Goal: Task Accomplishment & Management: Manage account settings

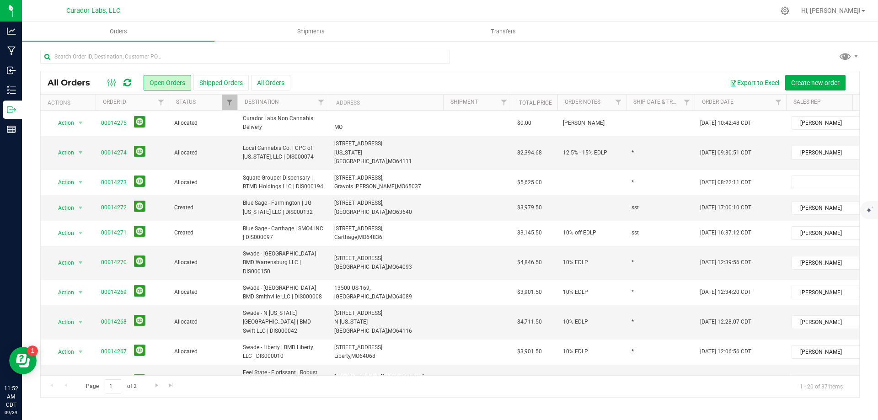
click at [125, 82] on icon at bounding box center [128, 82] width 8 height 9
click at [176, 54] on input "text" at bounding box center [245, 57] width 410 height 14
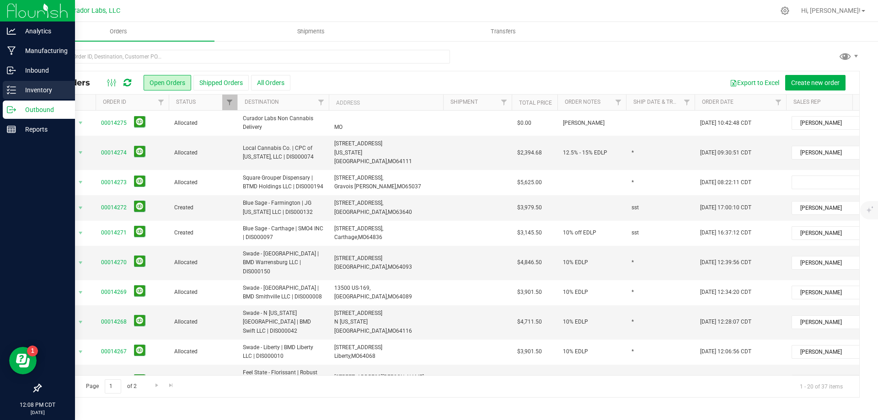
click at [30, 91] on p "Inventory" at bounding box center [43, 90] width 55 height 11
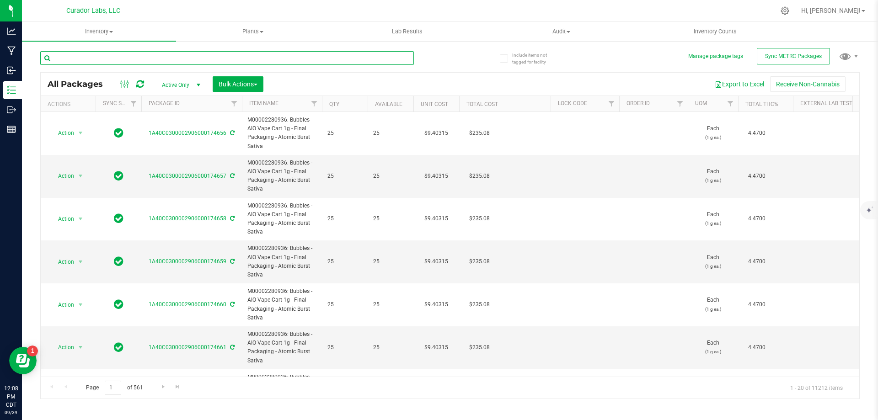
click at [102, 54] on input "text" at bounding box center [227, 58] width 374 height 14
paste input "1A40C0300002906000172165"
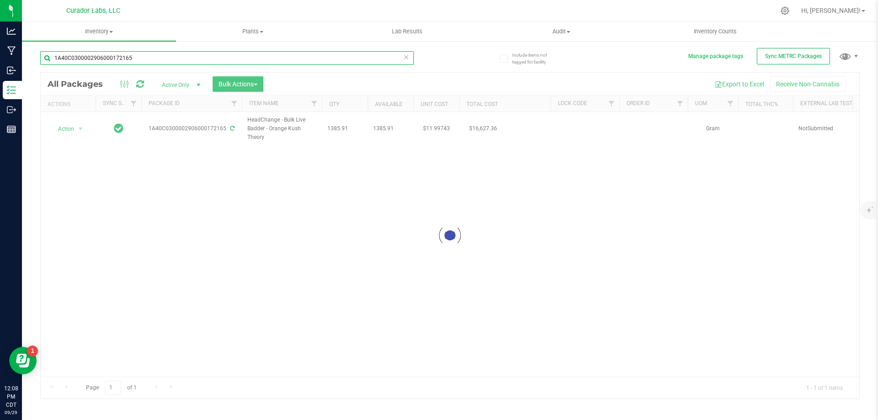
type input "1A40C0300002906000172165"
click at [72, 129] on div at bounding box center [450, 236] width 819 height 326
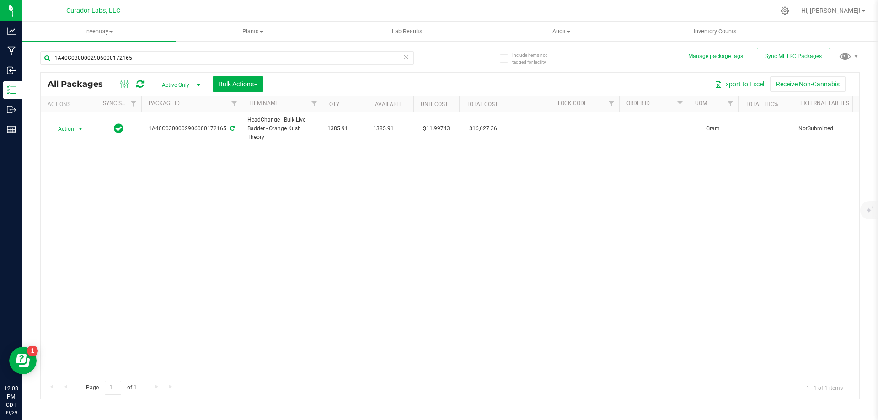
click at [72, 129] on span "Action" at bounding box center [62, 129] width 25 height 13
click at [87, 213] on li "Lock package" at bounding box center [79, 212] width 58 height 14
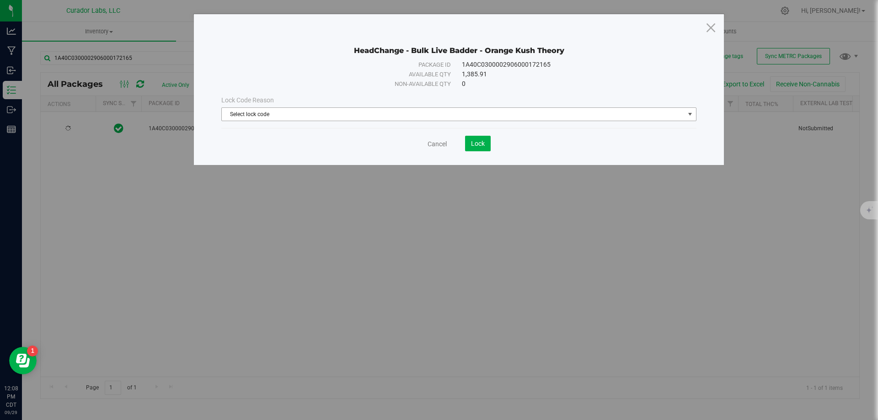
click at [426, 113] on span "Select lock code" at bounding box center [453, 114] width 463 height 13
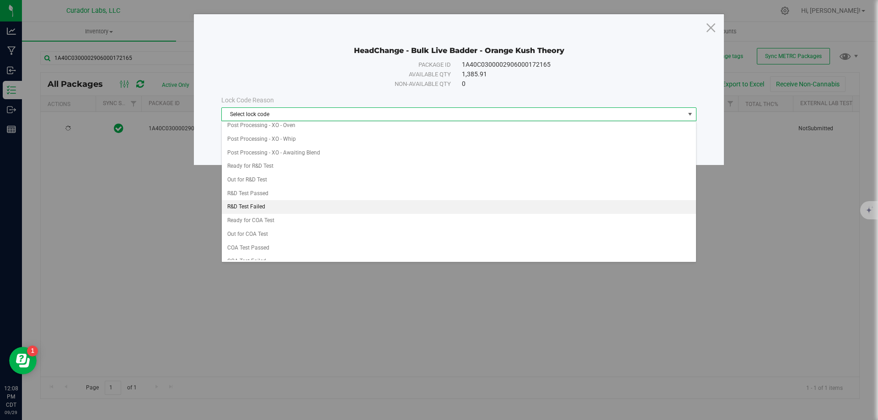
scroll to position [274, 0]
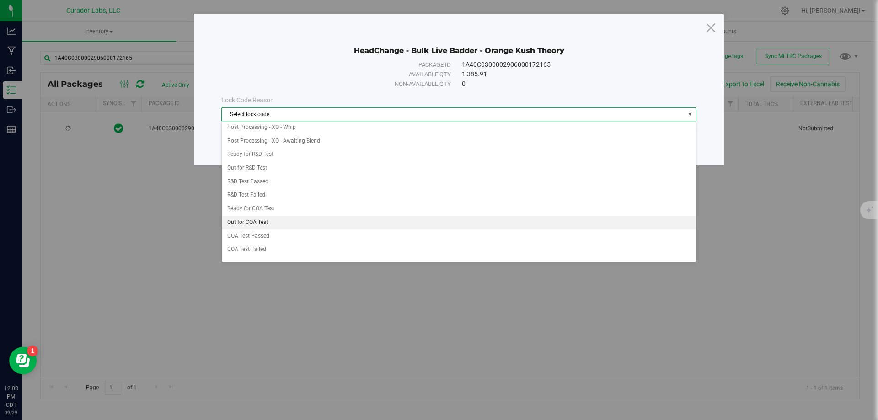
click at [293, 226] on li "Out for COA Test" at bounding box center [459, 223] width 474 height 14
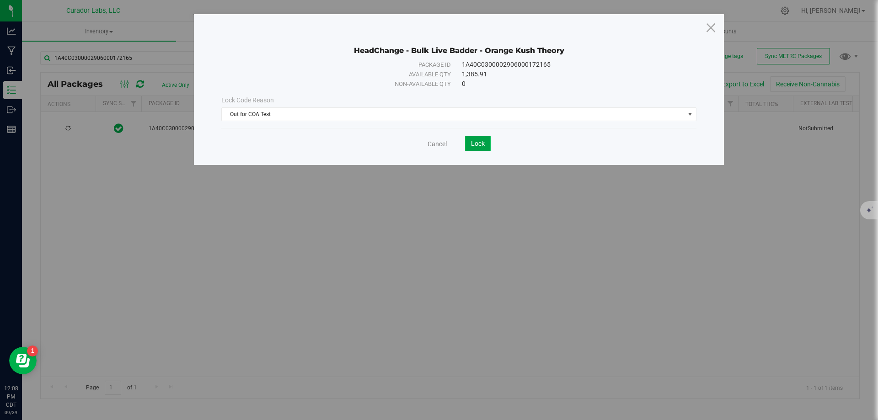
click at [486, 141] on button "Lock" at bounding box center [478, 144] width 26 height 16
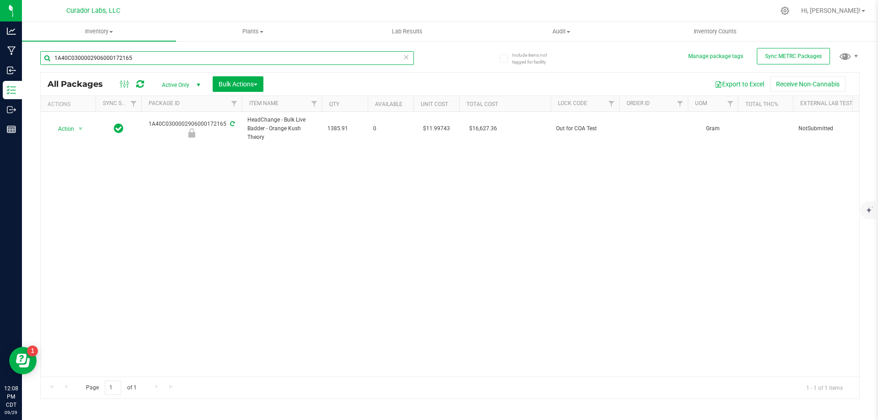
click at [264, 60] on input "1A40C0300002906000172165" at bounding box center [227, 58] width 374 height 14
paste input "1"
type input "1A40C0300002906000172161"
click at [73, 130] on span "Action" at bounding box center [62, 129] width 25 height 13
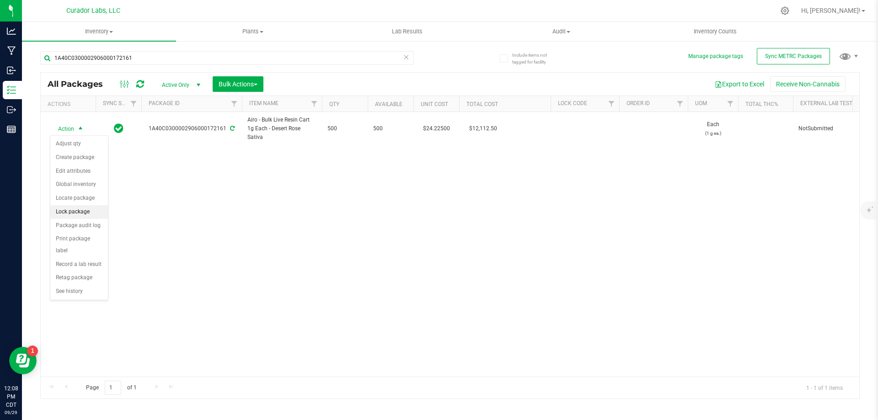
click at [83, 214] on li "Lock package" at bounding box center [79, 212] width 58 height 14
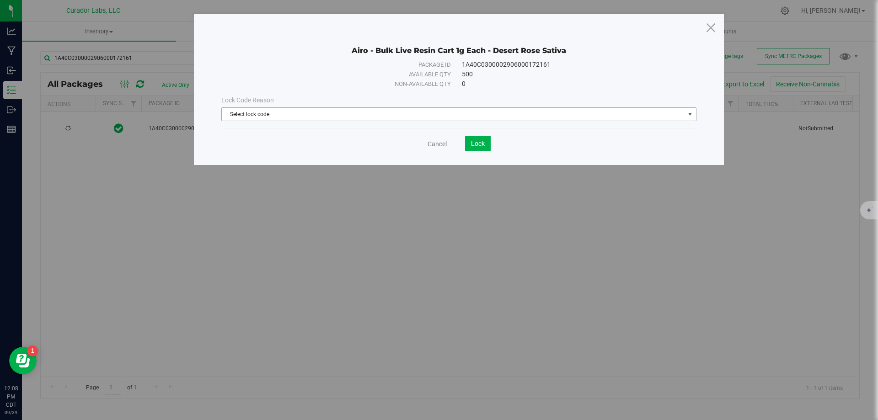
click at [355, 118] on span "Select lock code" at bounding box center [453, 114] width 463 height 13
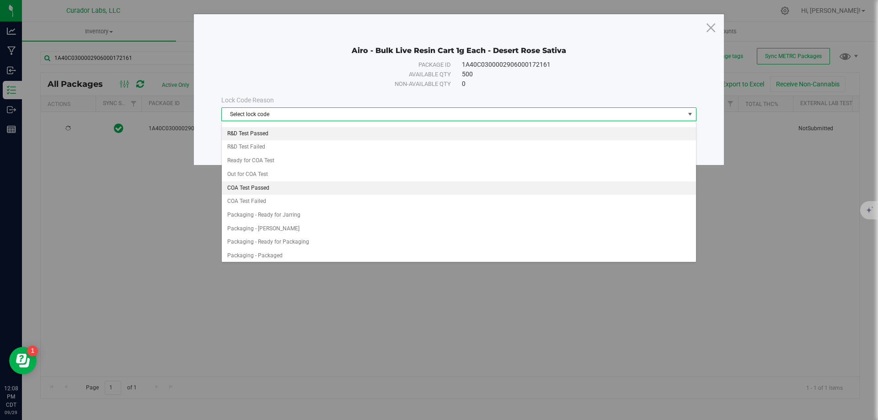
scroll to position [320, 0]
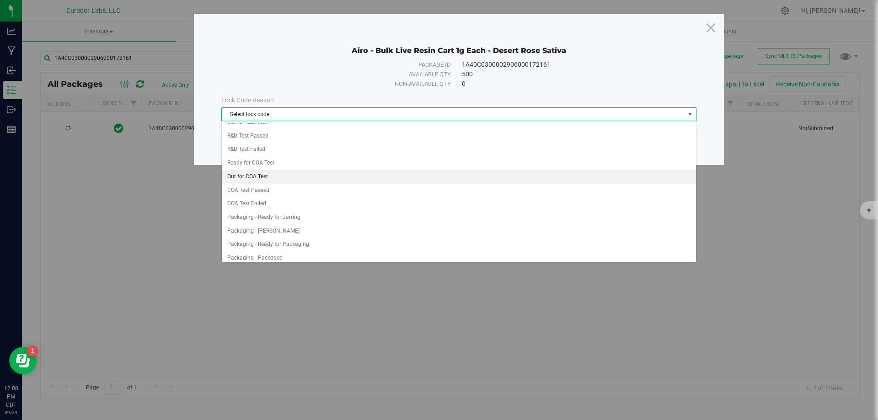
click at [295, 178] on li "Out for COA Test" at bounding box center [459, 177] width 474 height 14
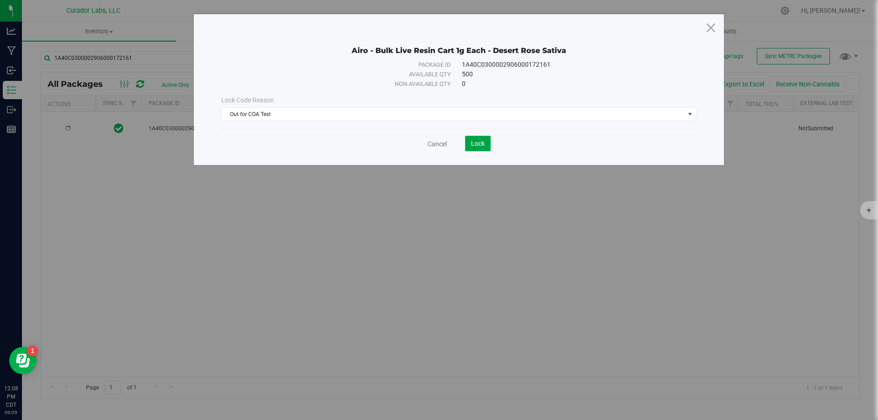
click at [483, 143] on span "Lock" at bounding box center [478, 143] width 14 height 7
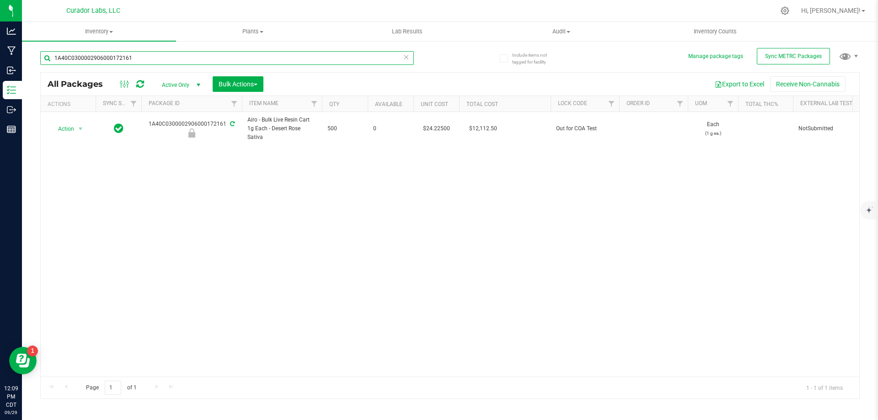
click at [156, 57] on input "1A40C0300002906000172161" at bounding box center [227, 58] width 374 height 14
paste input "3"
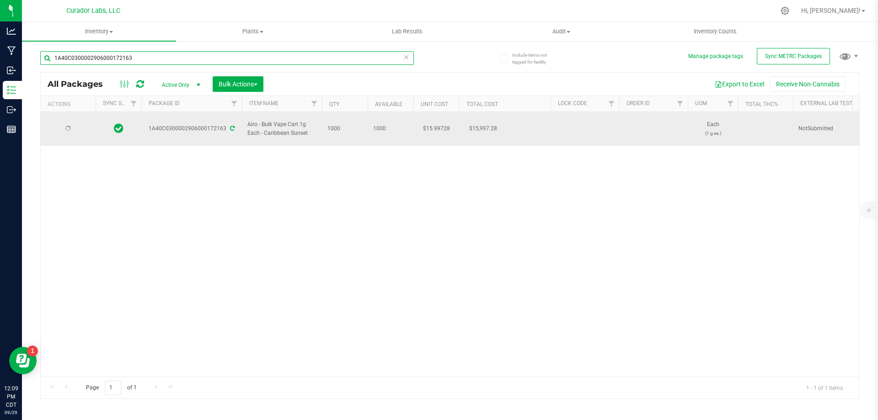
type input "1A40C0300002906000172163"
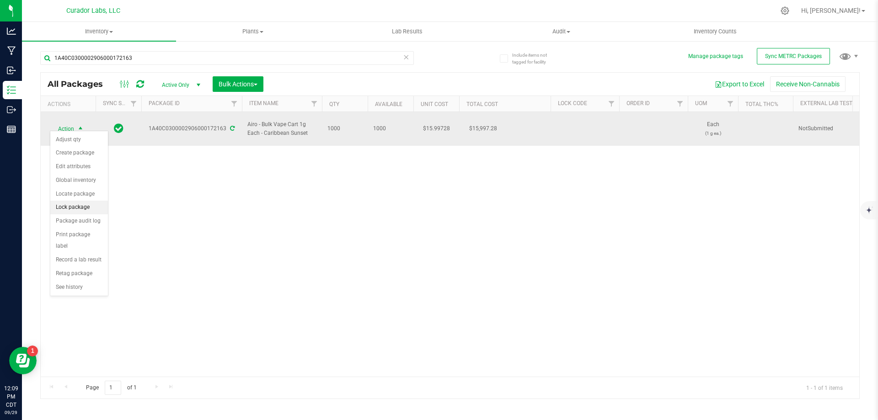
click at [81, 210] on li "Lock package" at bounding box center [79, 208] width 58 height 14
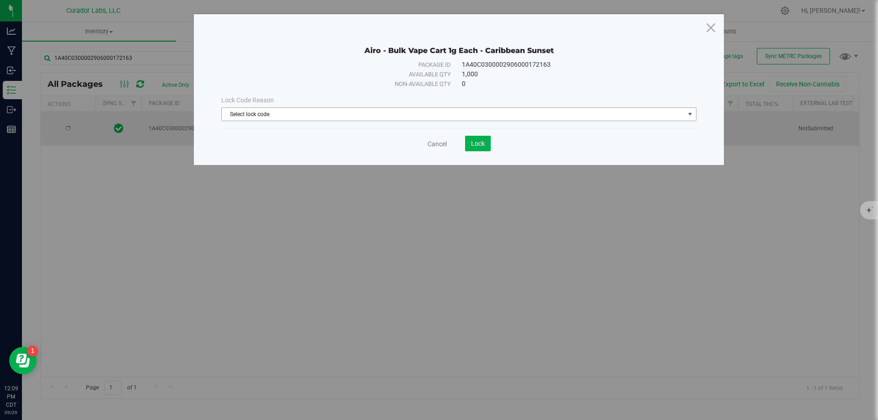
click at [360, 111] on span "Select lock code" at bounding box center [453, 114] width 463 height 13
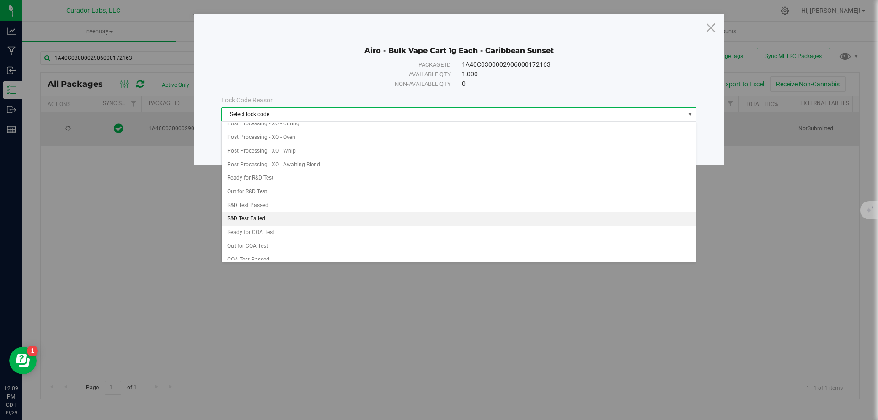
scroll to position [320, 0]
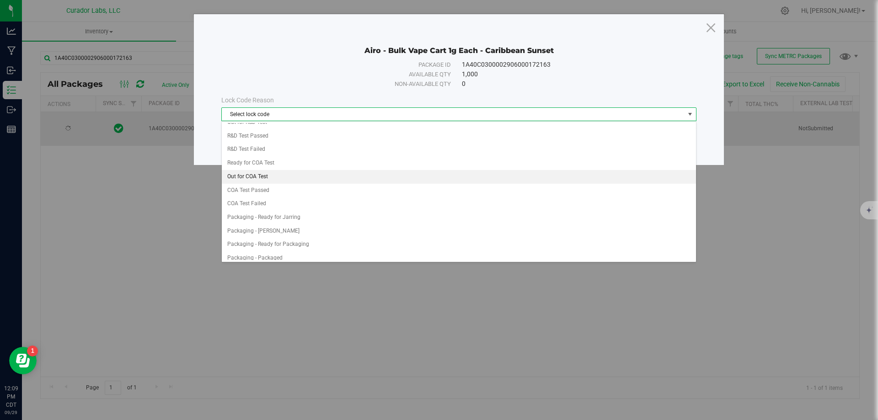
click at [288, 180] on li "Out for COA Test" at bounding box center [459, 177] width 474 height 14
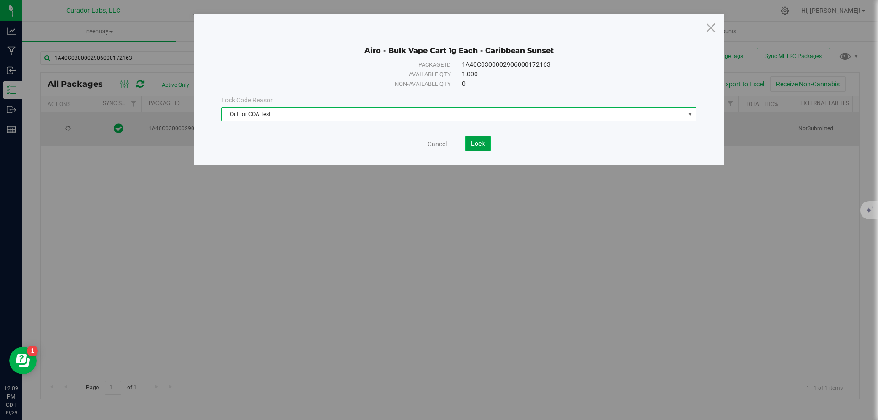
click at [486, 145] on button "Lock" at bounding box center [478, 144] width 26 height 16
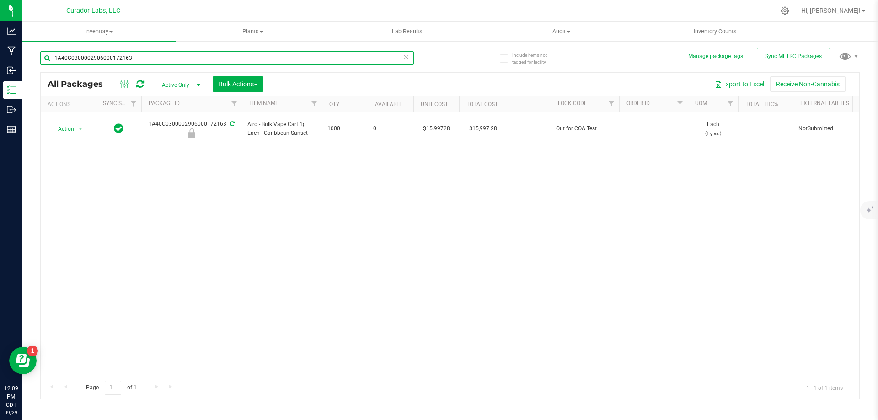
click at [171, 55] on input "1A40C0300002906000172163" at bounding box center [227, 58] width 374 height 14
paste input "48767"
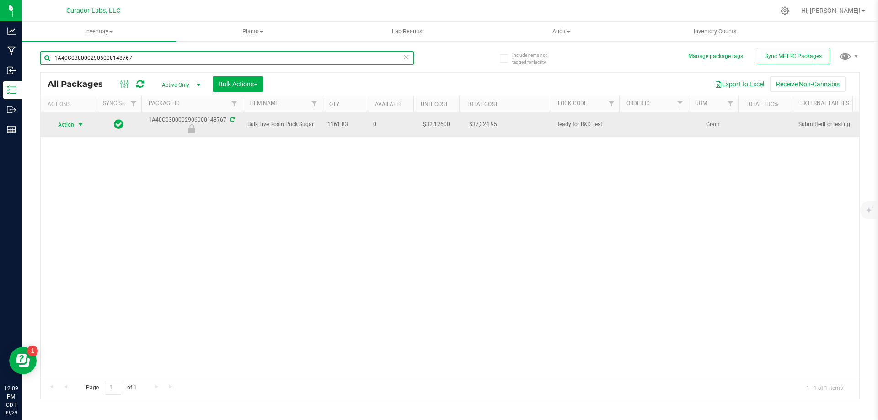
type input "1A40C0300002906000148767"
click at [80, 124] on span "select" at bounding box center [80, 124] width 7 height 7
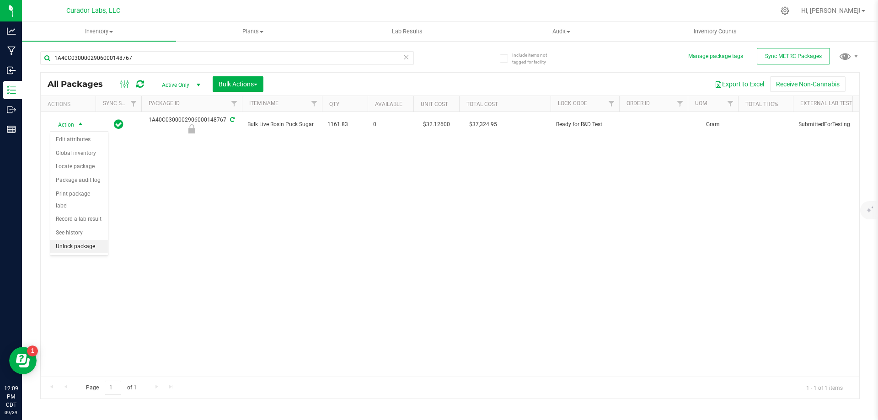
click at [80, 240] on li "Unlock package" at bounding box center [79, 247] width 58 height 14
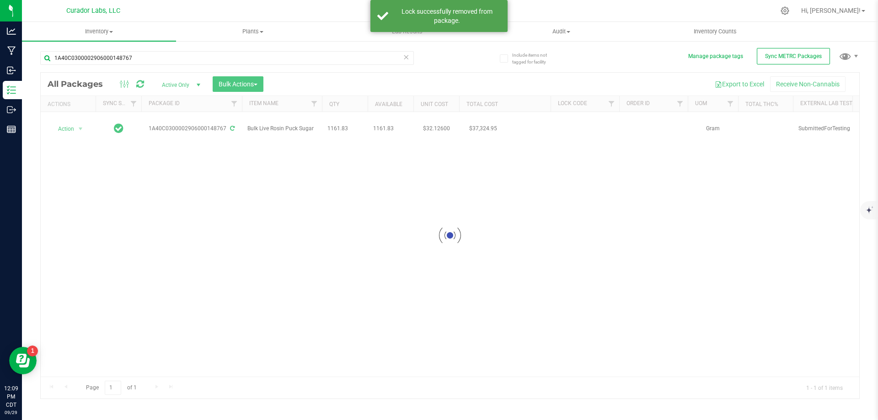
click at [68, 122] on div at bounding box center [450, 236] width 819 height 326
click at [68, 123] on span "Action" at bounding box center [62, 129] width 25 height 13
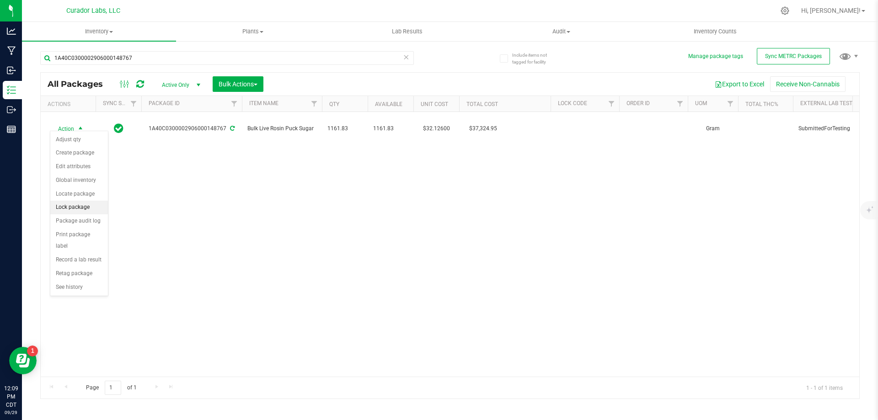
click at [88, 202] on li "Lock package" at bounding box center [79, 208] width 58 height 14
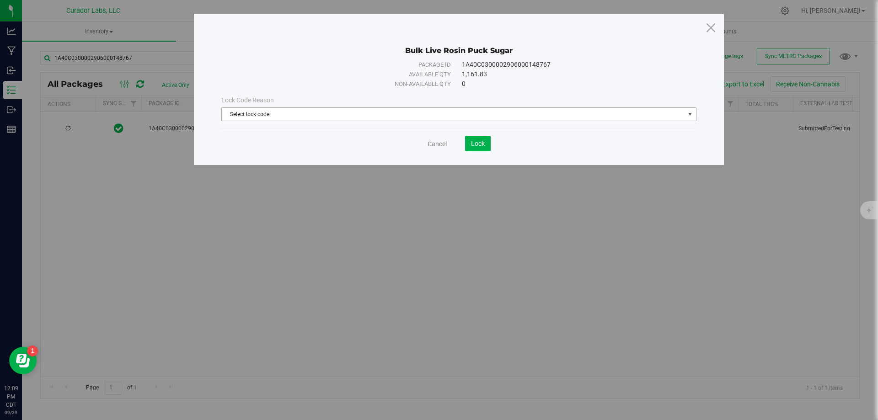
click at [448, 115] on span "Select lock code" at bounding box center [453, 114] width 463 height 13
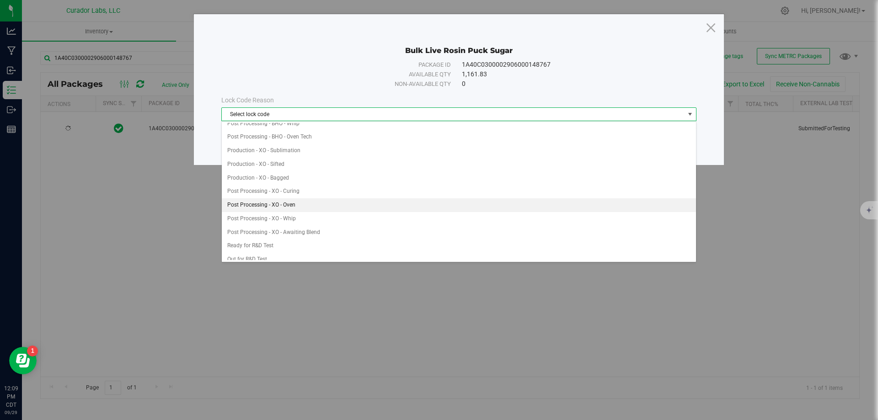
scroll to position [229, 0]
click at [273, 215] on li "Out for R&D Test" at bounding box center [459, 214] width 474 height 14
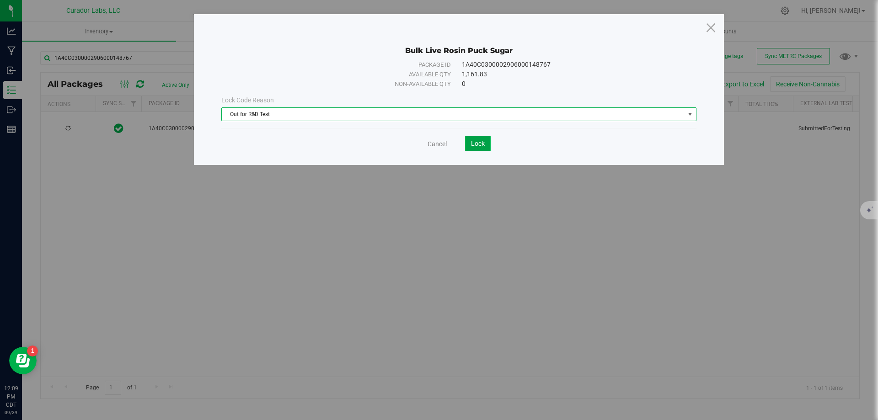
click at [478, 143] on span "Lock" at bounding box center [478, 143] width 14 height 7
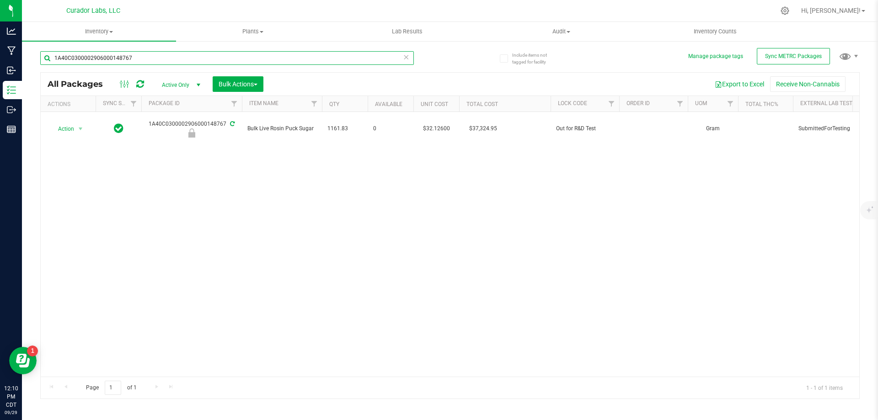
click at [165, 54] on input "1A40C0300002906000148767" at bounding box center [227, 58] width 374 height 14
paste input "5"
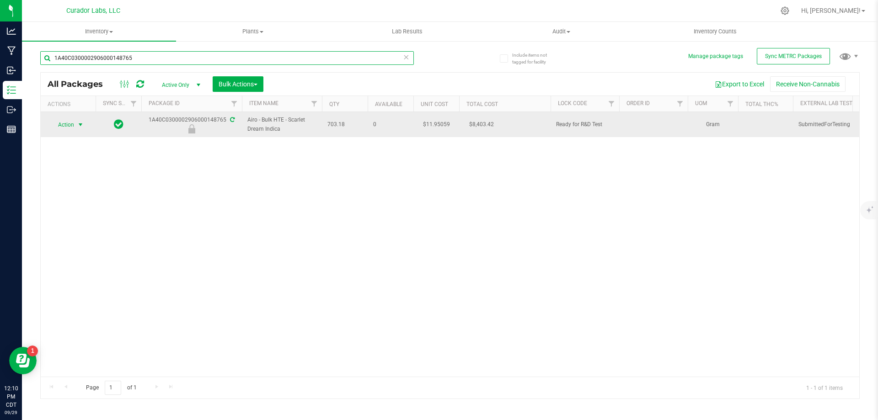
type input "1A40C0300002906000148765"
click at [51, 125] on span "Action" at bounding box center [62, 124] width 25 height 13
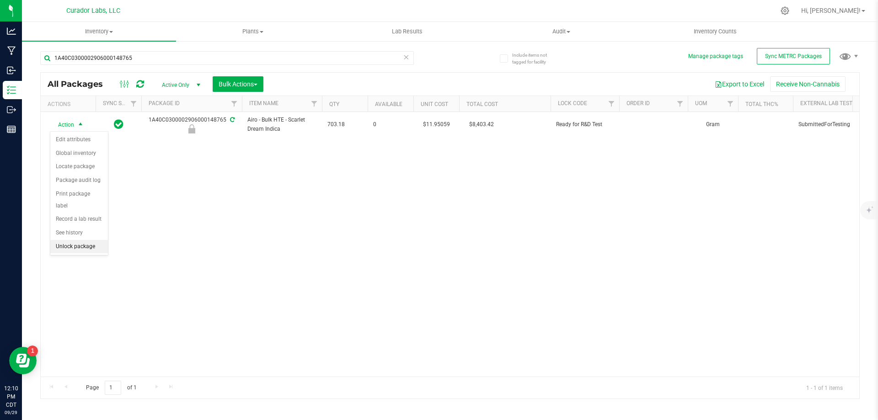
click at [77, 240] on li "Unlock package" at bounding box center [79, 247] width 58 height 14
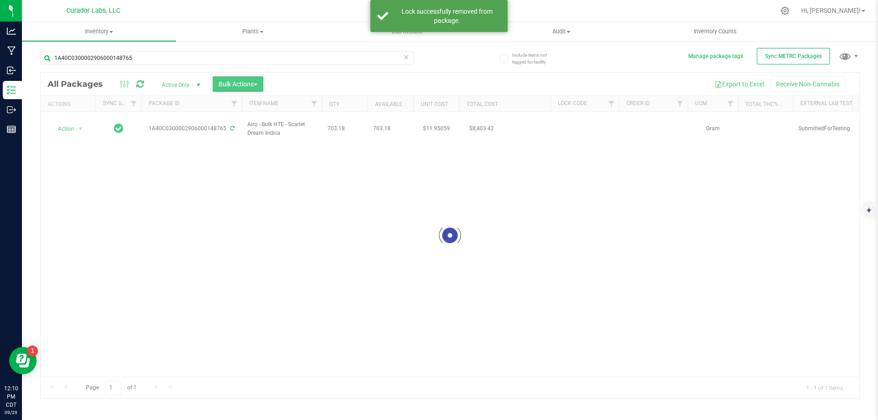
click at [72, 127] on div at bounding box center [450, 236] width 819 height 326
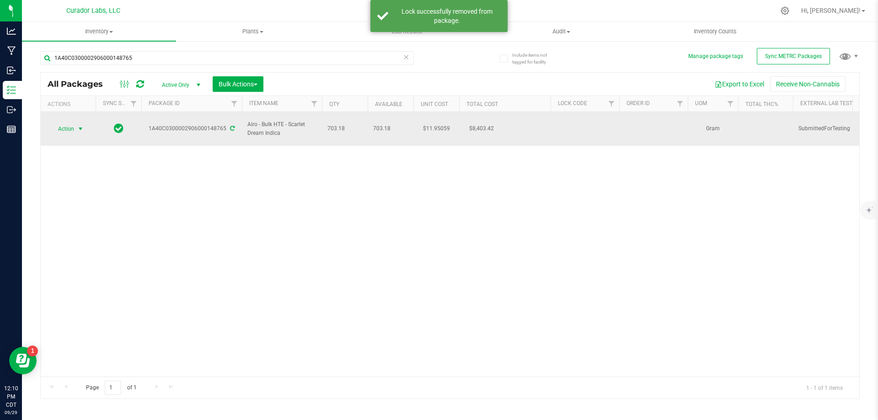
click at [72, 124] on span "Action" at bounding box center [62, 129] width 25 height 13
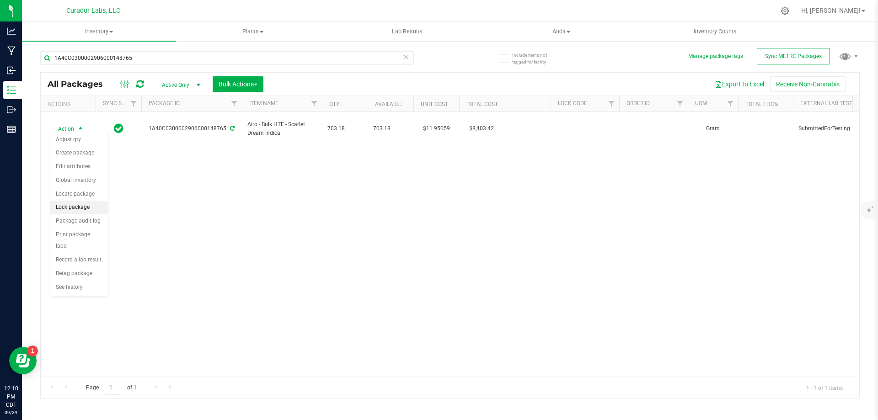
click at [78, 205] on li "Lock package" at bounding box center [79, 208] width 58 height 14
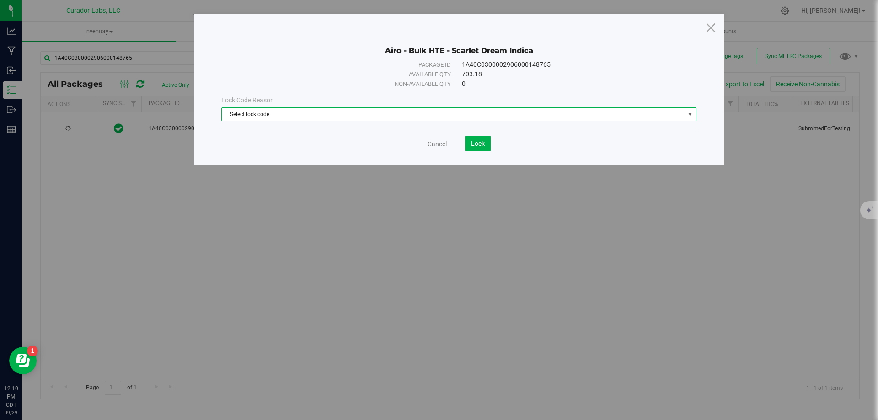
click at [401, 114] on span "Select lock code" at bounding box center [453, 114] width 463 height 13
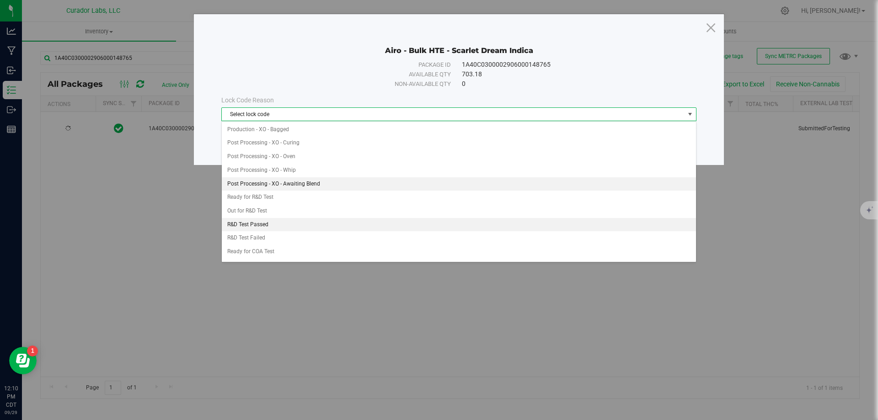
scroll to position [274, 0]
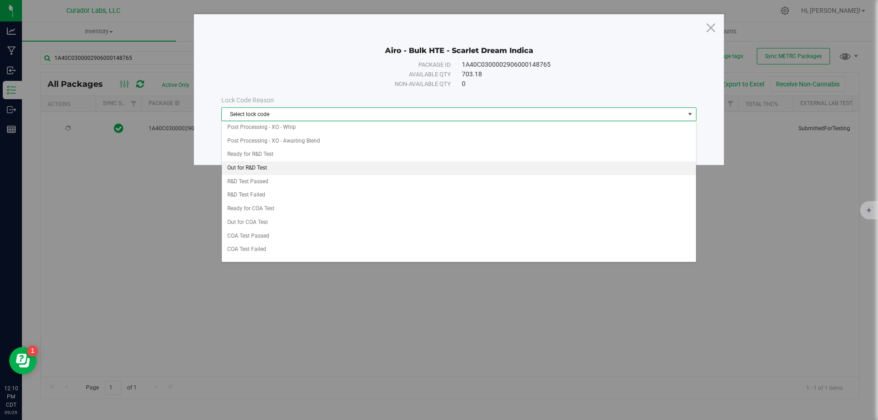
click at [298, 169] on li "Out for R&D Test" at bounding box center [459, 168] width 474 height 14
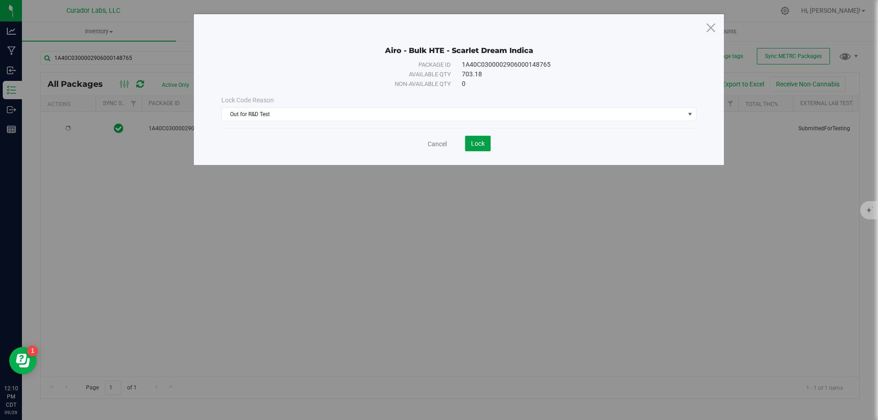
click at [472, 140] on span "Lock" at bounding box center [478, 143] width 14 height 7
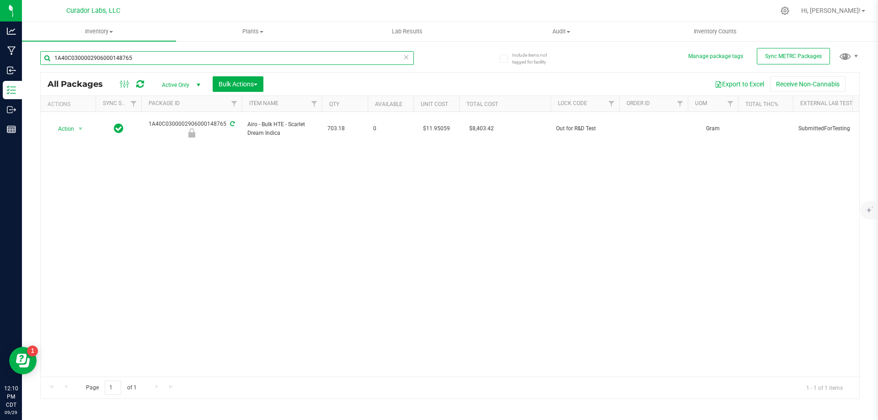
click at [171, 62] on input "1A40C0300002906000148765" at bounding box center [227, 58] width 374 height 14
paste input "75003"
type input "1A40C0300002906000175003"
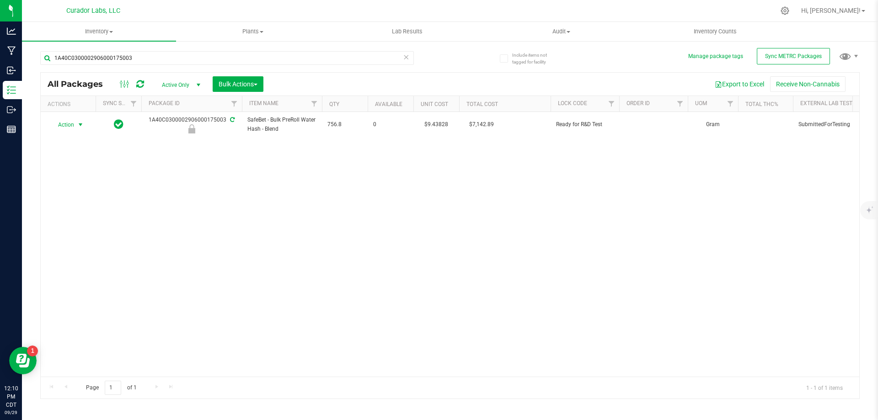
click at [69, 124] on span "Action" at bounding box center [62, 124] width 25 height 13
click at [78, 240] on li "Unlock package" at bounding box center [79, 247] width 58 height 14
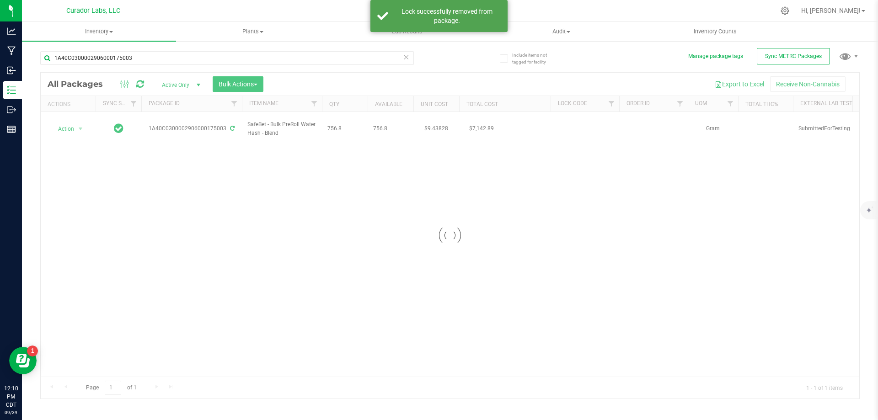
click at [69, 124] on div at bounding box center [450, 236] width 819 height 326
click at [69, 124] on span "Action" at bounding box center [62, 129] width 25 height 13
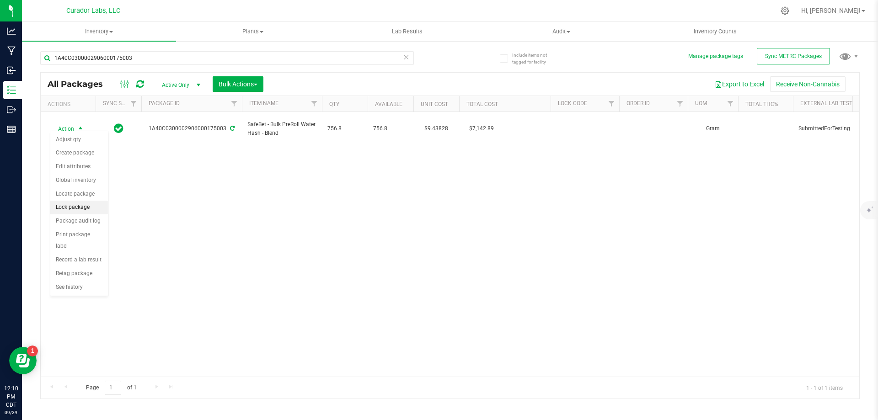
click at [83, 207] on li "Lock package" at bounding box center [79, 208] width 58 height 14
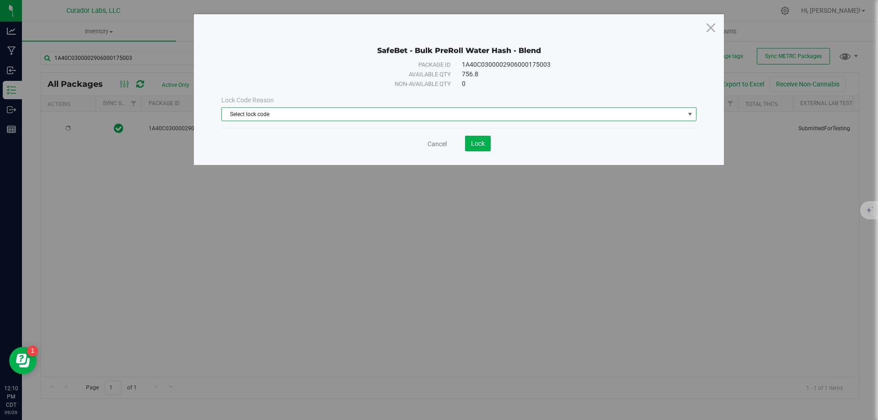
click at [549, 114] on span "Select lock code" at bounding box center [453, 114] width 463 height 13
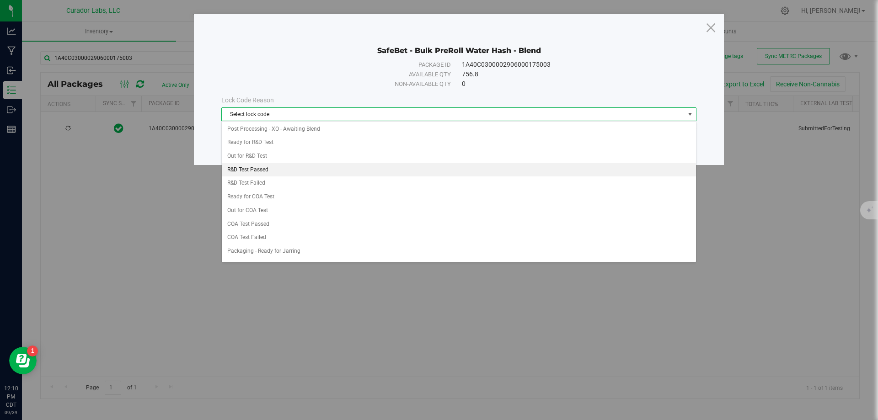
scroll to position [274, 0]
click at [273, 167] on li "Out for R&D Test" at bounding box center [459, 168] width 474 height 14
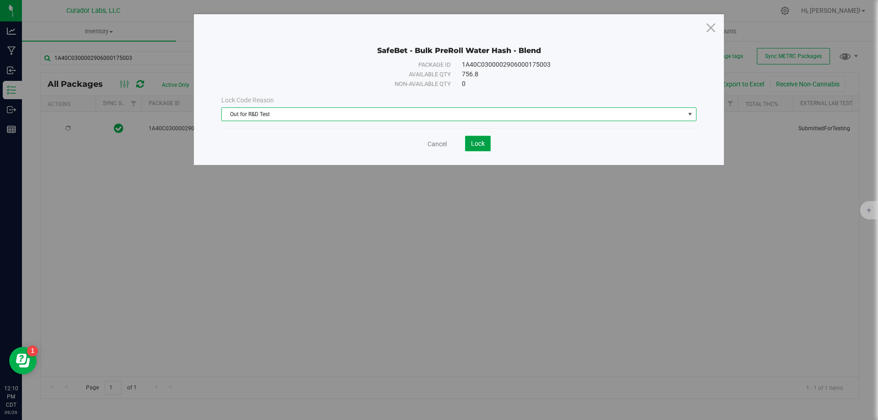
click at [478, 144] on span "Lock" at bounding box center [478, 143] width 14 height 7
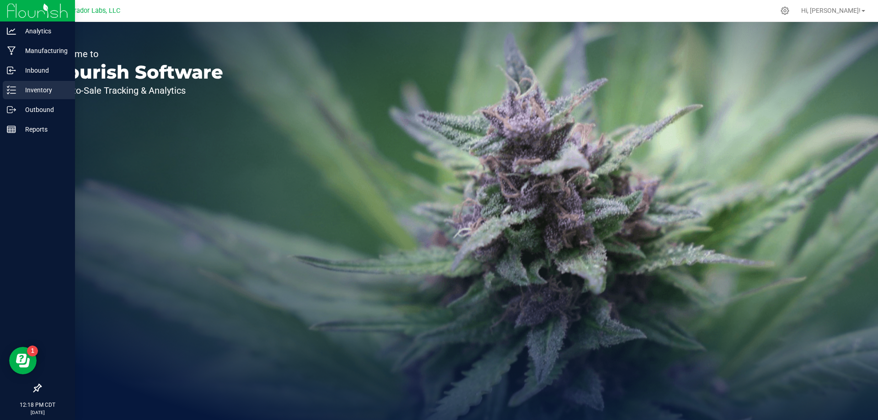
click at [36, 90] on p "Inventory" at bounding box center [43, 90] width 55 height 11
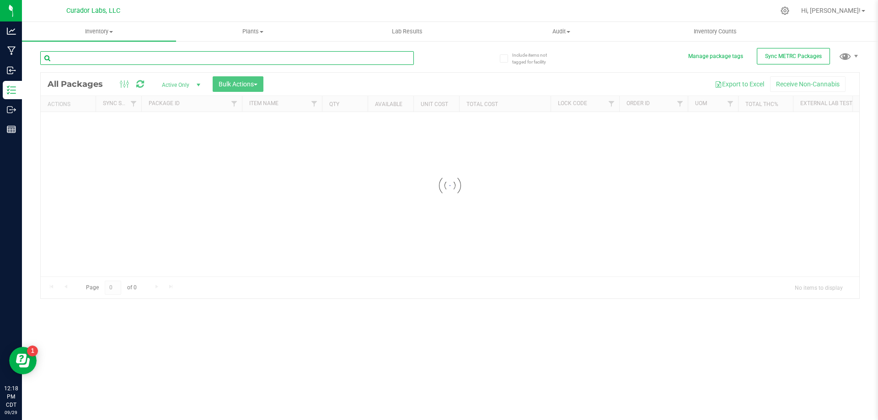
click at [155, 54] on input "text" at bounding box center [227, 58] width 374 height 14
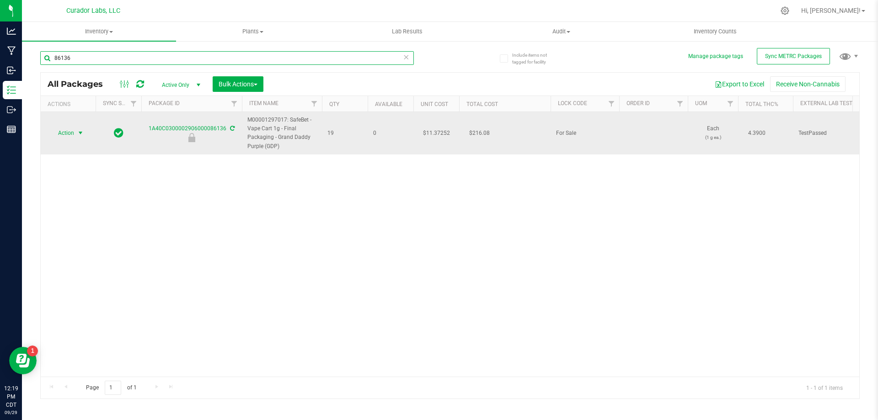
type input "86136"
click at [67, 130] on span "Action" at bounding box center [62, 133] width 25 height 13
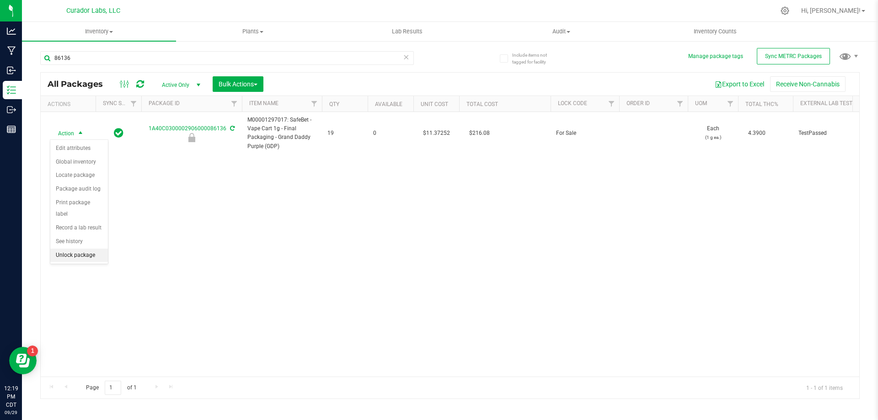
click at [74, 249] on li "Unlock package" at bounding box center [79, 256] width 58 height 14
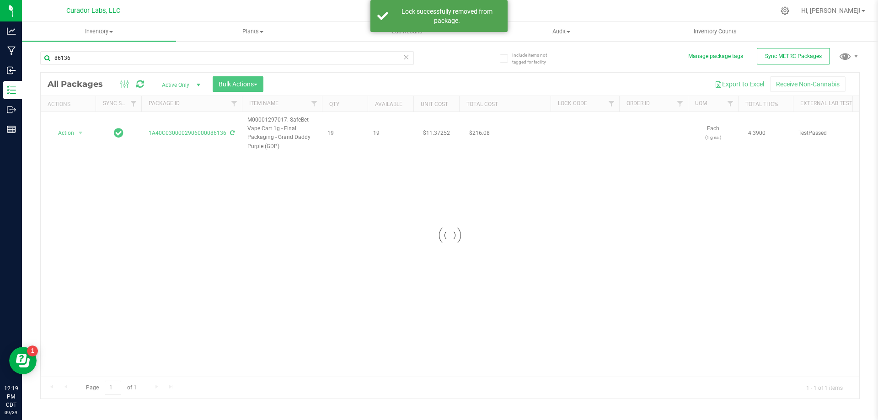
click at [77, 133] on div at bounding box center [450, 236] width 819 height 326
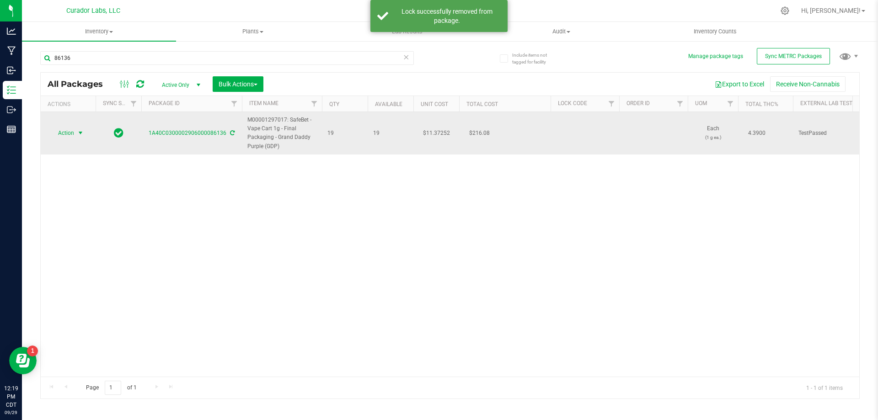
click at [65, 135] on span "Action" at bounding box center [62, 133] width 25 height 13
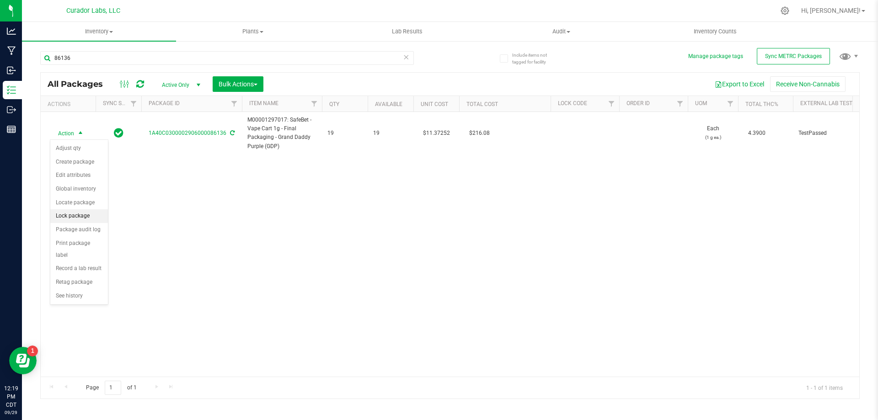
click at [77, 215] on li "Lock package" at bounding box center [79, 217] width 58 height 14
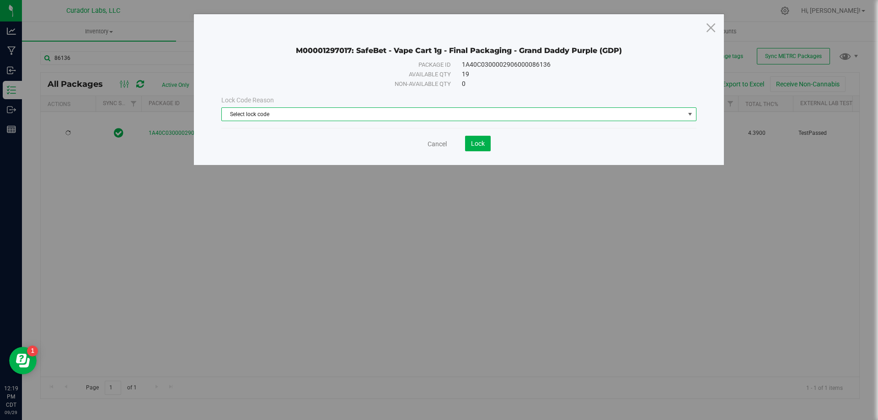
click at [299, 115] on span "Select lock code" at bounding box center [453, 114] width 463 height 13
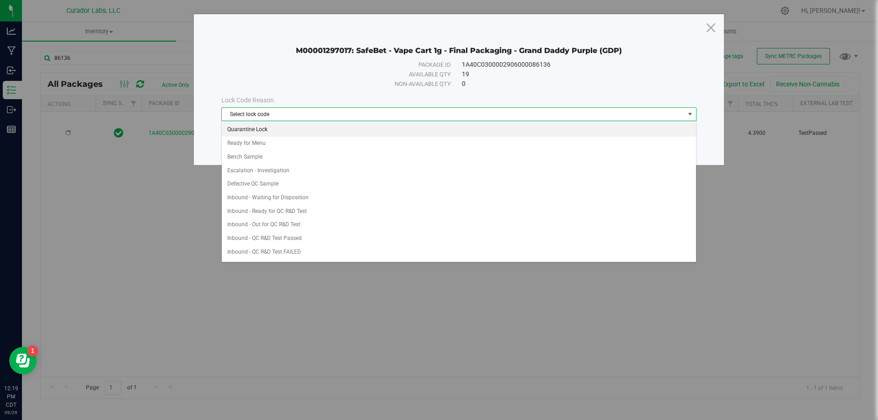
click at [262, 129] on li "Quarantine Lock" at bounding box center [459, 130] width 474 height 14
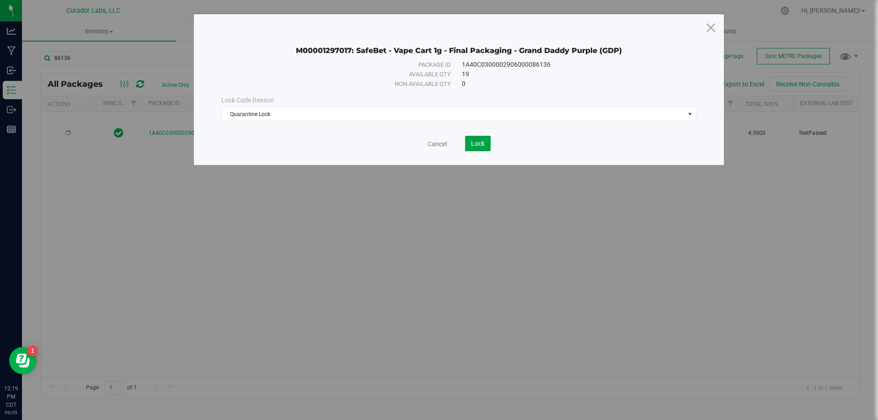
click at [478, 143] on span "Lock" at bounding box center [478, 143] width 14 height 7
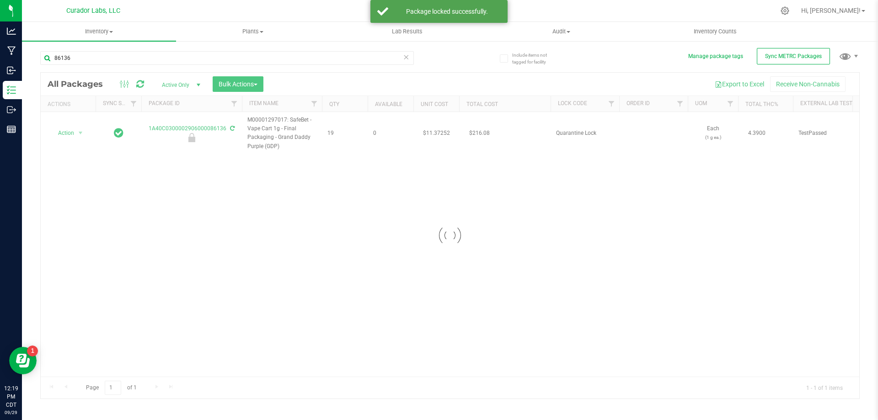
click at [70, 131] on div at bounding box center [450, 236] width 819 height 326
click at [70, 134] on span "Action" at bounding box center [62, 133] width 25 height 13
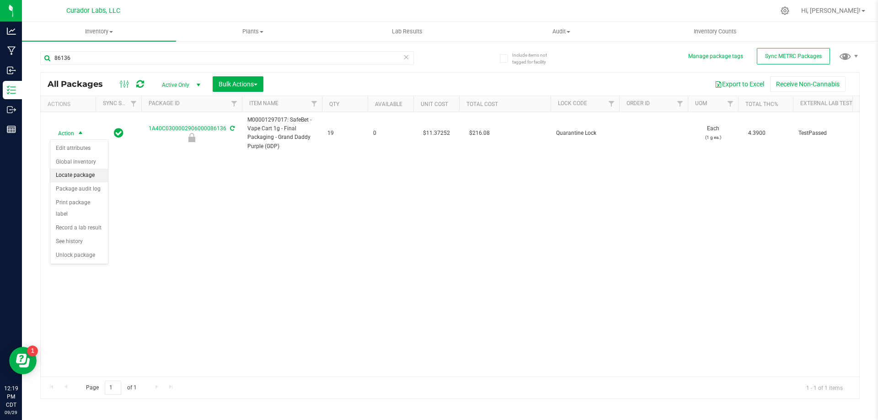
click at [83, 177] on li "Locate package" at bounding box center [79, 176] width 58 height 14
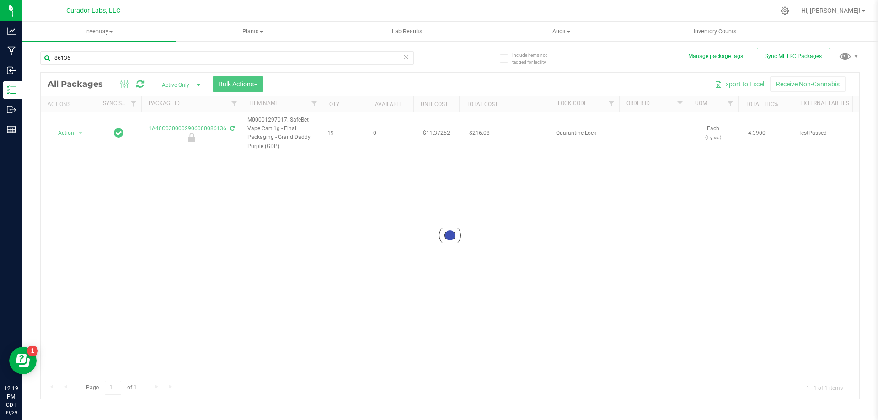
click at [80, 134] on div at bounding box center [450, 236] width 819 height 326
click at [72, 131] on span "Action" at bounding box center [62, 133] width 25 height 13
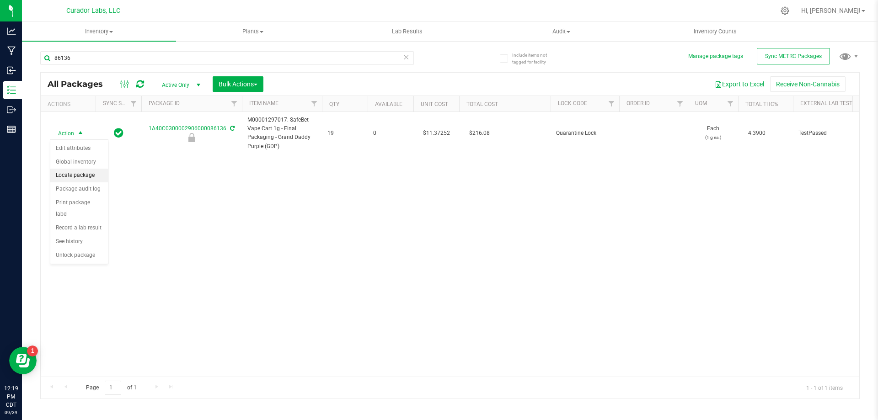
click at [77, 180] on li "Locate package" at bounding box center [79, 176] width 58 height 14
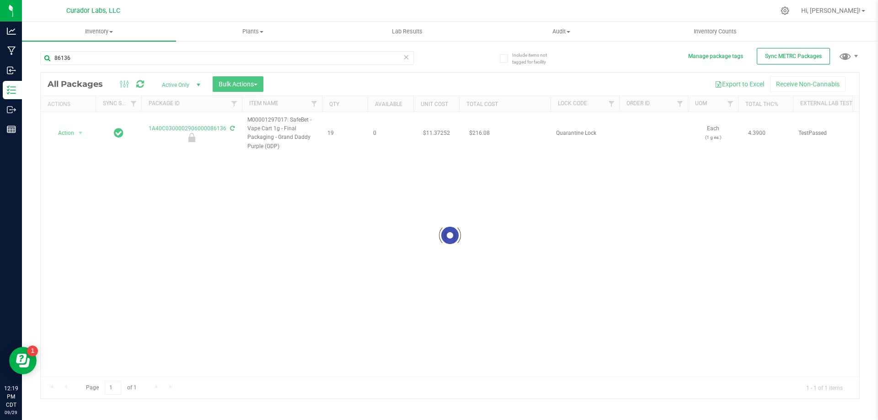
click at [71, 134] on div at bounding box center [450, 236] width 819 height 326
click at [70, 134] on span "Action" at bounding box center [62, 133] width 25 height 13
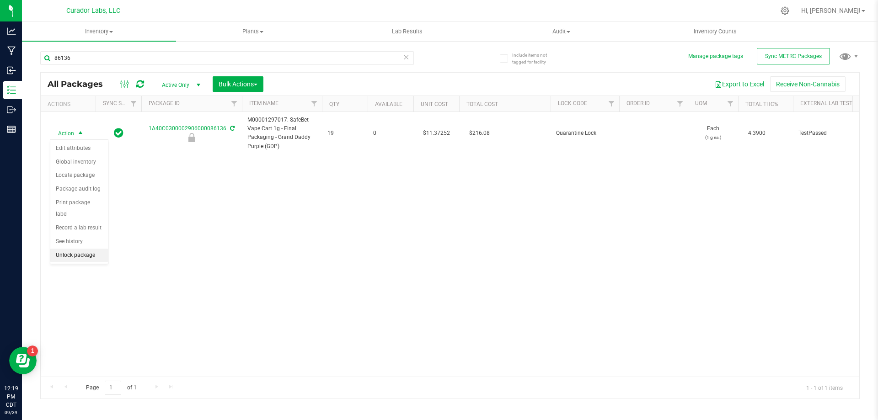
click at [79, 249] on li "Unlock package" at bounding box center [79, 256] width 58 height 14
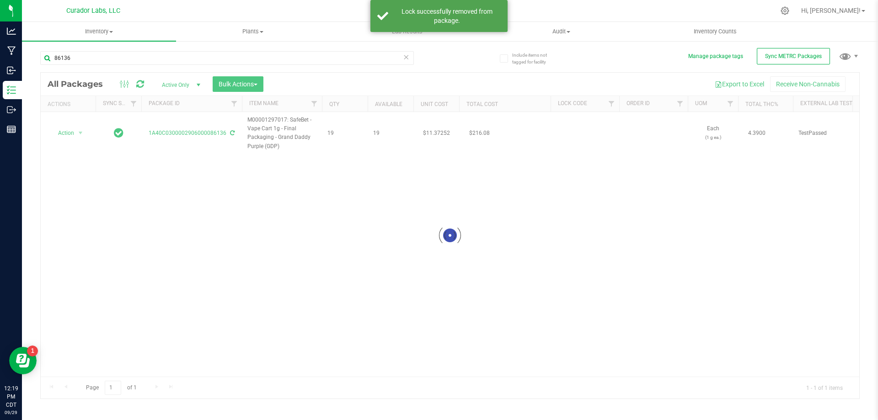
click at [74, 132] on div at bounding box center [450, 236] width 819 height 326
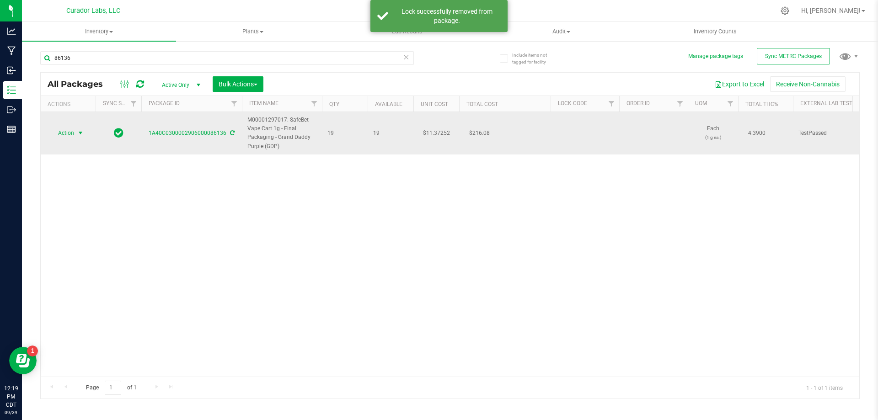
click at [73, 131] on span "Action" at bounding box center [62, 133] width 25 height 13
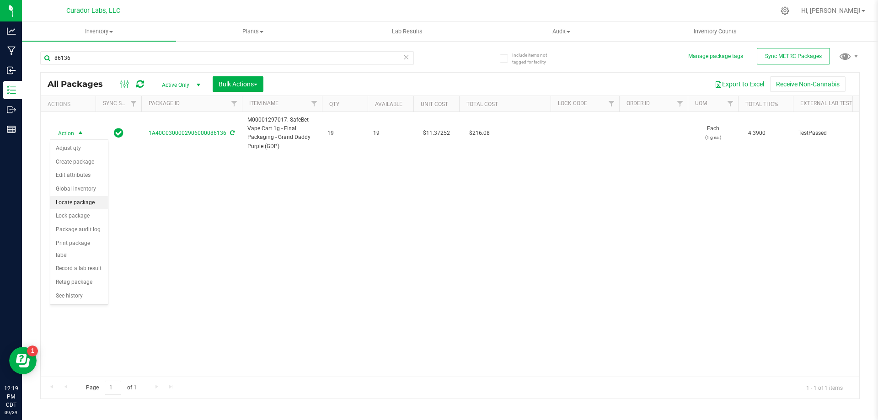
click at [81, 203] on li "Locate package" at bounding box center [79, 203] width 58 height 14
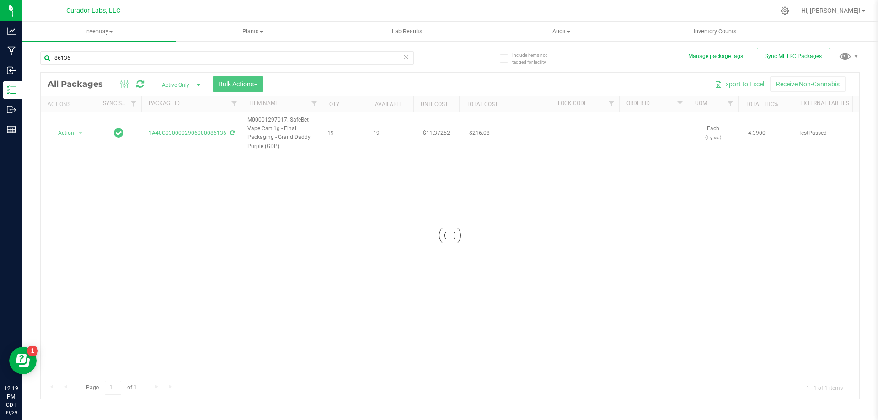
click at [66, 132] on div at bounding box center [450, 236] width 819 height 326
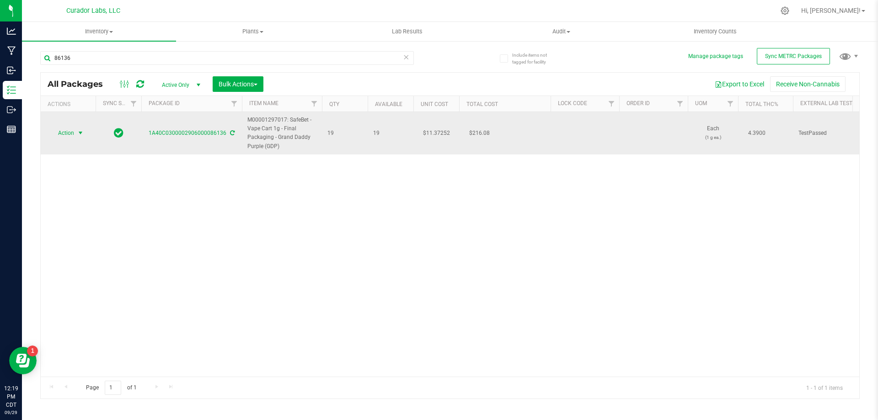
click at [68, 132] on span "Action" at bounding box center [62, 133] width 25 height 13
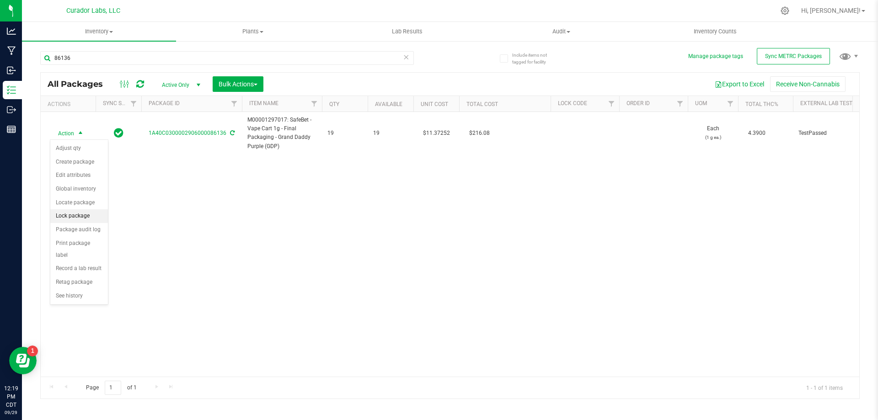
click at [87, 217] on li "Lock package" at bounding box center [79, 217] width 58 height 14
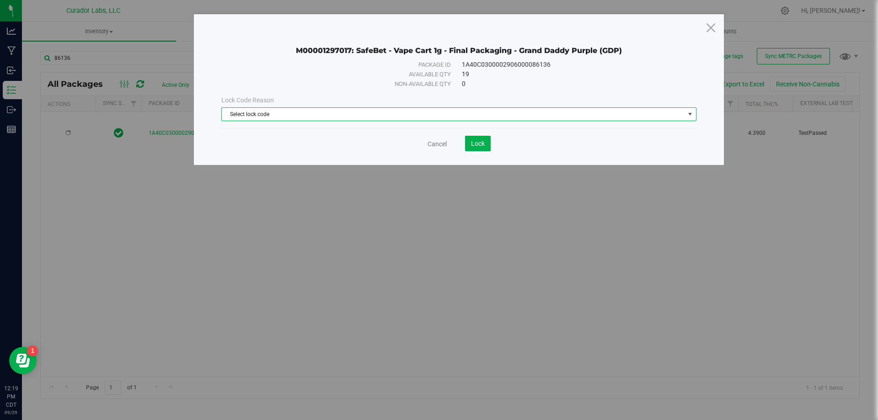
click at [312, 118] on span "Select lock code" at bounding box center [453, 114] width 463 height 13
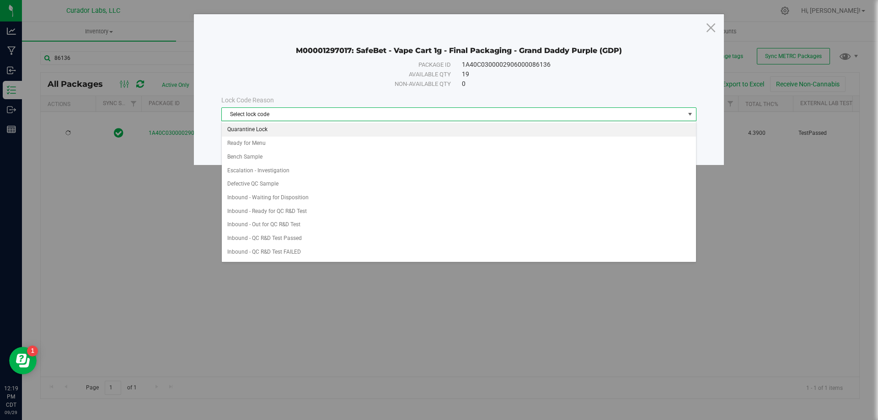
click at [303, 130] on li "Quarantine Lock" at bounding box center [459, 130] width 474 height 14
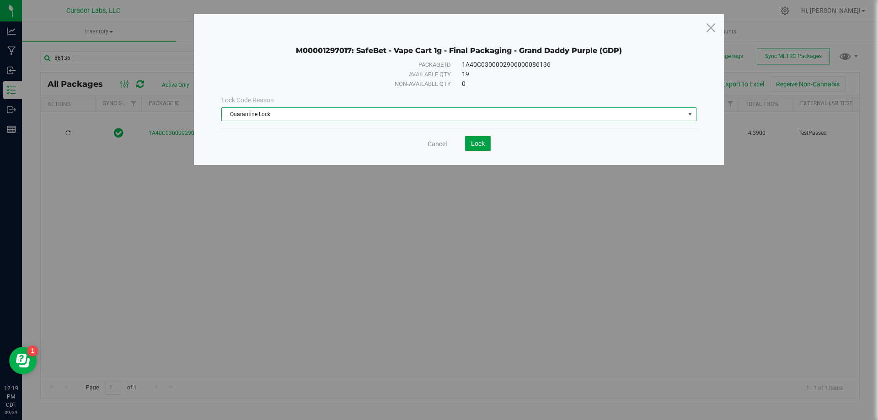
click at [481, 145] on span "Lock" at bounding box center [478, 143] width 14 height 7
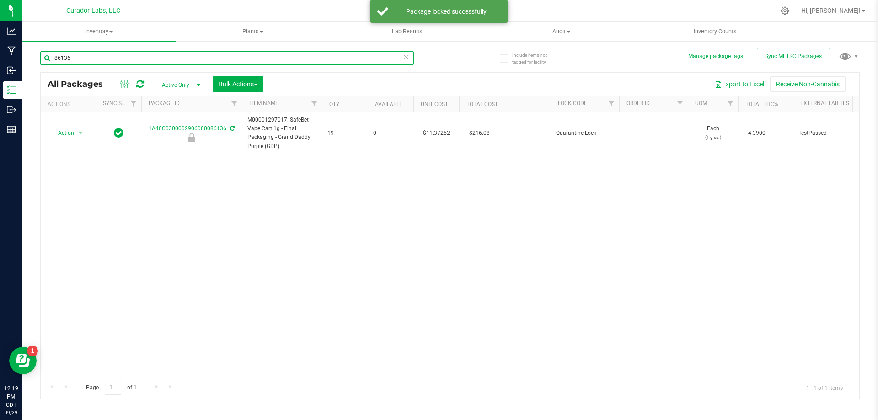
drag, startPoint x: 93, startPoint y: 54, endPoint x: 53, endPoint y: 59, distance: 41.0
click at [53, 59] on input "86136" at bounding box center [227, 58] width 374 height 14
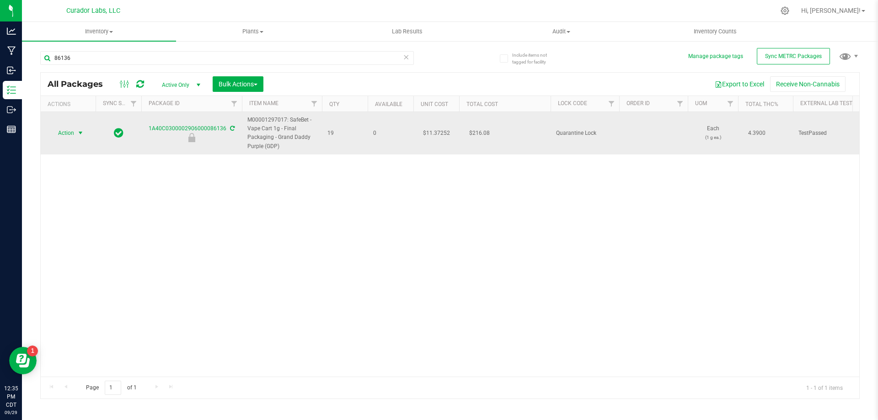
click at [76, 136] on span "select" at bounding box center [80, 133] width 11 height 13
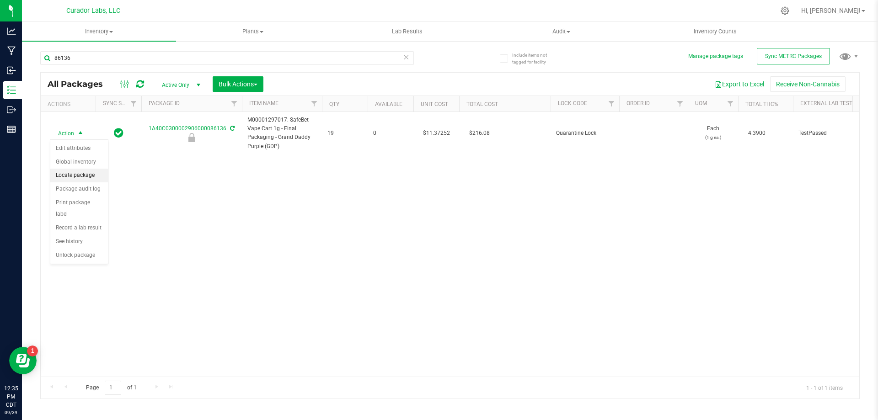
click at [78, 176] on li "Locate package" at bounding box center [79, 176] width 58 height 14
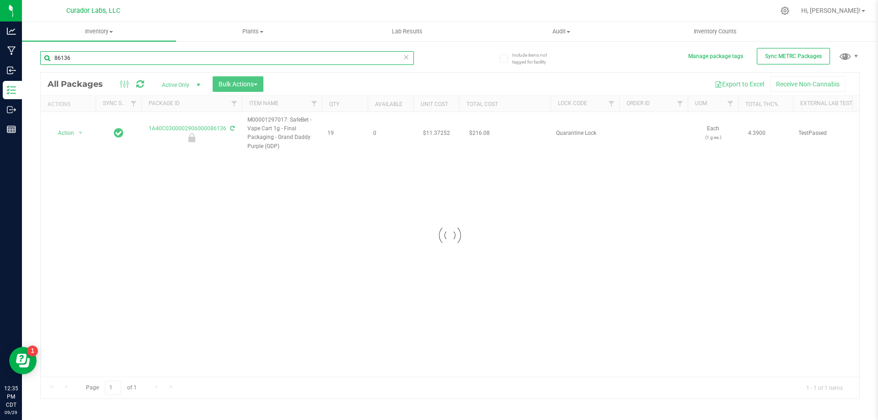
click at [79, 58] on input "86136" at bounding box center [227, 58] width 374 height 14
drag, startPoint x: 79, startPoint y: 58, endPoint x: 59, endPoint y: 61, distance: 19.9
click at [59, 61] on input "86136" at bounding box center [227, 58] width 374 height 14
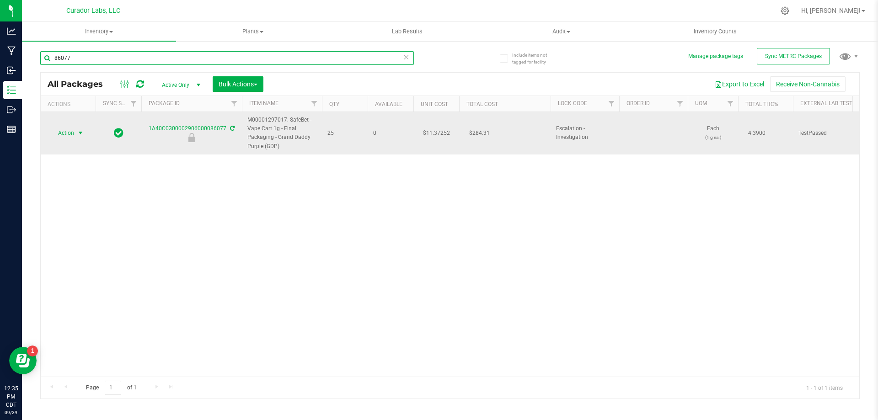
type input "86077"
click at [61, 133] on span "Action" at bounding box center [62, 133] width 25 height 13
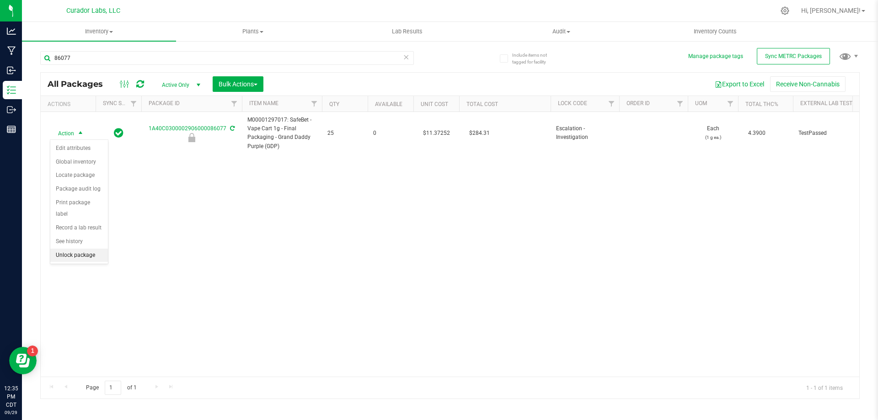
click at [78, 249] on li "Unlock package" at bounding box center [79, 256] width 58 height 14
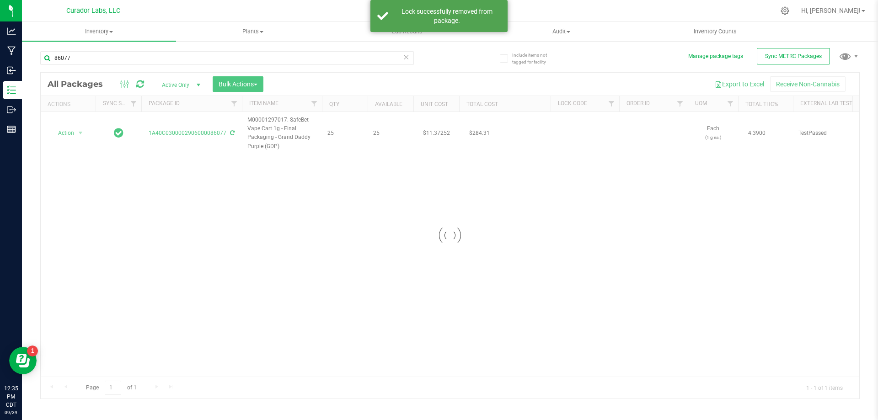
click at [69, 134] on div at bounding box center [450, 236] width 819 height 326
click at [69, 134] on span "Action" at bounding box center [62, 133] width 25 height 13
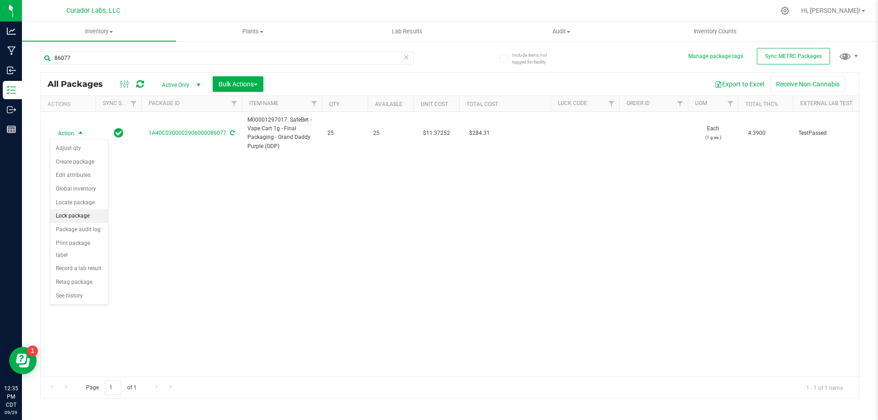
click at [76, 213] on li "Lock package" at bounding box center [79, 217] width 58 height 14
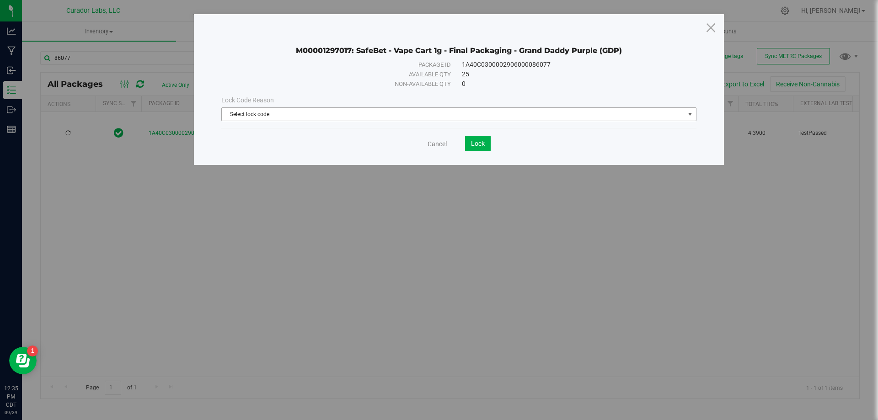
click at [263, 113] on span "Select lock code" at bounding box center [453, 114] width 463 height 13
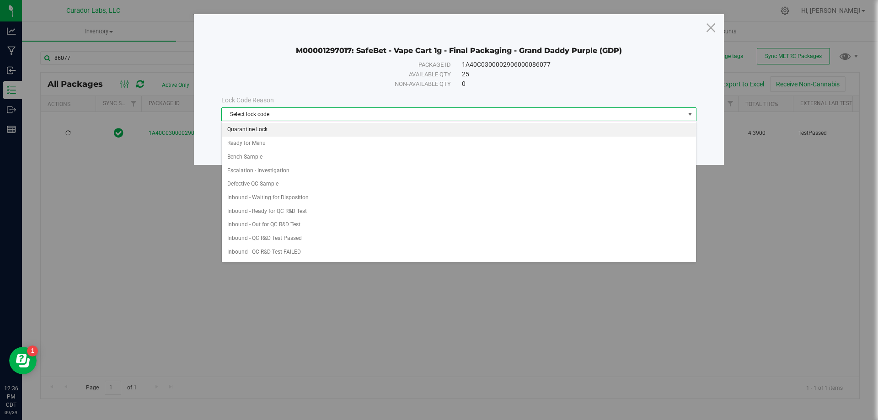
click at [254, 128] on li "Quarantine Lock" at bounding box center [459, 130] width 474 height 14
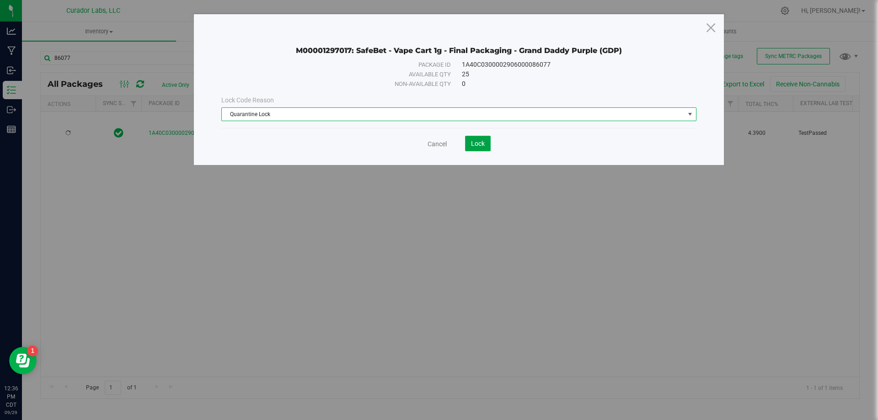
click at [480, 148] on button "Lock" at bounding box center [478, 144] width 26 height 16
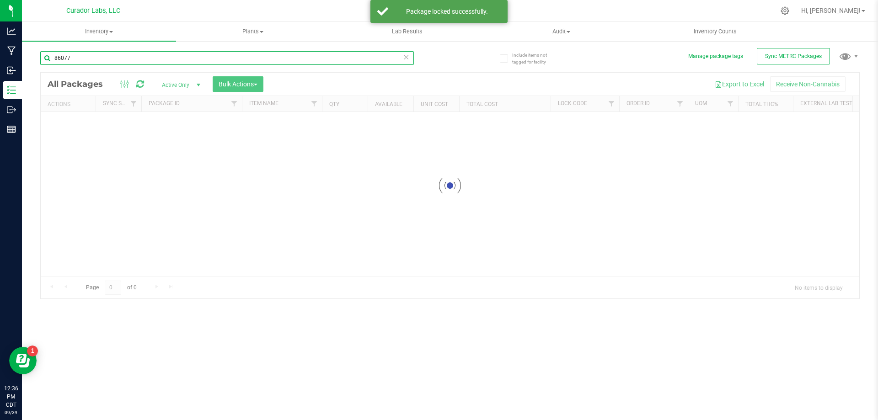
click at [81, 58] on input "86077" at bounding box center [227, 58] width 374 height 14
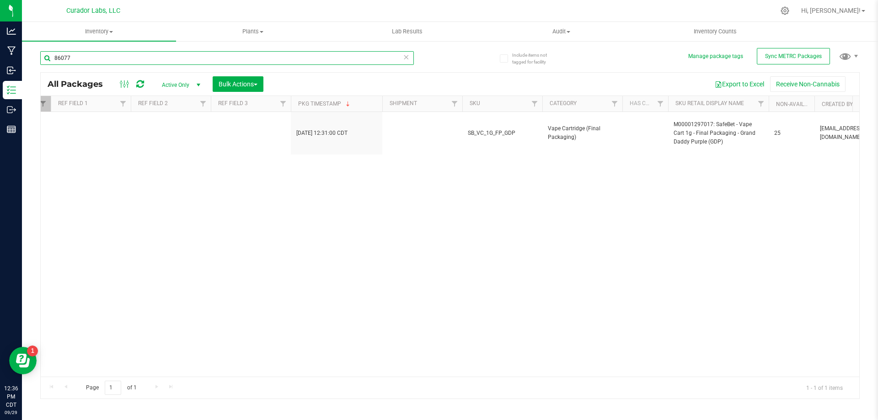
scroll to position [0, 1245]
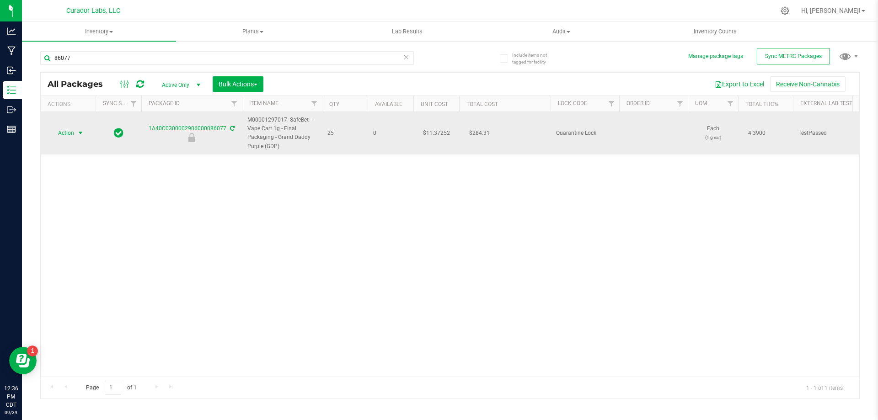
click at [71, 135] on span "Action" at bounding box center [62, 133] width 25 height 13
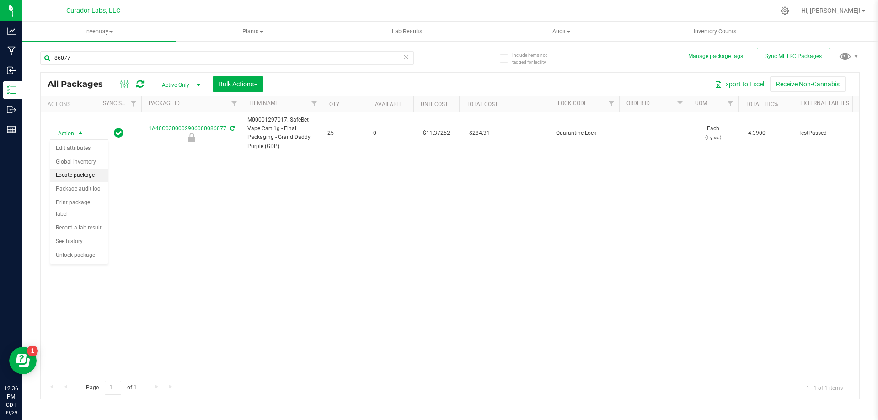
click at [78, 174] on li "Locate package" at bounding box center [79, 176] width 58 height 14
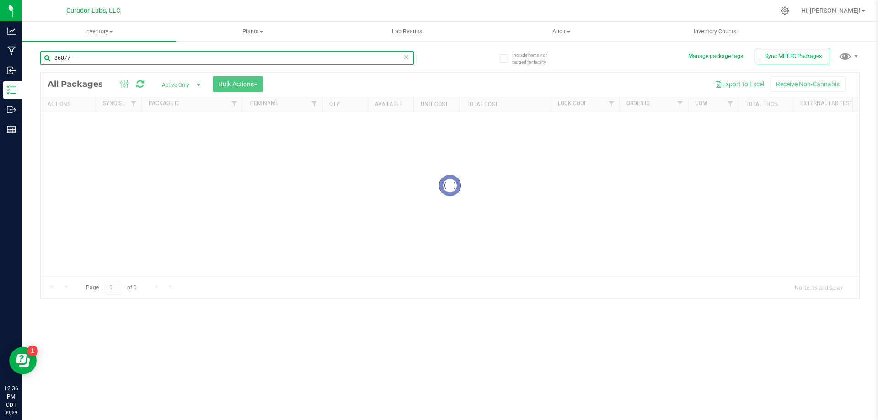
click at [96, 56] on input "86077" at bounding box center [227, 58] width 374 height 14
drag, startPoint x: 96, startPoint y: 56, endPoint x: 41, endPoint y: 58, distance: 54.5
click at [41, 58] on input "86077" at bounding box center [227, 58] width 374 height 14
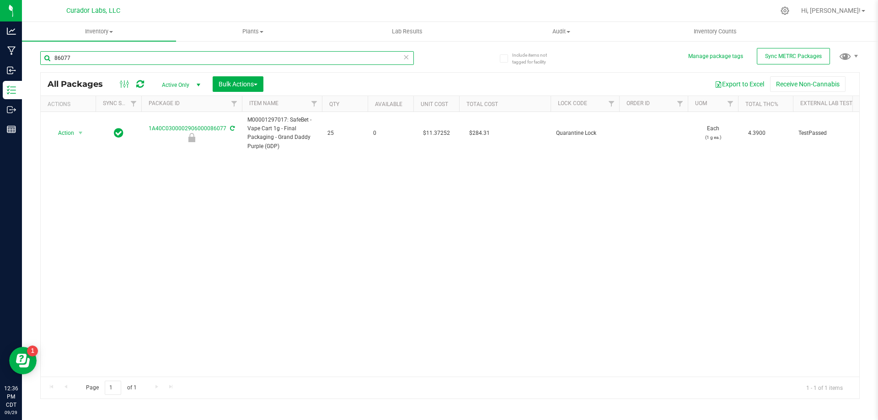
click at [91, 59] on input "86077" at bounding box center [227, 58] width 374 height 14
type input "86045"
type input "2025-06-05"
type input "86045"
click at [72, 132] on span "Action" at bounding box center [62, 133] width 25 height 13
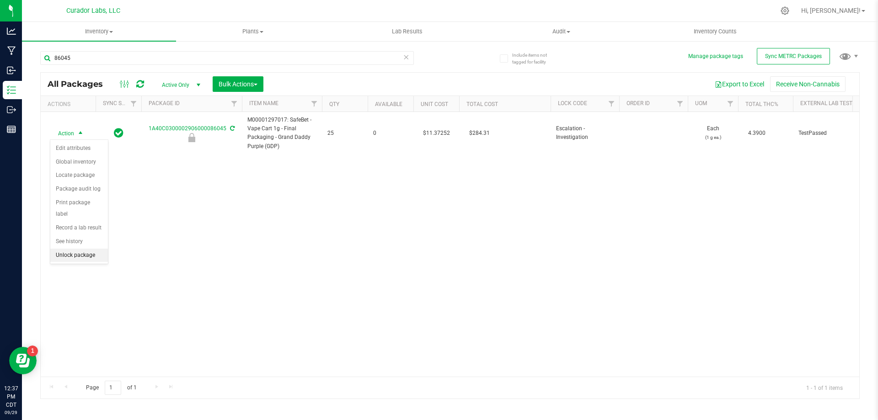
click at [75, 249] on li "Unlock package" at bounding box center [79, 256] width 58 height 14
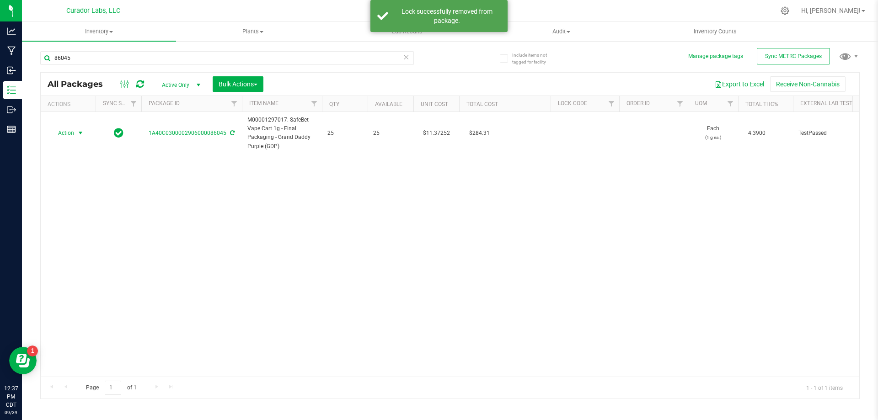
click at [79, 134] on span "select" at bounding box center [80, 132] width 7 height 7
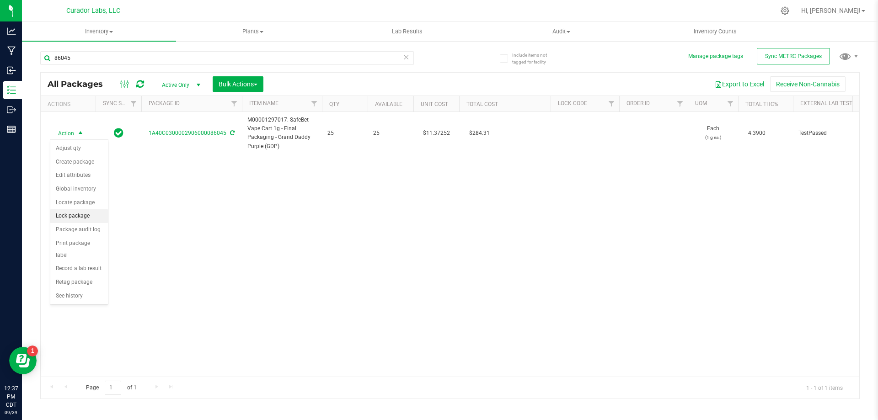
click at [81, 215] on li "Lock package" at bounding box center [79, 217] width 58 height 14
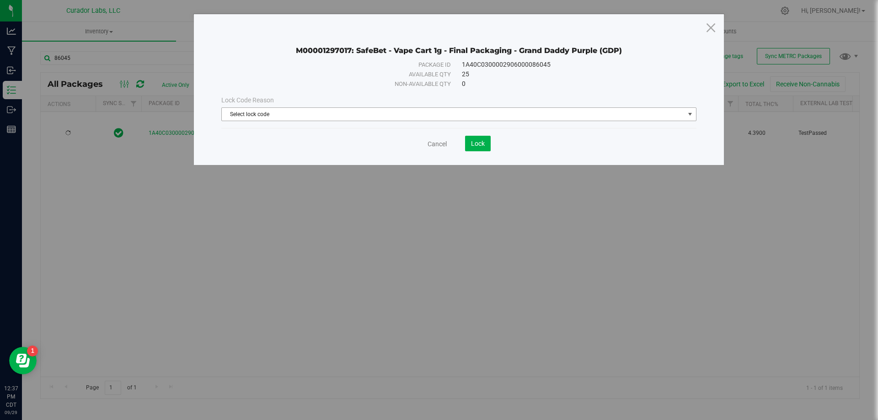
click at [296, 115] on span "Select lock code" at bounding box center [453, 114] width 463 height 13
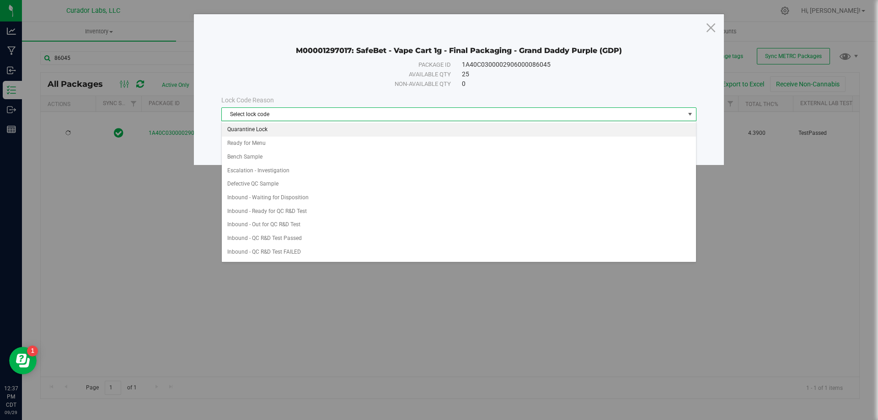
click at [281, 131] on li "Quarantine Lock" at bounding box center [459, 130] width 474 height 14
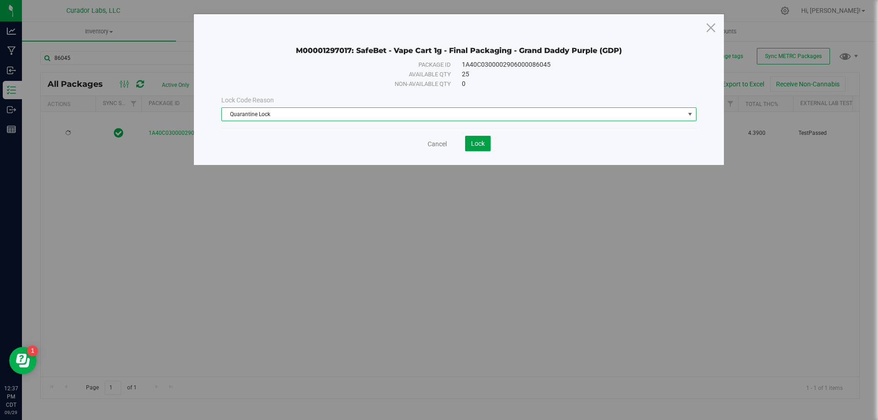
click at [478, 146] on span "Lock" at bounding box center [478, 143] width 14 height 7
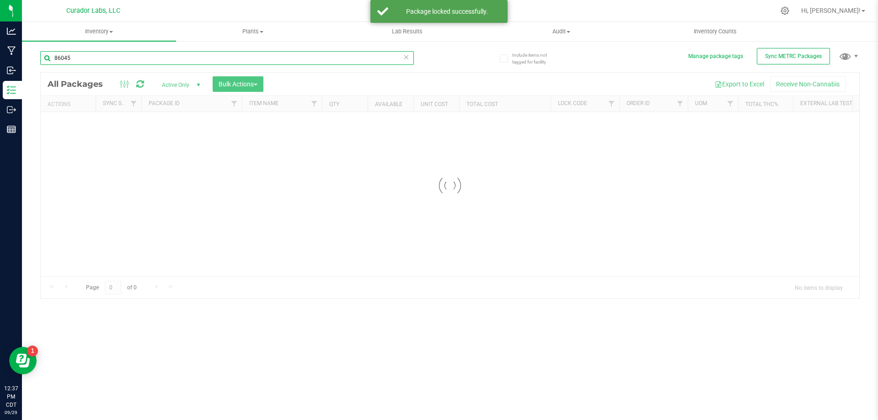
click at [92, 55] on input "86045" at bounding box center [227, 58] width 374 height 14
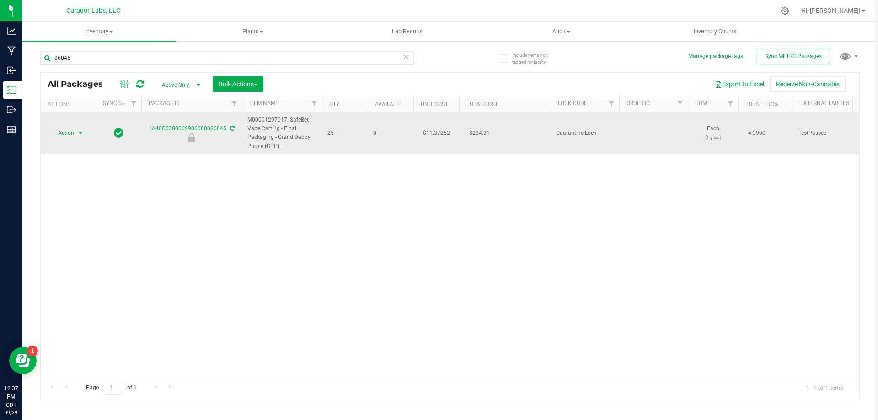
click at [59, 134] on span "Action" at bounding box center [62, 133] width 25 height 13
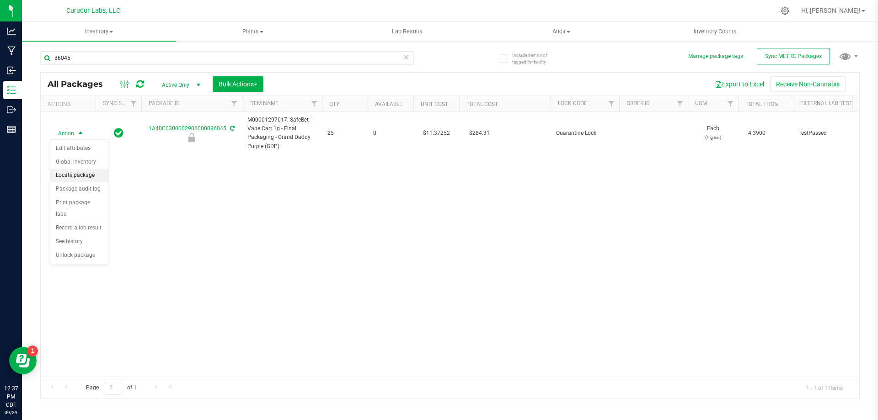
click at [78, 171] on li "Locate package" at bounding box center [79, 176] width 58 height 14
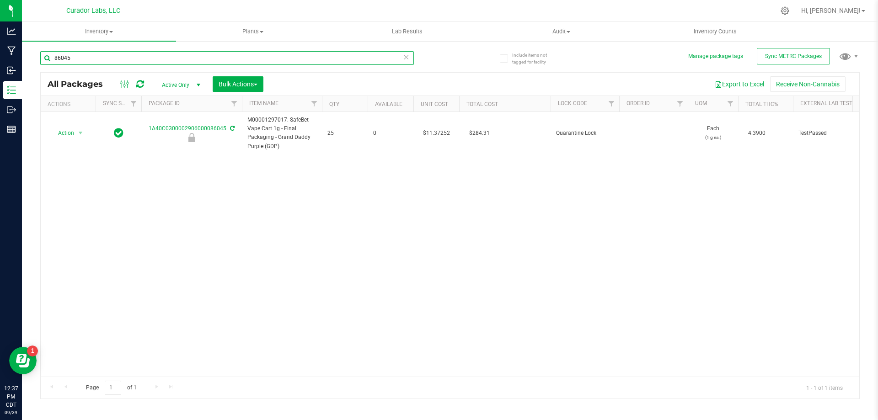
drag, startPoint x: 86, startPoint y: 59, endPoint x: 60, endPoint y: 62, distance: 25.7
click at [60, 62] on input "86045" at bounding box center [227, 58] width 374 height 14
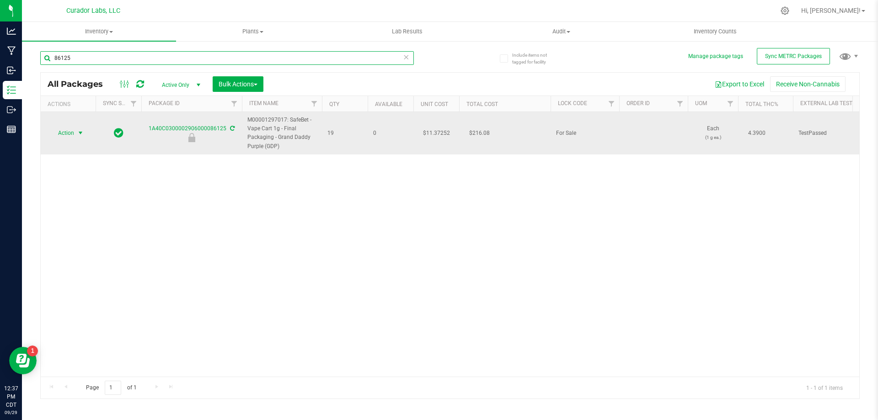
type input "86125"
click at [69, 132] on span "Action" at bounding box center [62, 133] width 25 height 13
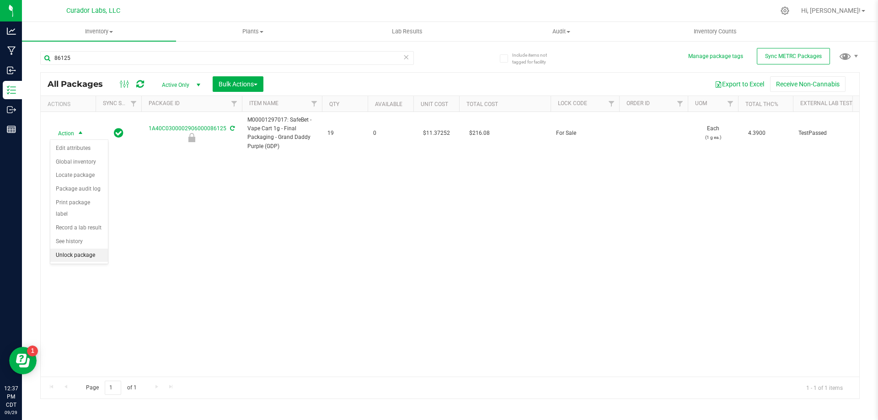
click at [83, 249] on li "Unlock package" at bounding box center [79, 256] width 58 height 14
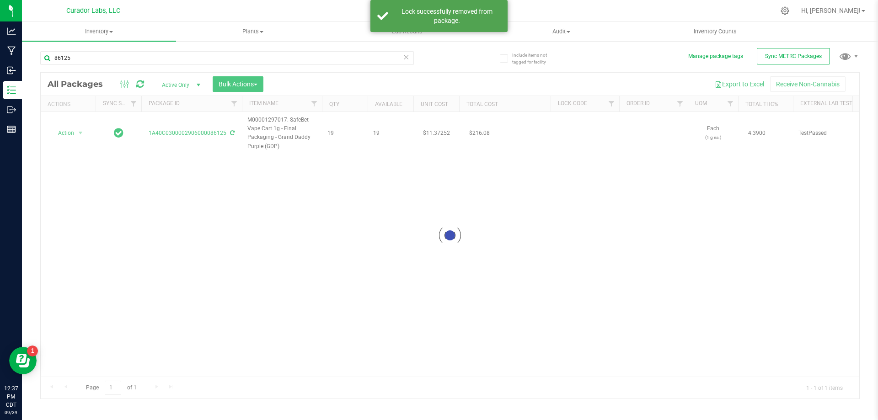
click at [67, 133] on div at bounding box center [450, 236] width 819 height 326
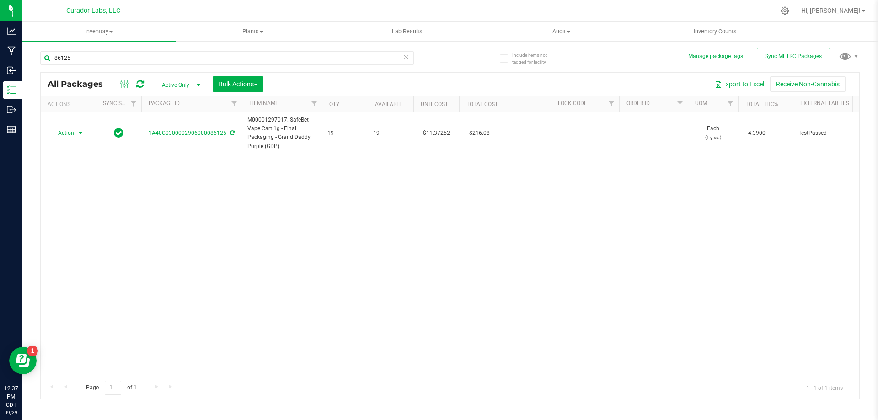
click at [67, 133] on span "Action" at bounding box center [62, 133] width 25 height 13
click at [75, 213] on li "Lock package" at bounding box center [79, 217] width 58 height 14
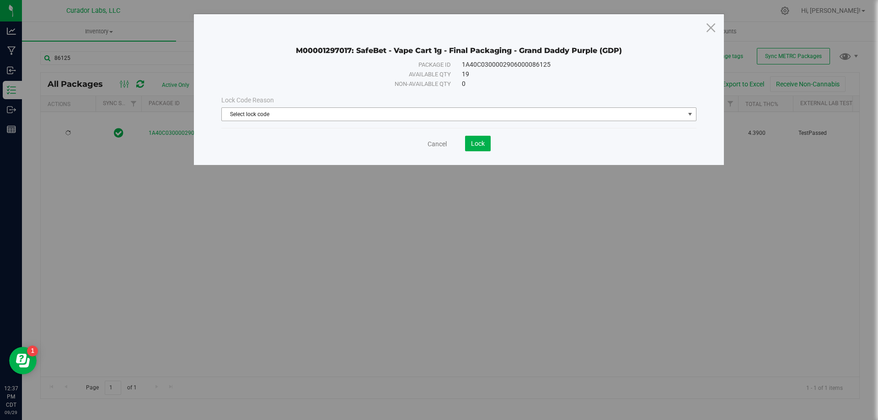
click at [285, 116] on span "Select lock code" at bounding box center [453, 114] width 463 height 13
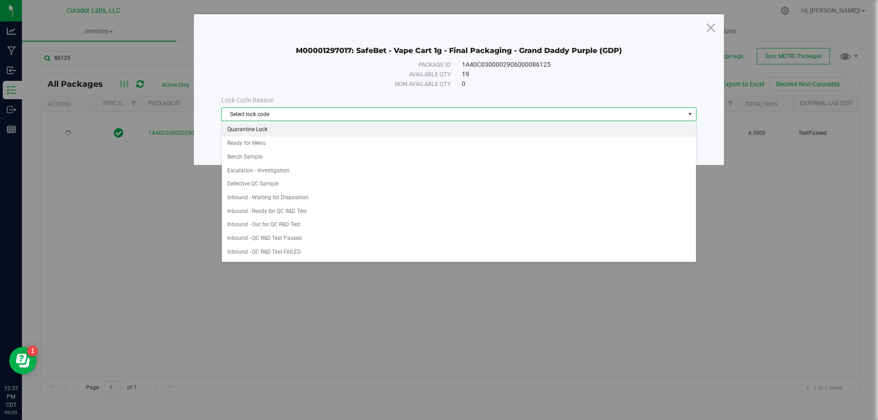
click at [275, 130] on li "Quarantine Lock" at bounding box center [459, 130] width 474 height 14
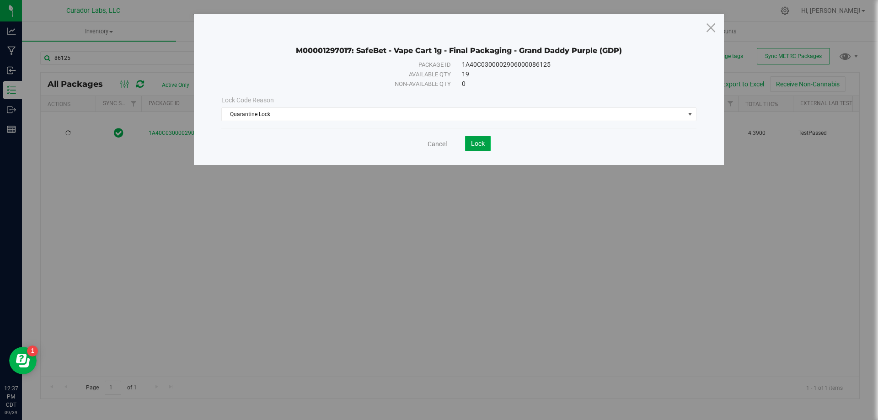
click at [485, 144] on button "Lock" at bounding box center [478, 144] width 26 height 16
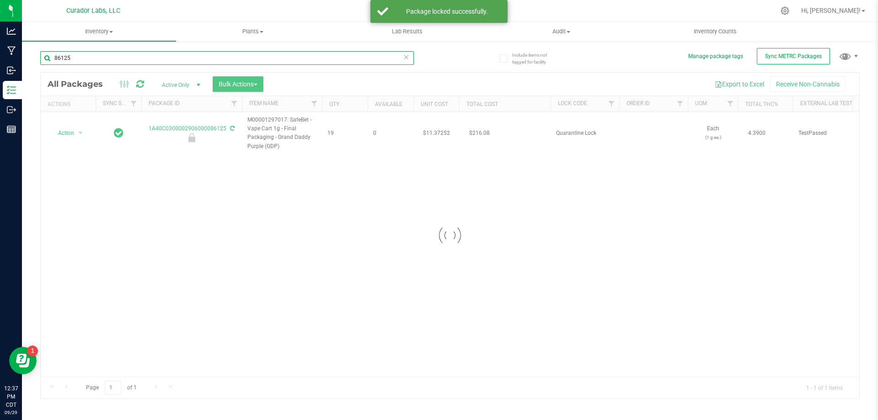
drag, startPoint x: 86, startPoint y: 57, endPoint x: 34, endPoint y: 63, distance: 52.5
click at [34, 63] on div "Include items not tagged for facility Manage package tags Sync METRC Packages 8…" at bounding box center [450, 179] width 856 height 279
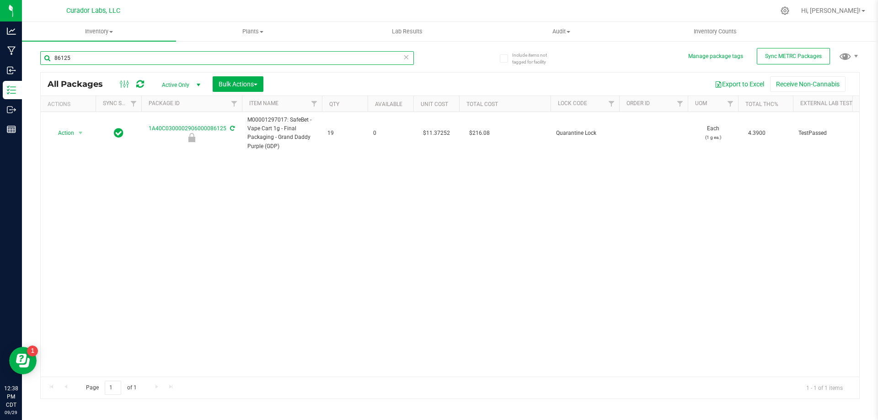
click at [96, 58] on input "86125" at bounding box center [227, 58] width 374 height 14
click at [91, 59] on input "86125" at bounding box center [227, 58] width 374 height 14
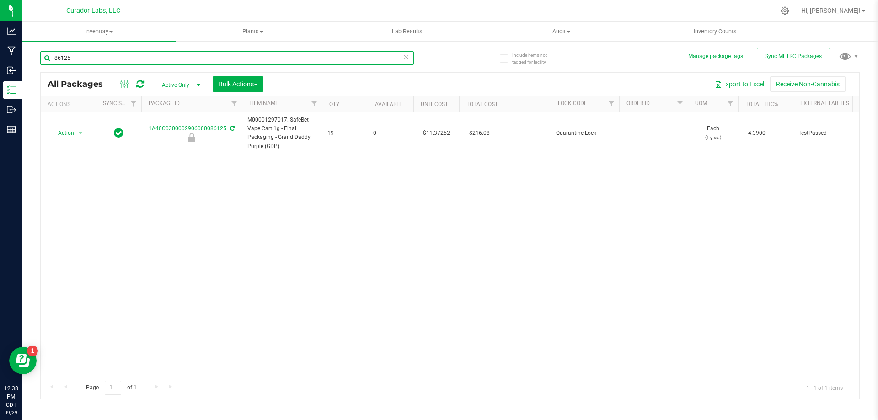
click at [103, 54] on input "86125" at bounding box center [227, 58] width 374 height 14
drag, startPoint x: 98, startPoint y: 55, endPoint x: 61, endPoint y: 63, distance: 37.9
click at [61, 63] on input "86125" at bounding box center [227, 58] width 374 height 14
type input "86073"
click at [75, 131] on span "select" at bounding box center [80, 133] width 11 height 13
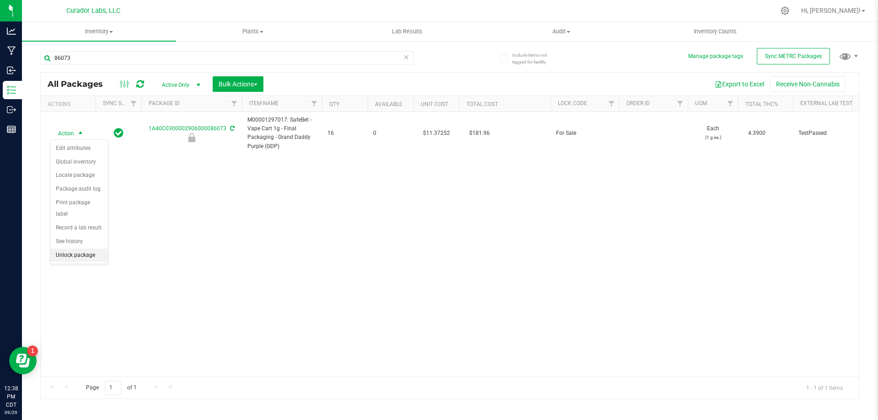
click at [82, 249] on li "Unlock package" at bounding box center [79, 256] width 58 height 14
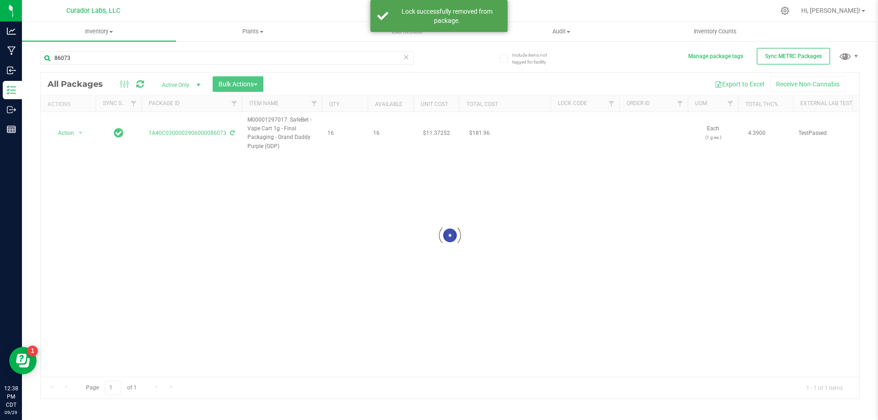
click at [68, 132] on div at bounding box center [450, 236] width 819 height 326
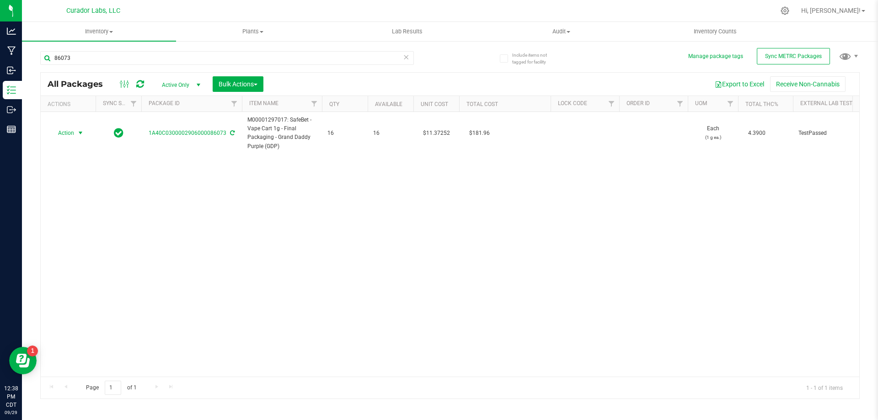
click at [68, 132] on span "Action" at bounding box center [62, 133] width 25 height 13
click at [77, 212] on li "Lock package" at bounding box center [79, 217] width 58 height 14
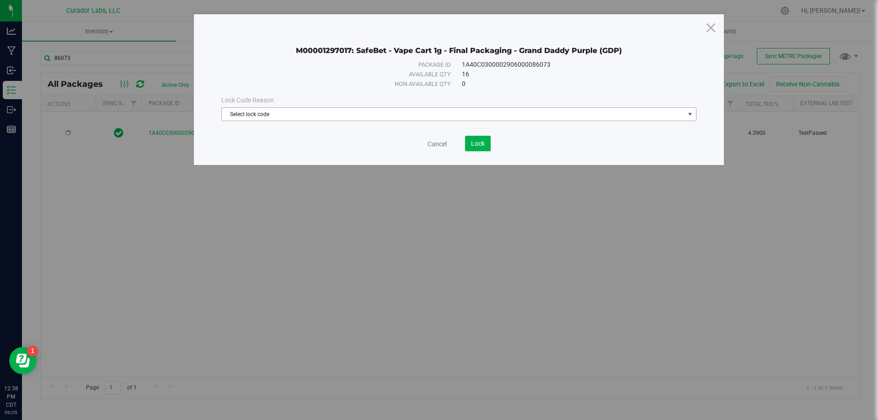
click at [398, 119] on span "Select lock code" at bounding box center [453, 114] width 463 height 13
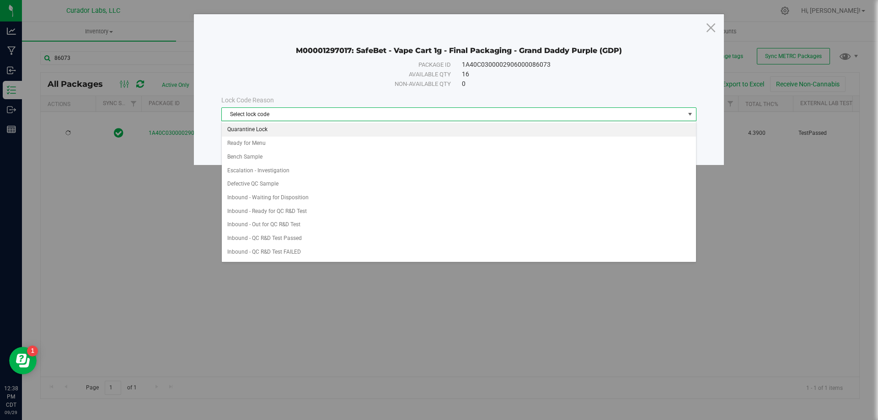
click at [313, 127] on li "Quarantine Lock" at bounding box center [459, 130] width 474 height 14
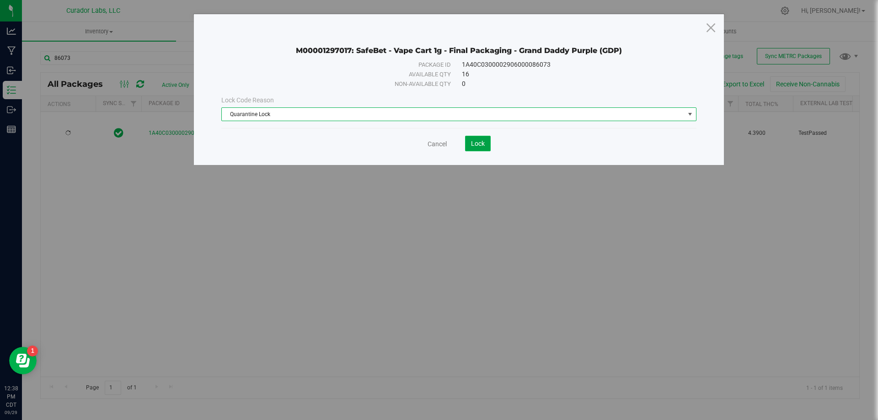
click at [471, 145] on span "Lock" at bounding box center [478, 143] width 14 height 7
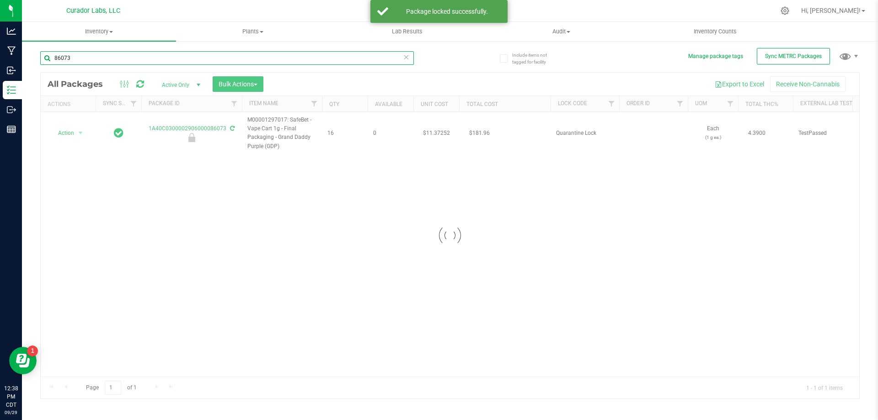
drag, startPoint x: 83, startPoint y: 55, endPoint x: 54, endPoint y: 60, distance: 29.3
click at [54, 60] on input "86073" at bounding box center [227, 58] width 374 height 14
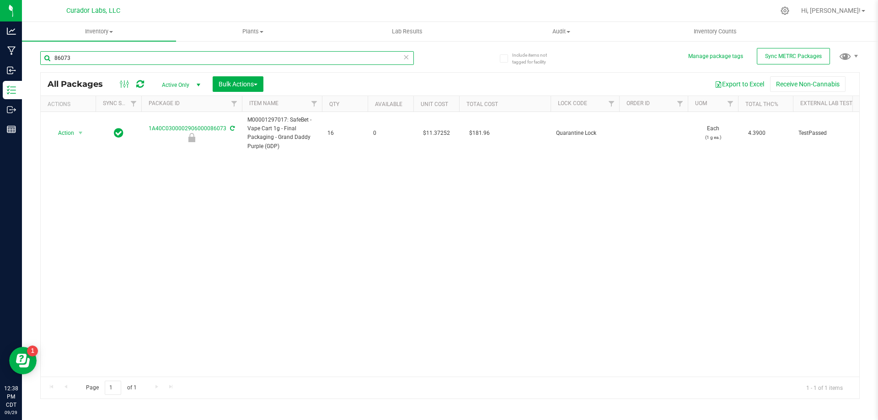
click at [148, 64] on input "86073" at bounding box center [227, 58] width 374 height 14
type input "86099"
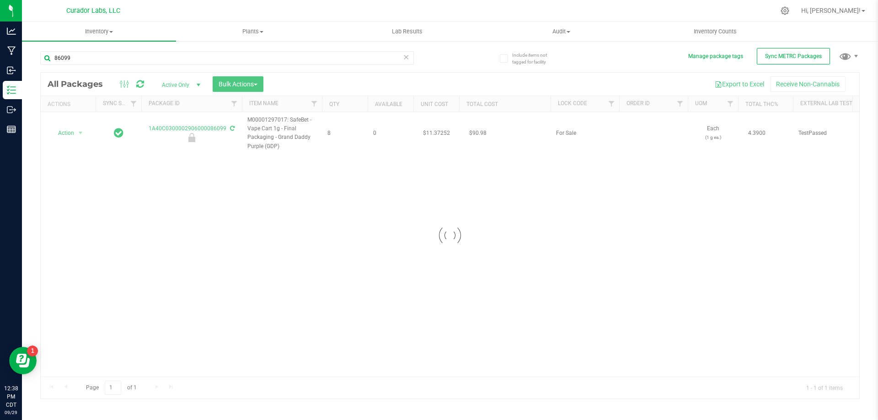
click at [76, 132] on div at bounding box center [450, 236] width 819 height 326
click at [76, 132] on span "select" at bounding box center [80, 133] width 11 height 13
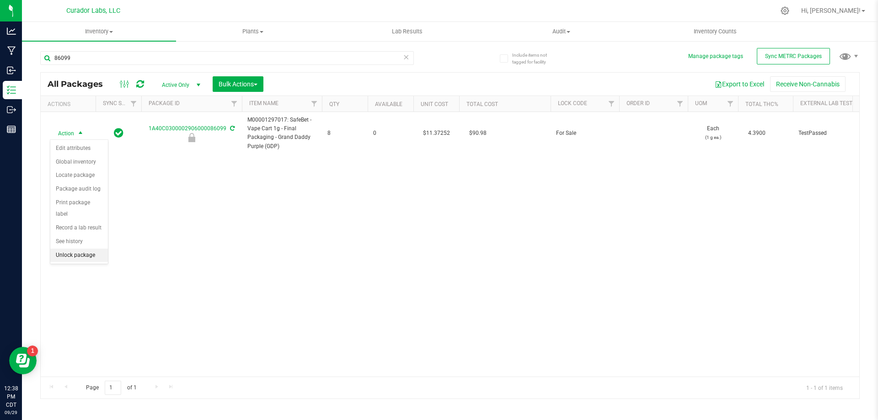
click at [72, 249] on li "Unlock package" at bounding box center [79, 256] width 58 height 14
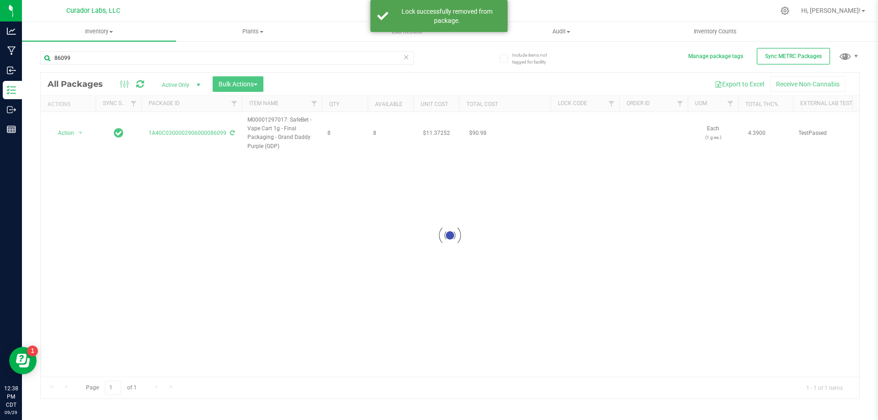
click at [68, 134] on div at bounding box center [450, 236] width 819 height 326
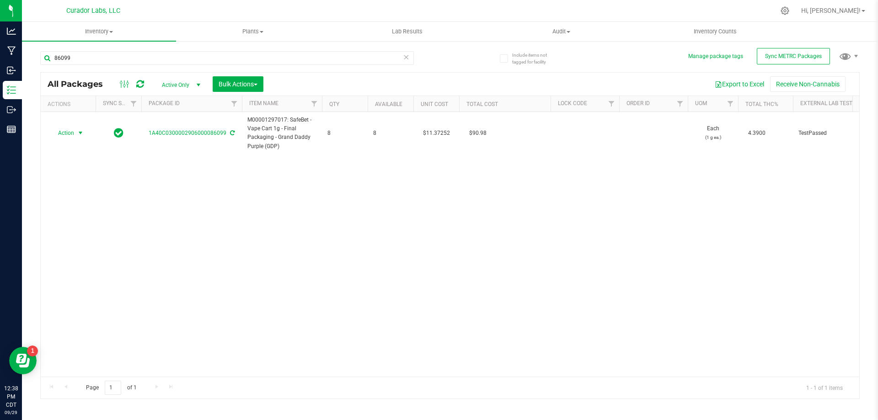
click at [68, 134] on span "Action" at bounding box center [62, 133] width 25 height 13
click at [70, 215] on li "Lock package" at bounding box center [79, 217] width 58 height 14
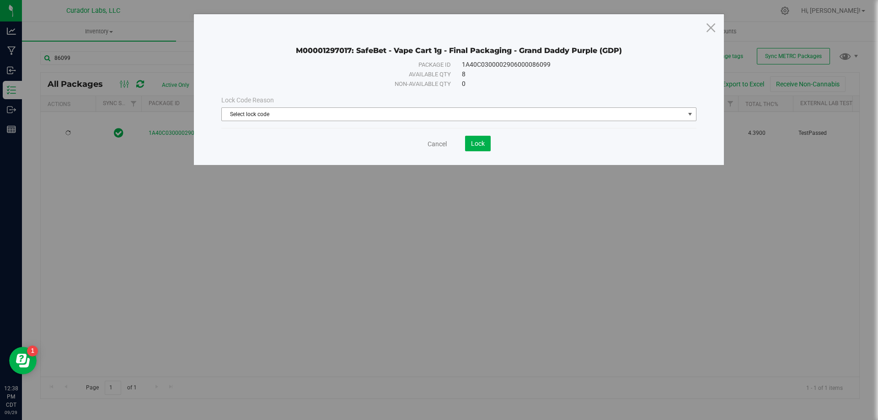
click at [326, 114] on span "Select lock code" at bounding box center [453, 114] width 463 height 13
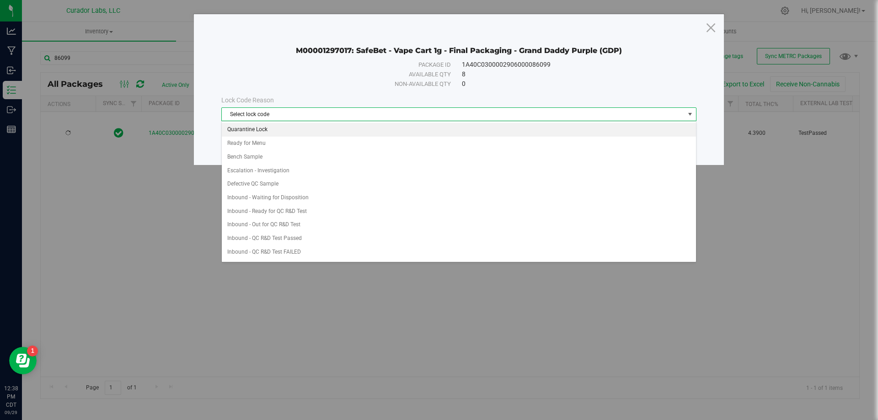
click at [274, 133] on li "Quarantine Lock" at bounding box center [459, 130] width 474 height 14
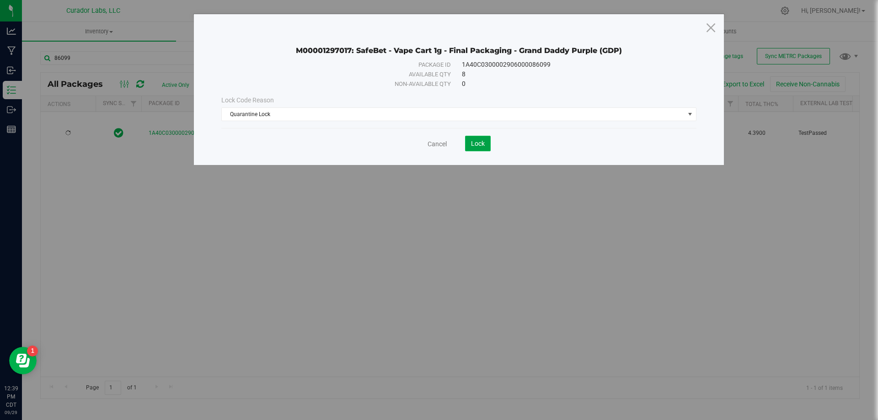
click at [476, 142] on span "Lock" at bounding box center [478, 143] width 14 height 7
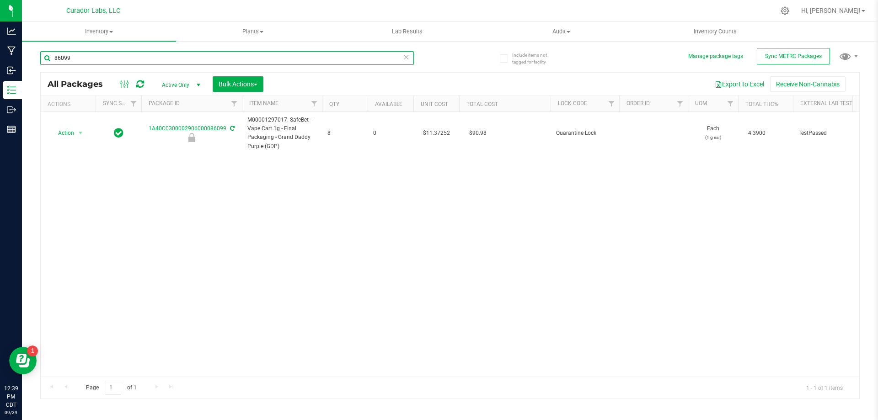
click at [96, 56] on input "86099" at bounding box center [227, 58] width 374 height 14
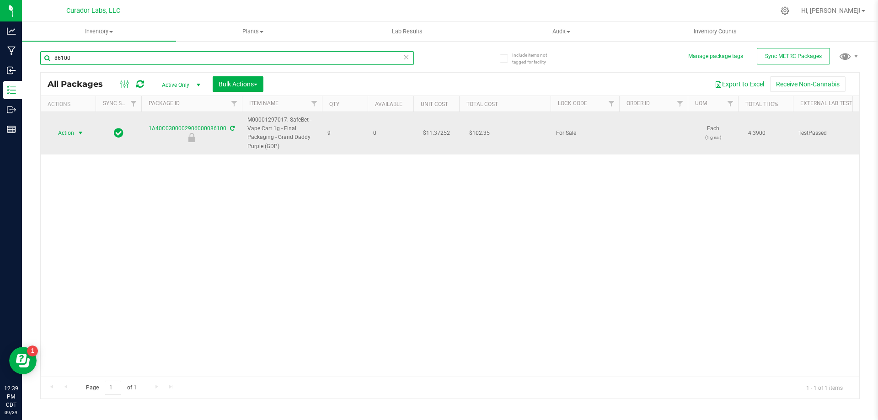
type input "86100"
click at [69, 134] on span "Action" at bounding box center [62, 133] width 25 height 13
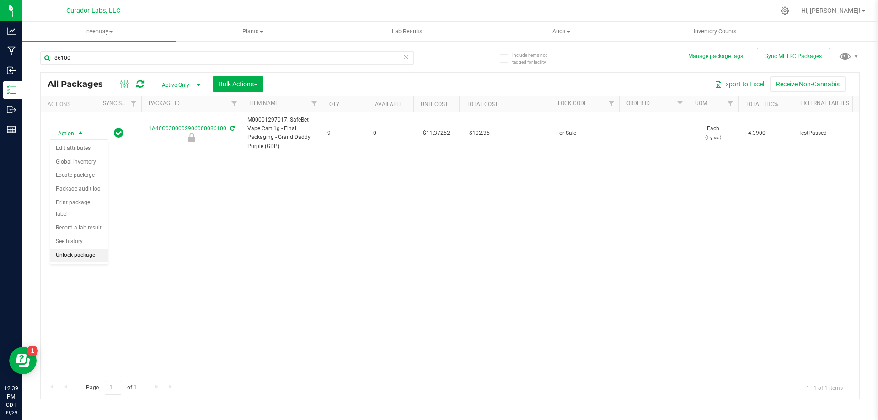
click at [82, 249] on li "Unlock package" at bounding box center [79, 256] width 58 height 14
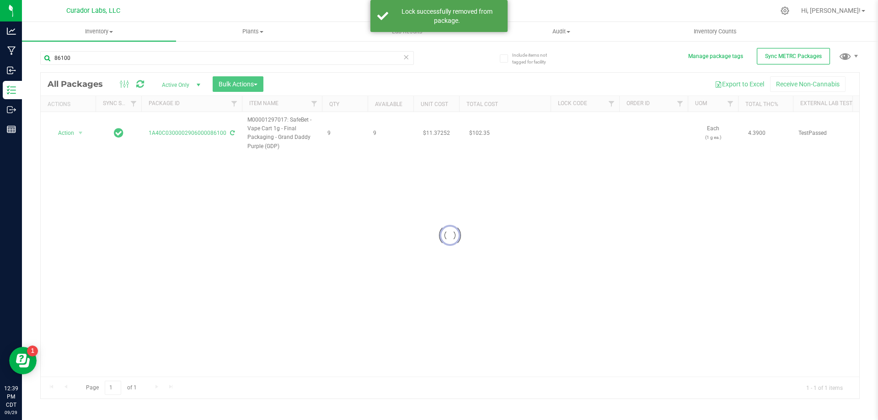
click at [69, 131] on div at bounding box center [450, 236] width 819 height 326
click at [69, 133] on span "Action" at bounding box center [62, 133] width 25 height 13
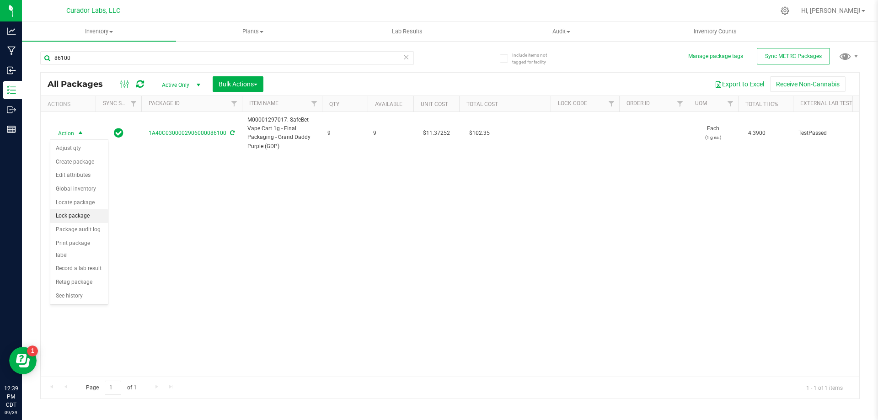
click at [80, 215] on li "Lock package" at bounding box center [79, 217] width 58 height 14
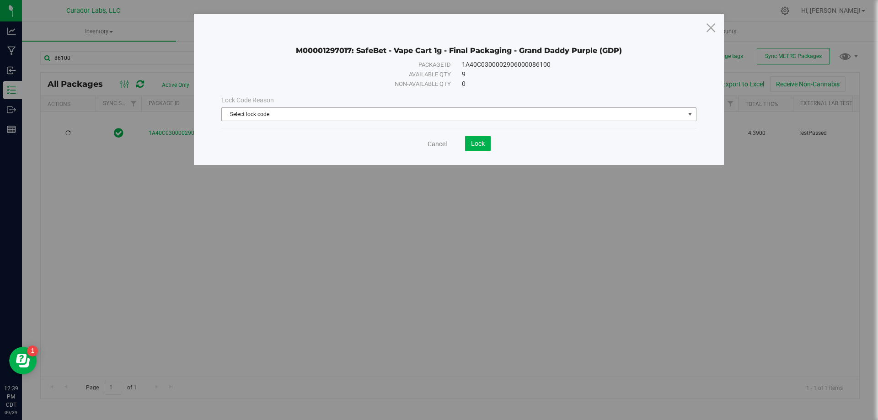
click at [234, 117] on span "Select lock code" at bounding box center [453, 114] width 463 height 13
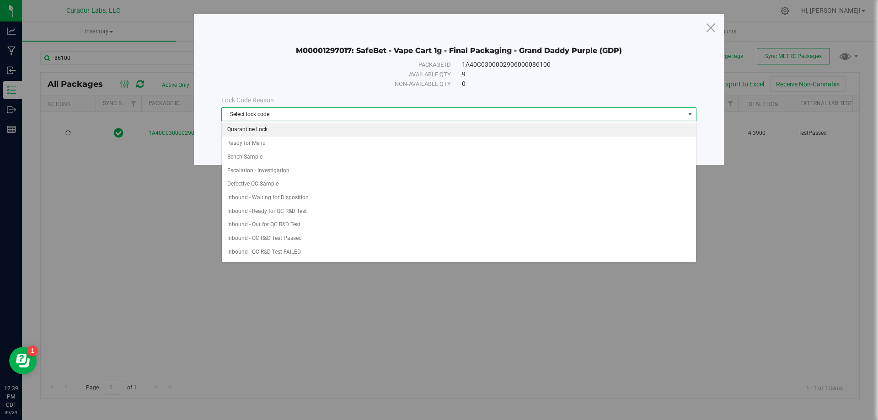
click at [261, 132] on li "Quarantine Lock" at bounding box center [459, 130] width 474 height 14
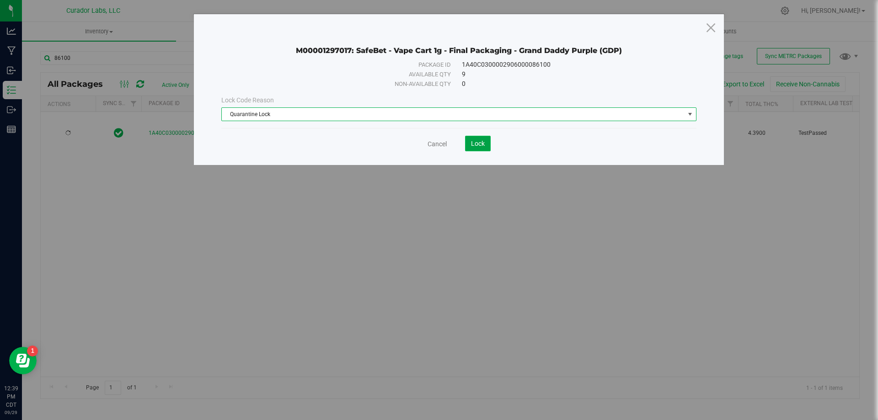
click at [483, 145] on span "Lock" at bounding box center [478, 143] width 14 height 7
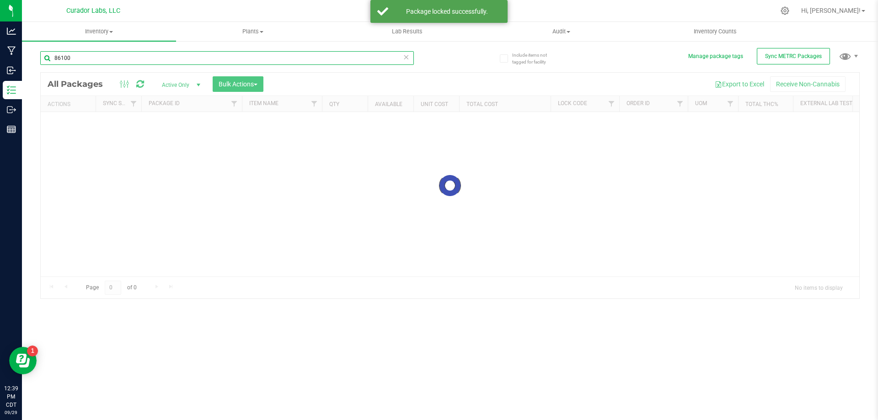
click at [81, 58] on input "86100" at bounding box center [227, 58] width 374 height 14
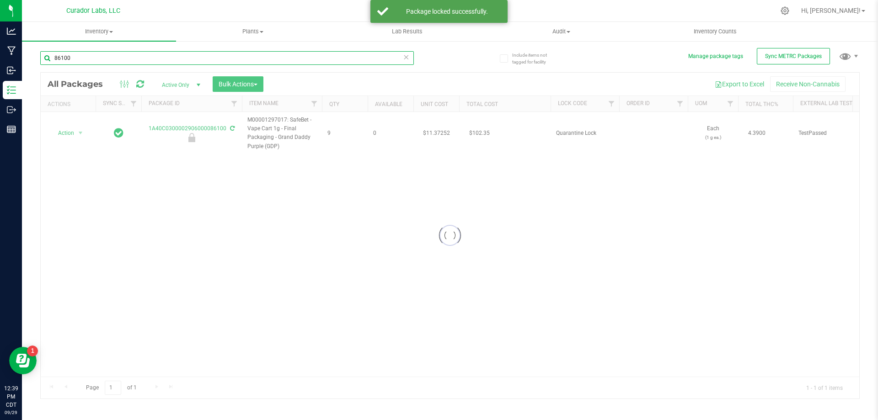
drag, startPoint x: 81, startPoint y: 58, endPoint x: 68, endPoint y: 60, distance: 13.0
click at [68, 60] on input "86100" at bounding box center [227, 58] width 374 height 14
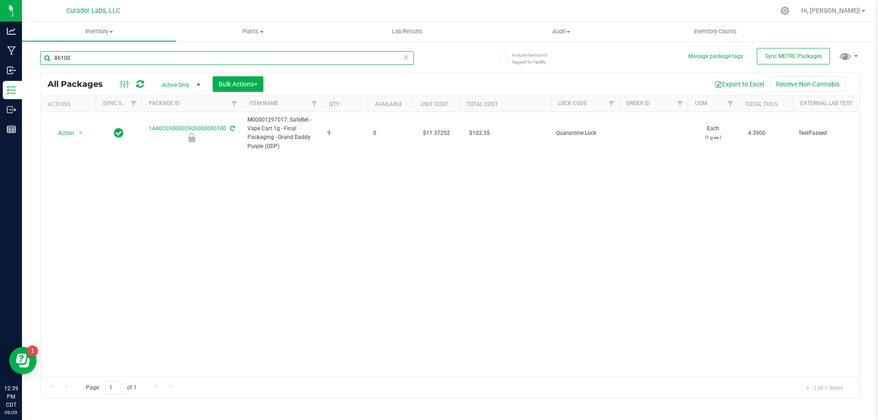
click at [72, 60] on input "86100" at bounding box center [227, 58] width 374 height 14
type input "86025"
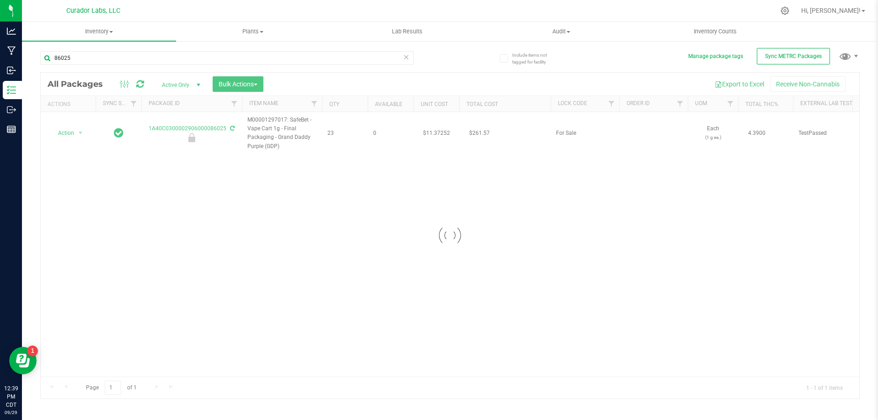
click at [69, 133] on div at bounding box center [450, 236] width 819 height 326
click at [69, 133] on span "Action" at bounding box center [62, 133] width 25 height 13
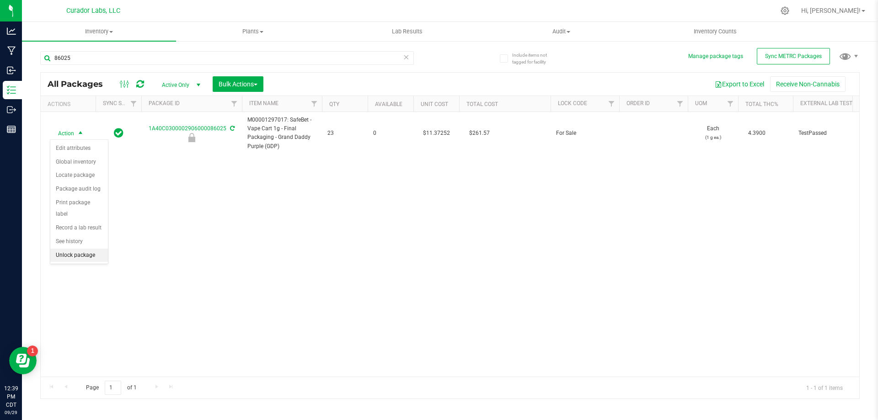
click at [77, 249] on li "Unlock package" at bounding box center [79, 256] width 58 height 14
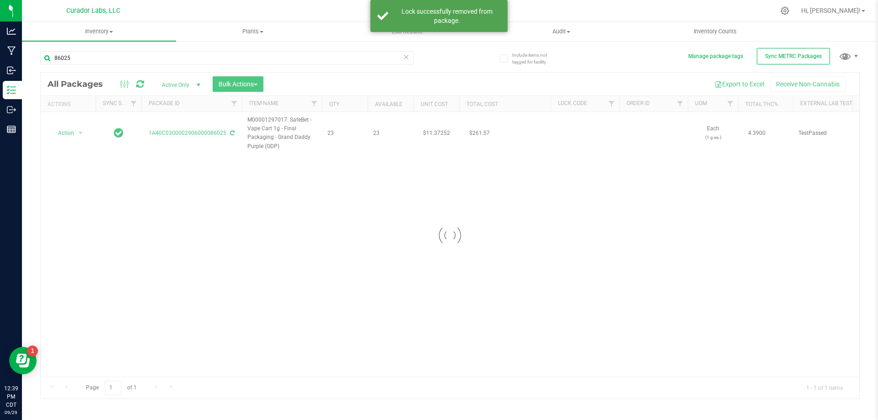
click at [67, 132] on div at bounding box center [450, 236] width 819 height 326
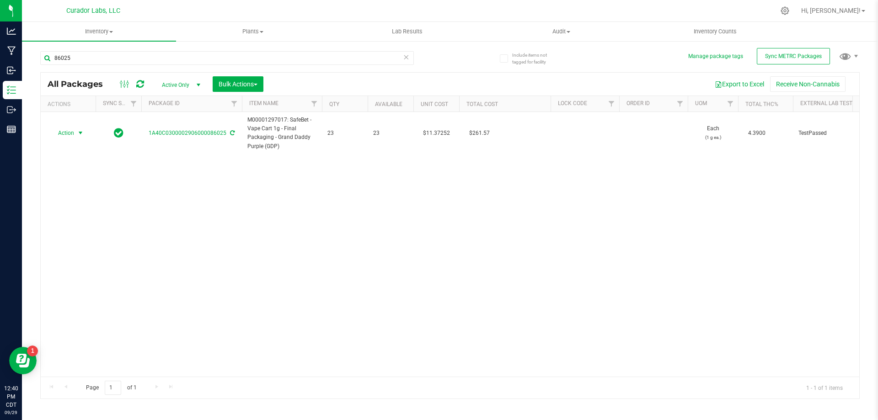
click at [67, 132] on span "Action" at bounding box center [62, 133] width 25 height 13
click at [82, 216] on li "Lock package" at bounding box center [79, 217] width 58 height 14
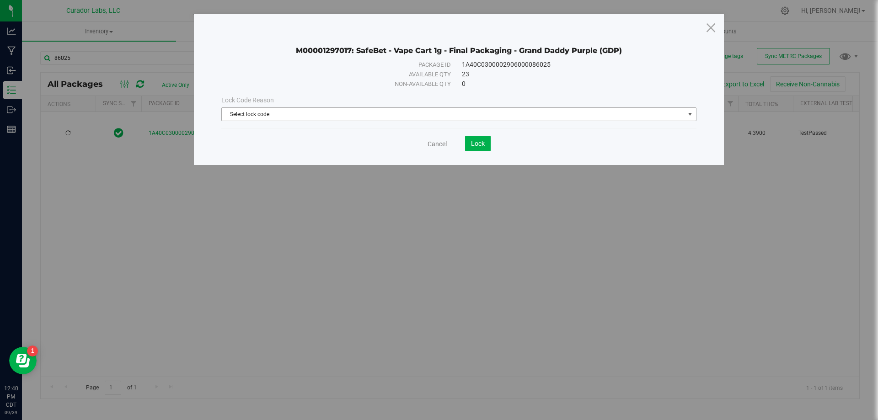
click at [269, 117] on span "Select lock code" at bounding box center [453, 114] width 463 height 13
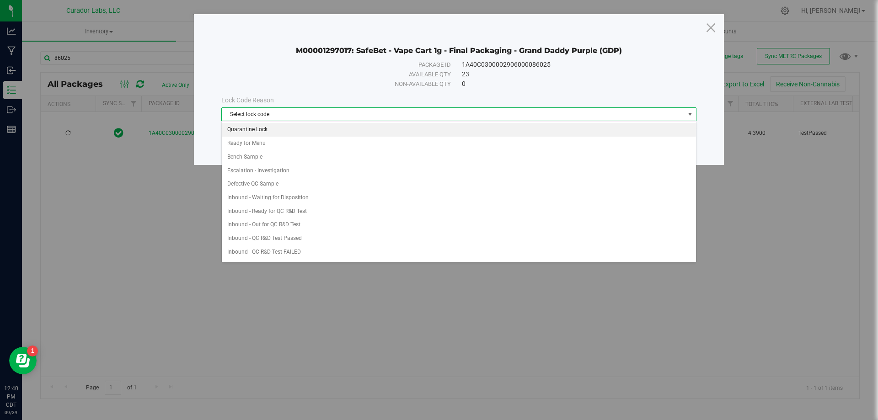
click at [268, 129] on li "Quarantine Lock" at bounding box center [459, 130] width 474 height 14
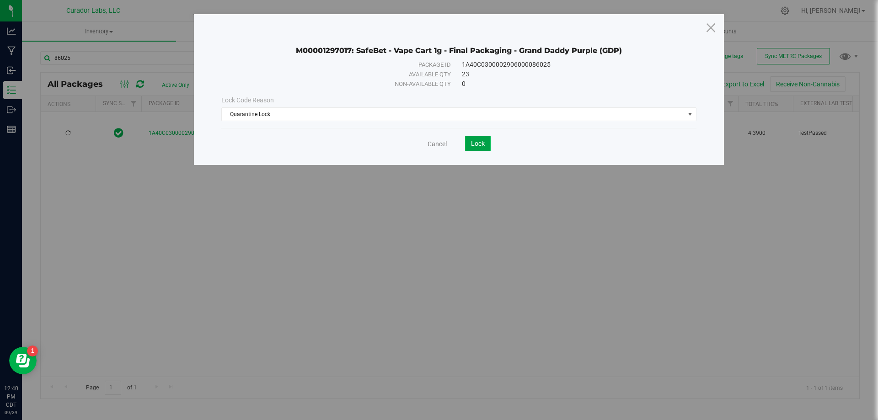
click at [482, 144] on span "Lock" at bounding box center [478, 143] width 14 height 7
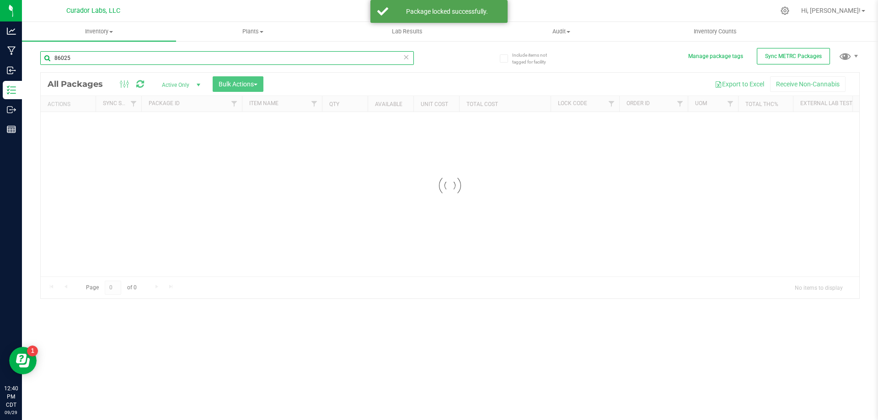
click at [124, 59] on input "86025" at bounding box center [227, 58] width 374 height 14
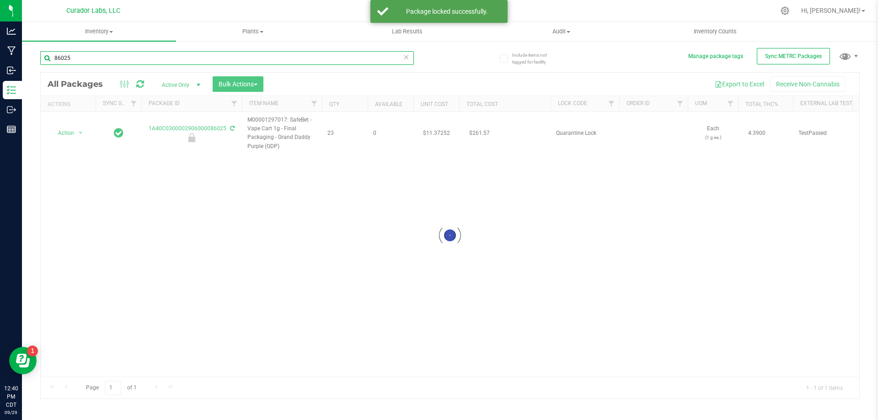
drag, startPoint x: 124, startPoint y: 59, endPoint x: 51, endPoint y: 63, distance: 73.3
click at [51, 63] on input "86025" at bounding box center [227, 58] width 374 height 14
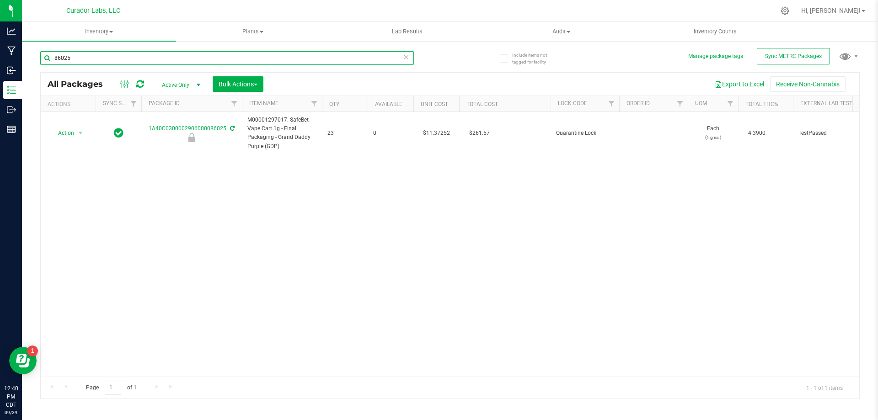
click at [133, 58] on input "86025" at bounding box center [227, 58] width 374 height 14
type input "86066"
click at [59, 133] on span "Action" at bounding box center [62, 133] width 25 height 13
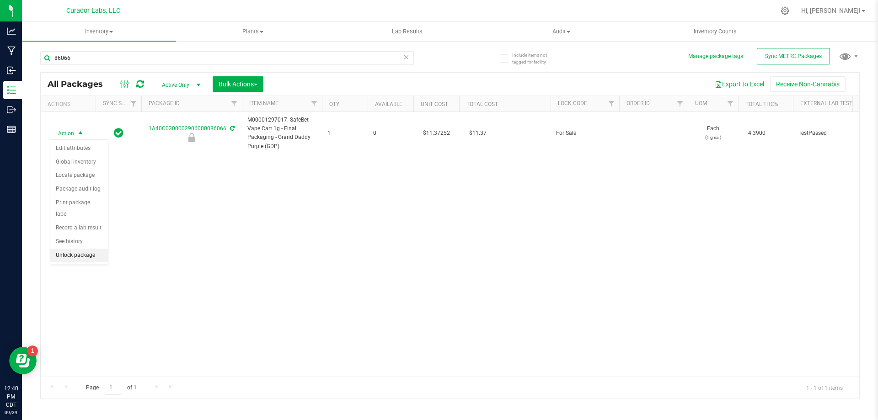
click at [78, 249] on li "Unlock package" at bounding box center [79, 256] width 58 height 14
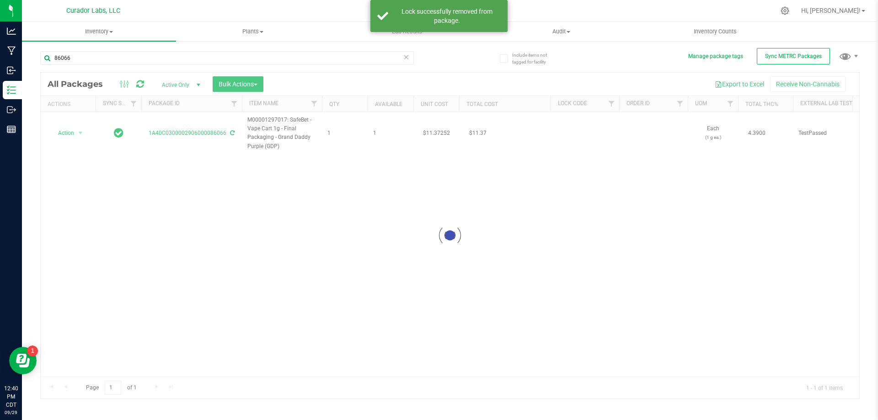
click at [69, 133] on div at bounding box center [450, 236] width 819 height 326
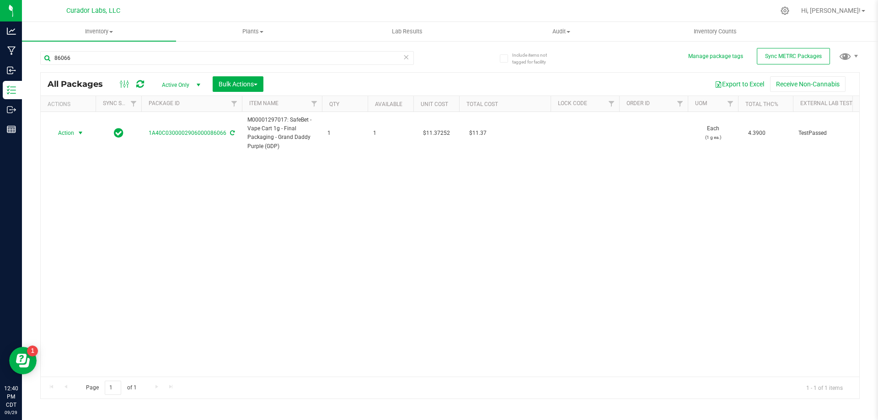
click at [69, 133] on span "Action" at bounding box center [62, 133] width 25 height 13
click at [84, 213] on li "Lock package" at bounding box center [79, 217] width 58 height 14
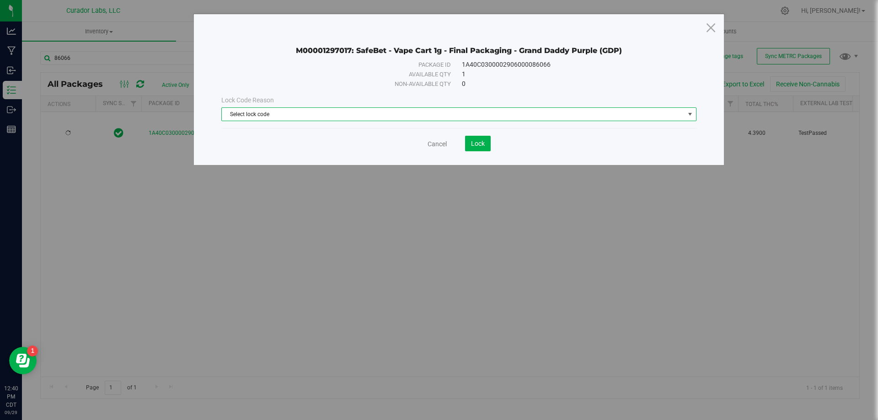
click at [372, 113] on span "Select lock code" at bounding box center [453, 114] width 463 height 13
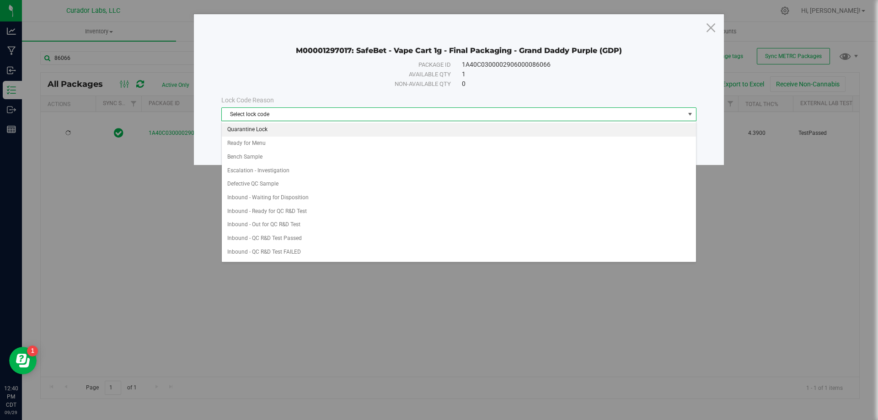
click at [290, 130] on li "Quarantine Lock" at bounding box center [459, 130] width 474 height 14
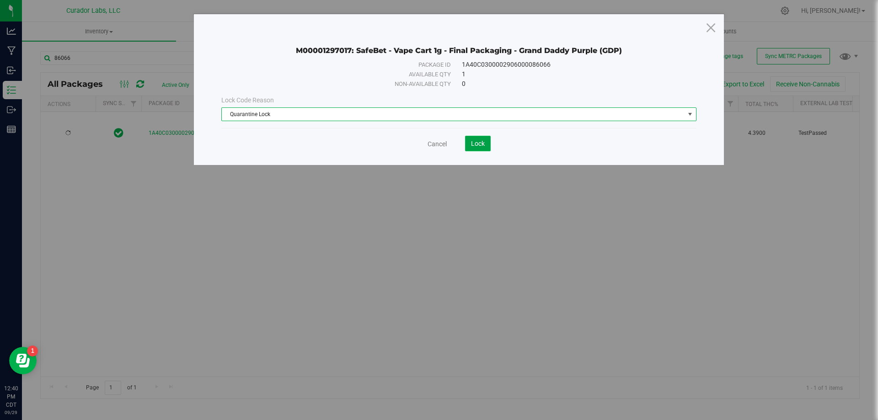
click at [480, 141] on span "Lock" at bounding box center [478, 143] width 14 height 7
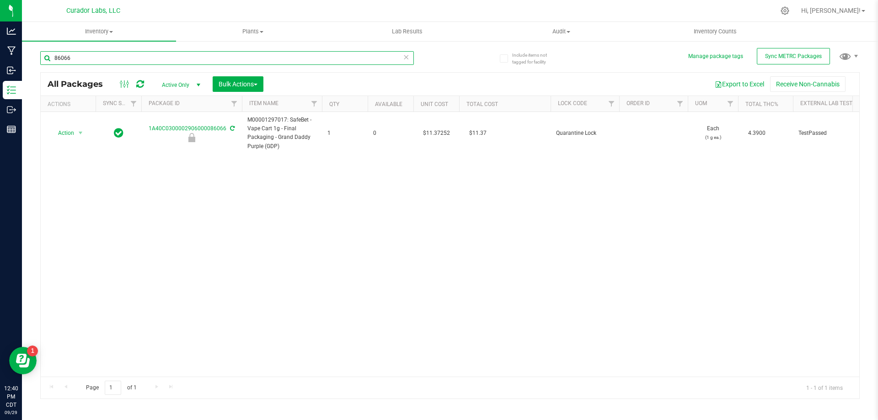
click at [88, 58] on input "86066" at bounding box center [227, 58] width 374 height 14
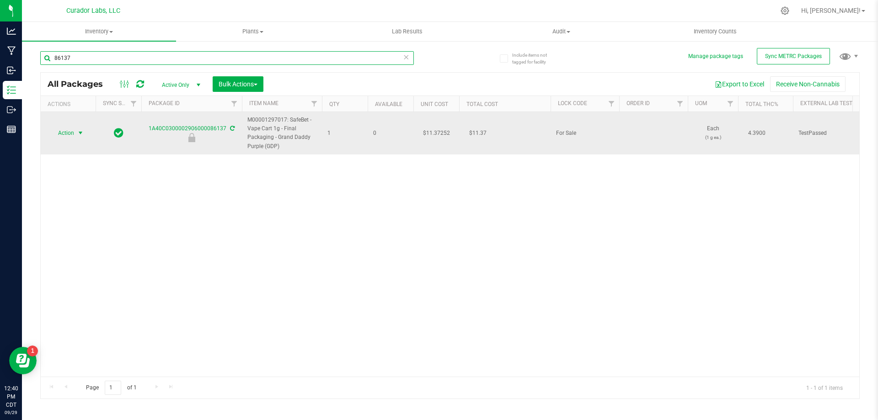
type input "86137"
click at [71, 133] on span "Action" at bounding box center [62, 133] width 25 height 13
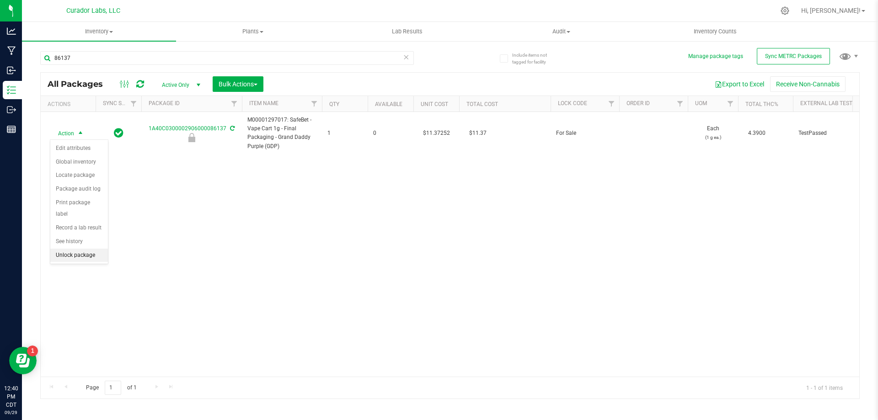
click at [83, 249] on li "Unlock package" at bounding box center [79, 256] width 58 height 14
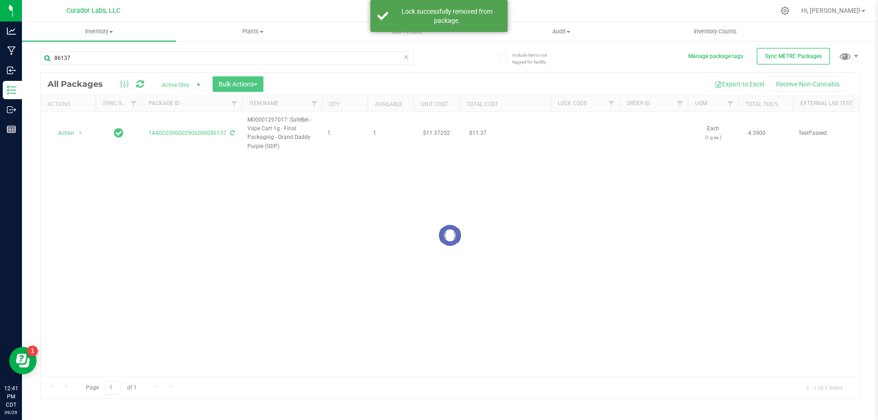
click at [73, 133] on div at bounding box center [450, 236] width 819 height 326
click at [73, 133] on span "Action" at bounding box center [62, 133] width 25 height 13
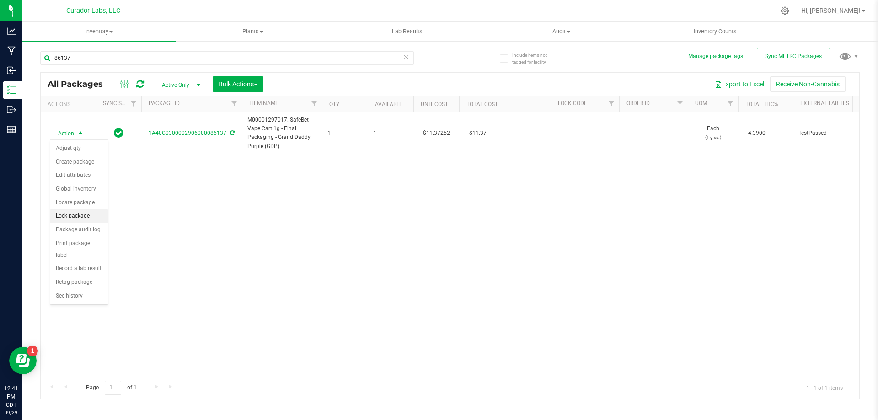
click at [81, 215] on li "Lock package" at bounding box center [79, 217] width 58 height 14
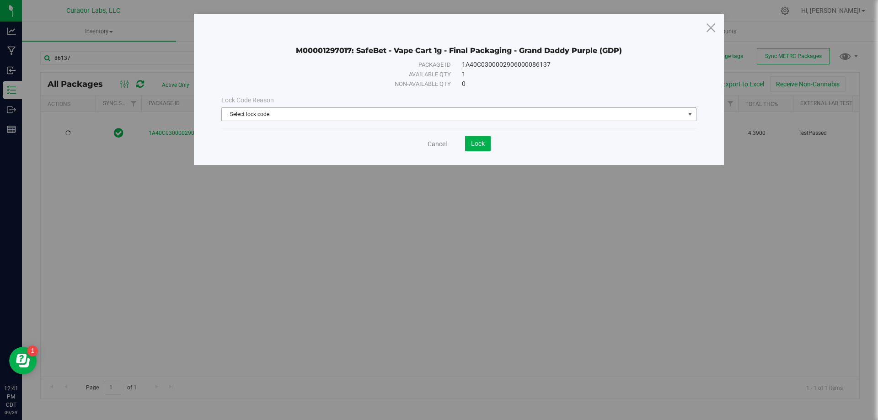
click at [246, 118] on span "Select lock code" at bounding box center [453, 114] width 463 height 13
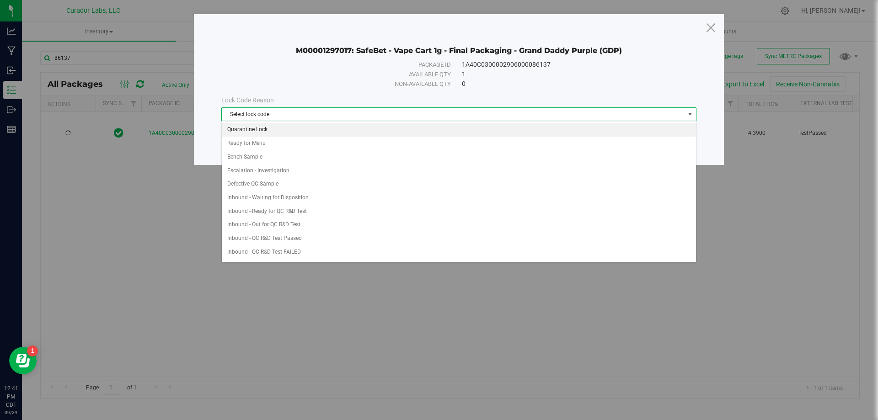
click at [253, 130] on li "Quarantine Lock" at bounding box center [459, 130] width 474 height 14
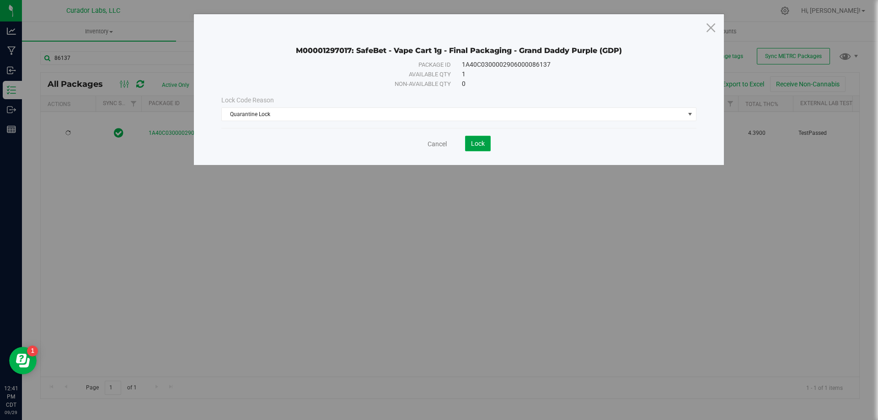
click at [477, 143] on span "Lock" at bounding box center [478, 143] width 14 height 7
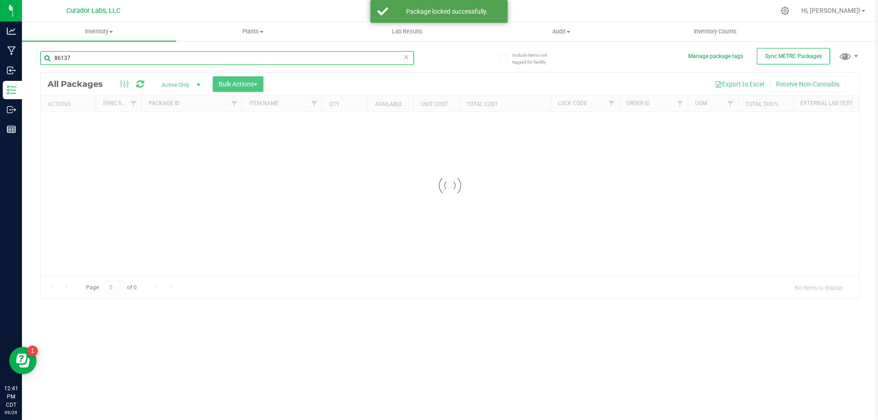
drag, startPoint x: 83, startPoint y: 57, endPoint x: 55, endPoint y: 60, distance: 28.5
click at [55, 60] on input "86137" at bounding box center [227, 58] width 374 height 14
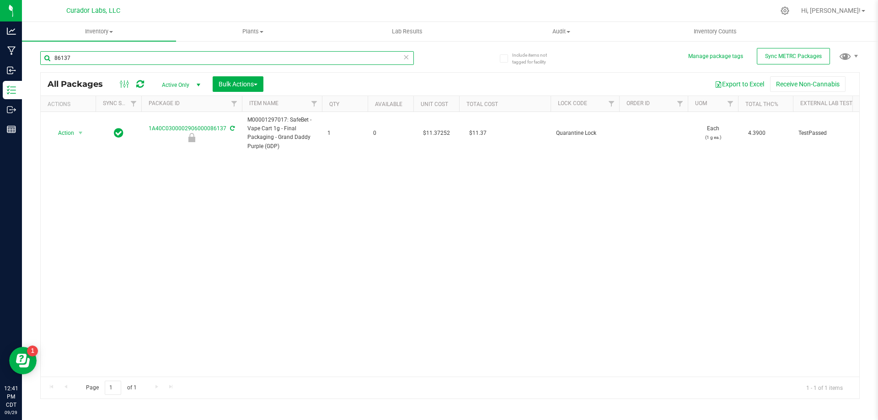
click at [84, 60] on input "86137" at bounding box center [227, 58] width 374 height 14
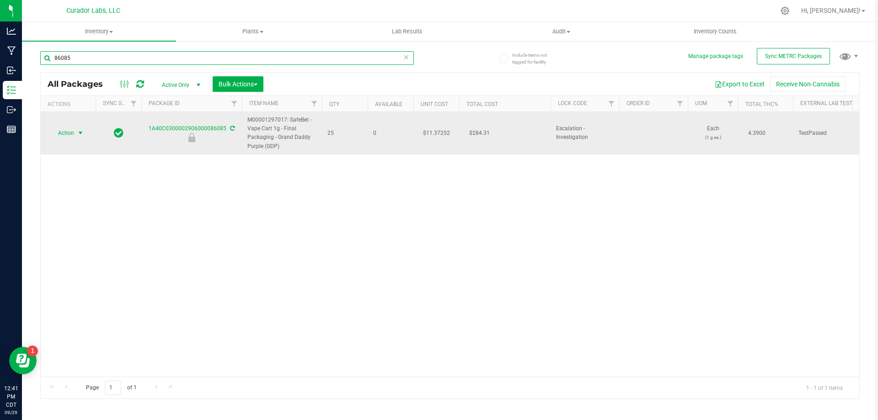
type input "86085"
click at [75, 137] on span "select" at bounding box center [80, 133] width 11 height 13
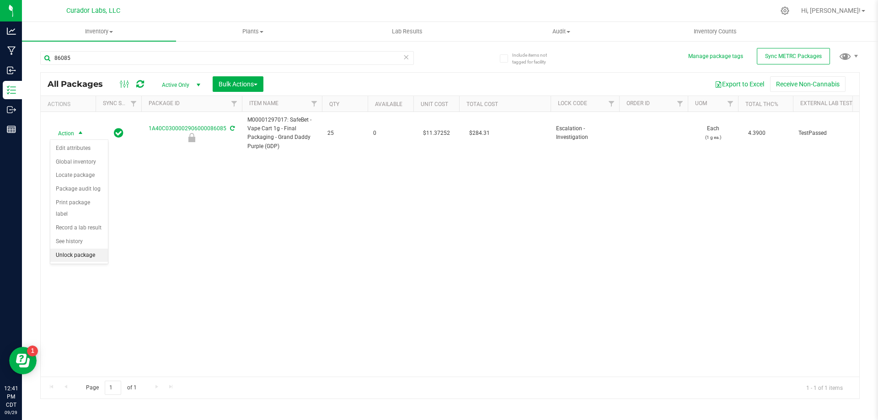
click at [80, 249] on li "Unlock package" at bounding box center [79, 256] width 58 height 14
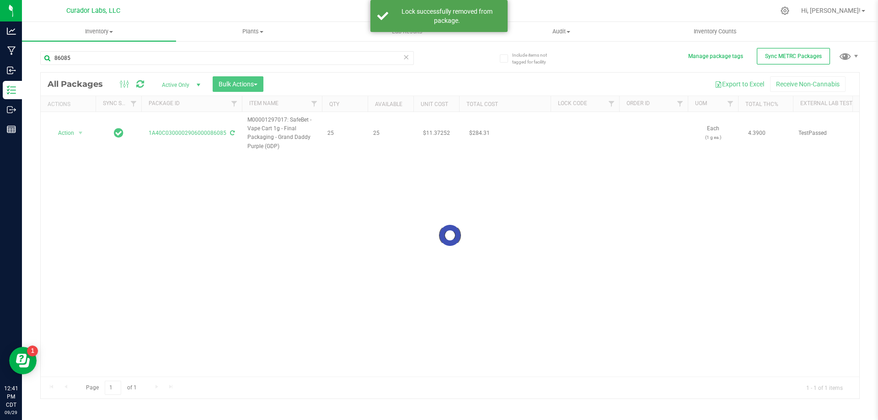
click at [75, 133] on div at bounding box center [450, 236] width 819 height 326
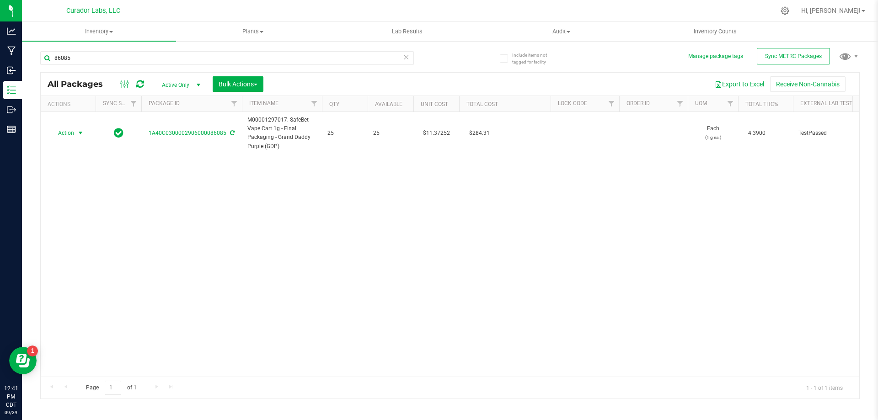
click at [75, 133] on span "select" at bounding box center [80, 133] width 11 height 13
click at [73, 215] on li "Lock package" at bounding box center [79, 217] width 58 height 14
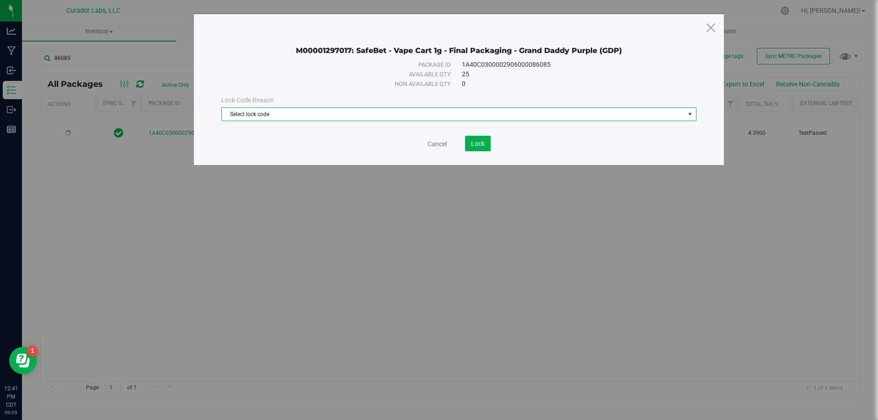
click at [274, 114] on span "Select lock code" at bounding box center [453, 114] width 463 height 13
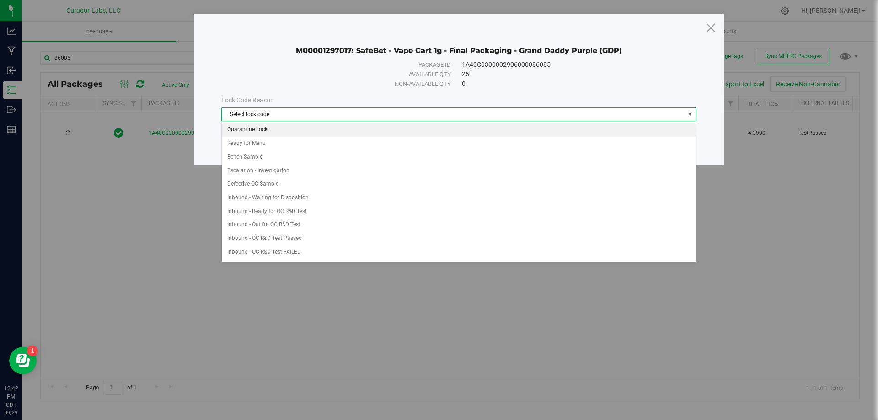
click at [303, 131] on li "Quarantine Lock" at bounding box center [459, 130] width 474 height 14
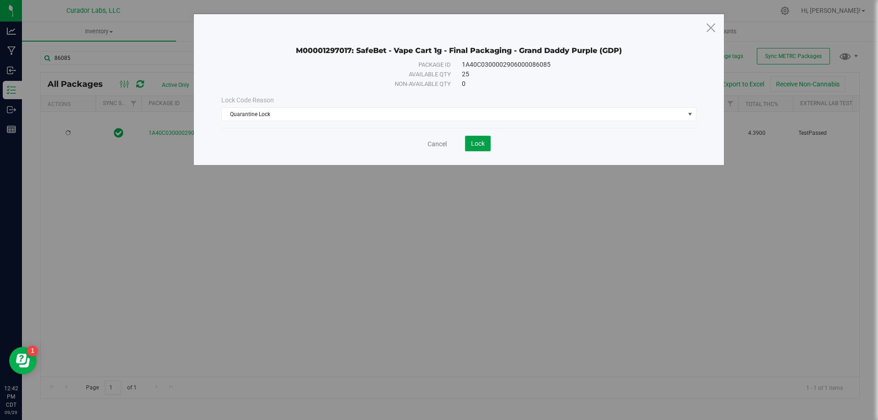
click at [482, 146] on span "Lock" at bounding box center [478, 143] width 14 height 7
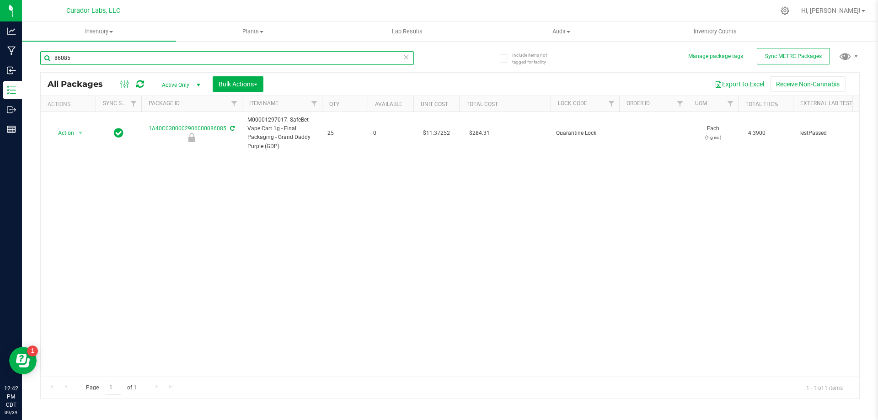
drag, startPoint x: 77, startPoint y: 57, endPoint x: 61, endPoint y: 65, distance: 17.8
click at [61, 65] on div "86085" at bounding box center [227, 61] width 374 height 21
type input "86142"
click at [74, 134] on span "Action" at bounding box center [62, 133] width 25 height 13
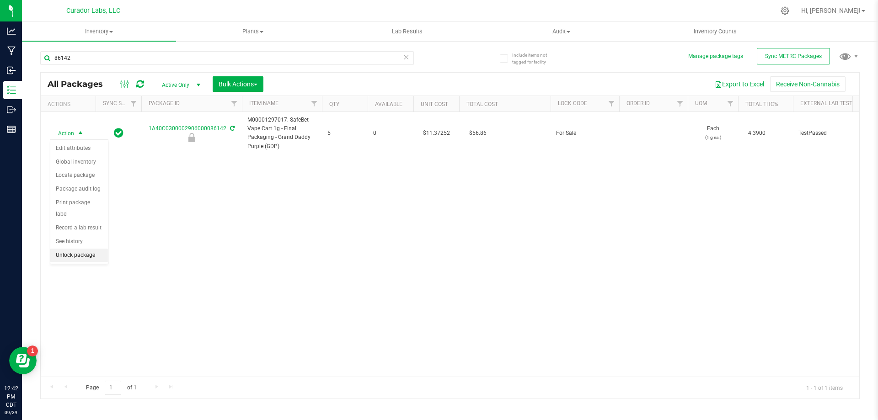
click at [75, 249] on li "Unlock package" at bounding box center [79, 256] width 58 height 14
click at [71, 214] on li "Lock package" at bounding box center [79, 217] width 58 height 14
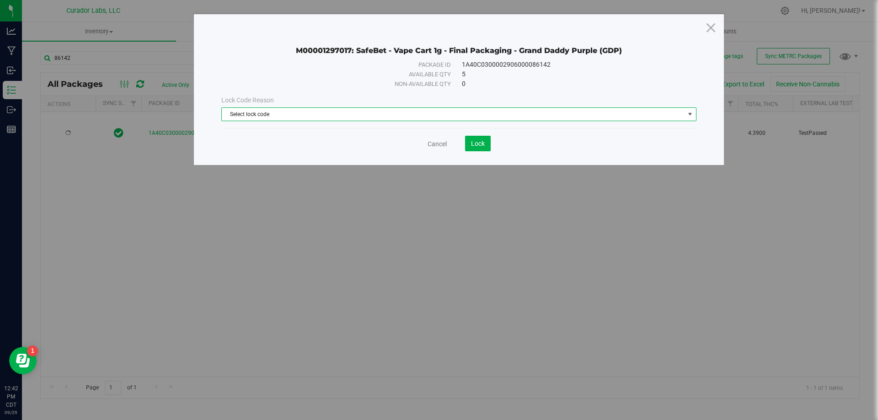
click at [407, 117] on span "Select lock code" at bounding box center [453, 114] width 463 height 13
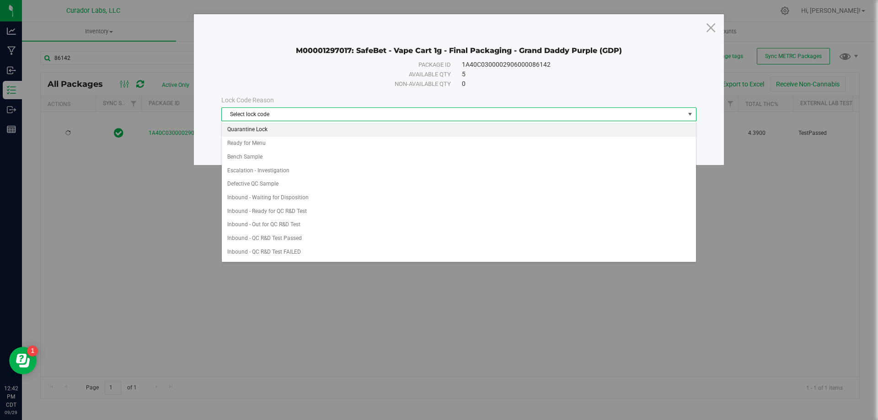
click at [383, 128] on li "Quarantine Lock" at bounding box center [459, 130] width 474 height 14
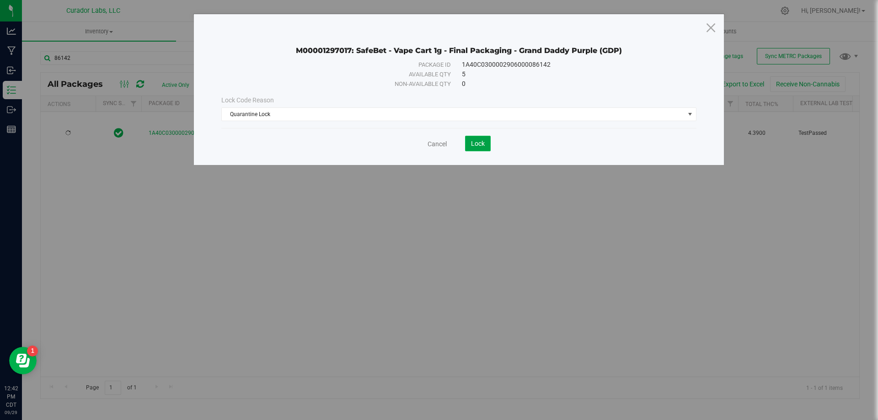
click at [470, 147] on button "Lock" at bounding box center [478, 144] width 26 height 16
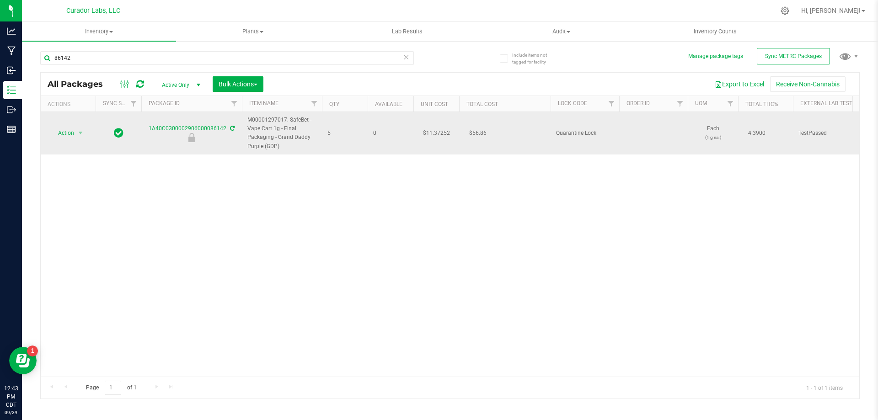
drag, startPoint x: 289, startPoint y: 118, endPoint x: 263, endPoint y: 150, distance: 40.6
click at [263, 150] on span "M00001297017: SafeBet - Vape Cart 1g - Final Packaging - Grand Daddy Purple (GD…" at bounding box center [281, 133] width 69 height 35
copy span "SafeBet - Vape Cart 1g - Final Packaging - Grand Daddy Purple"
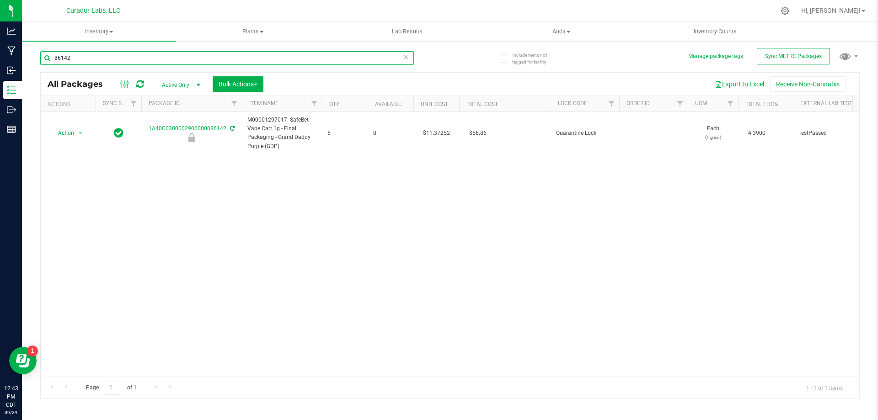
click at [258, 60] on input "86142" at bounding box center [227, 58] width 374 height 14
paste input "SafeBet - Vape Cart 1g - Final Packaging - Grand Daddy Purple"
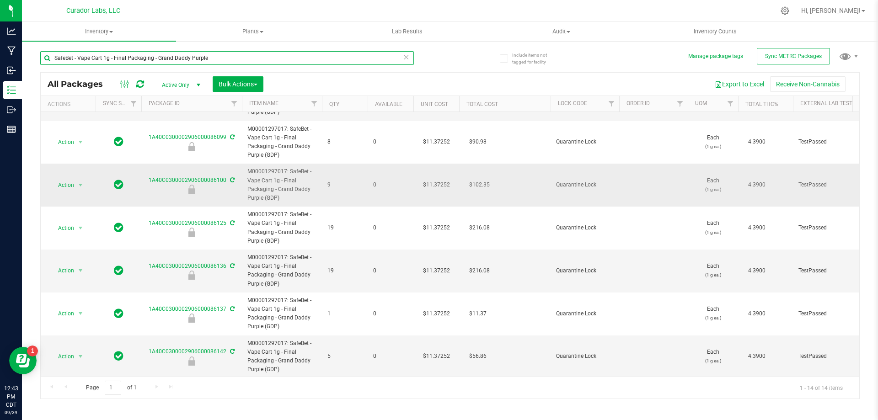
scroll to position [342, 0]
type input "SafeBet - Vape Cart 1g - Final Packaging - Grand Daddy Purple"
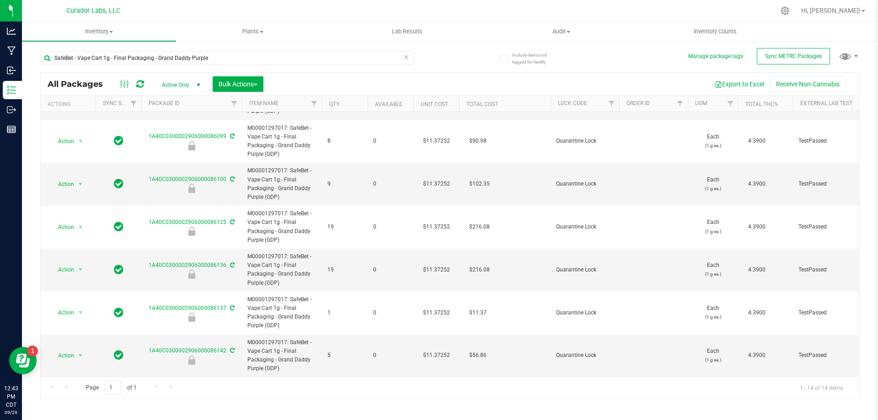
click at [475, 68] on div "SafeBet - Vape Cart 1g - Final Packaging - Grand Daddy Purple All Packages Acti…" at bounding box center [450, 221] width 820 height 357
